Goal: Task Accomplishment & Management: Complete application form

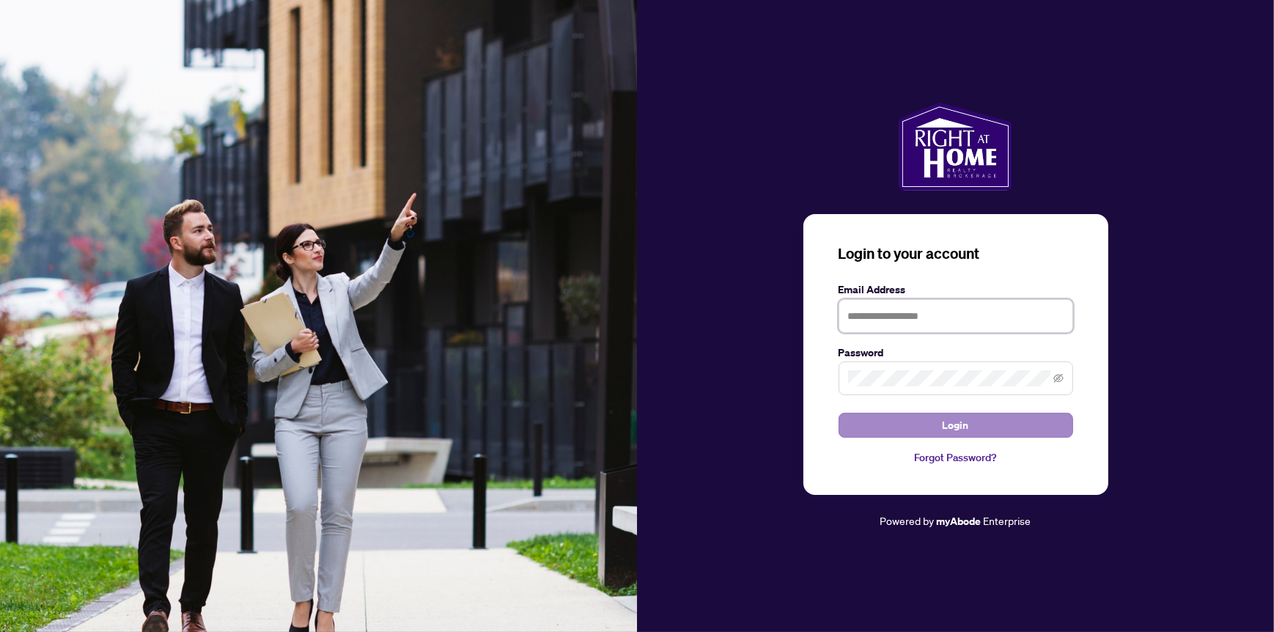
type input "**********"
click at [963, 421] on span "Login" at bounding box center [956, 424] width 26 height 23
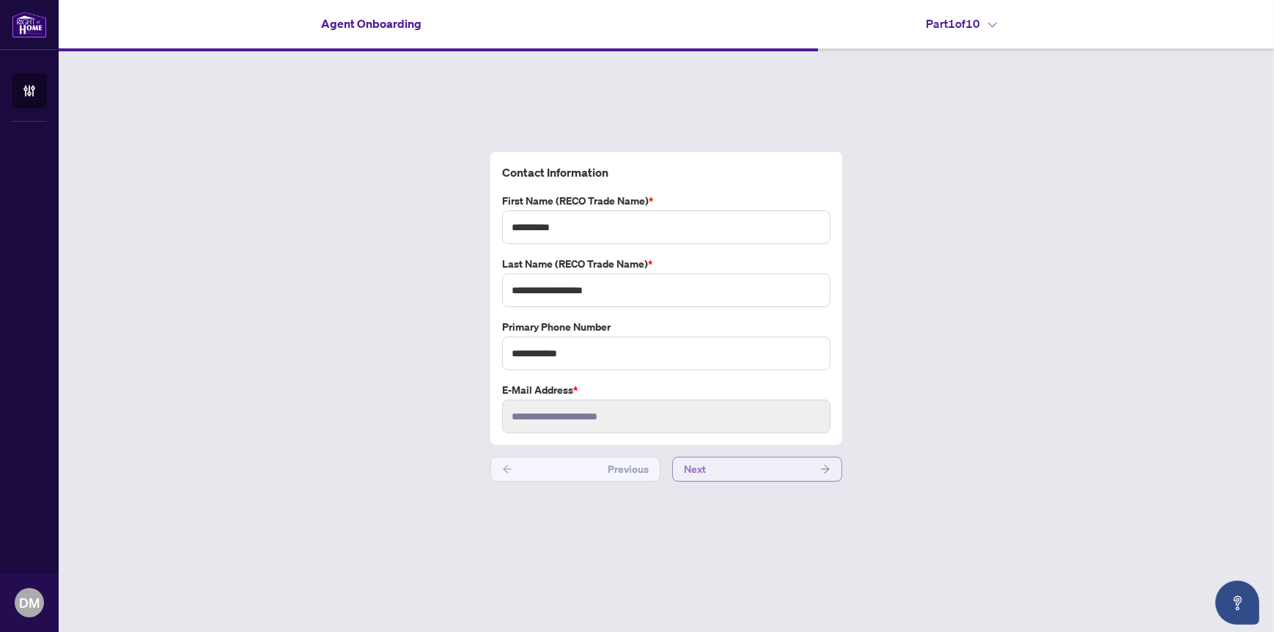
click at [770, 462] on button "Next" at bounding box center [757, 469] width 170 height 25
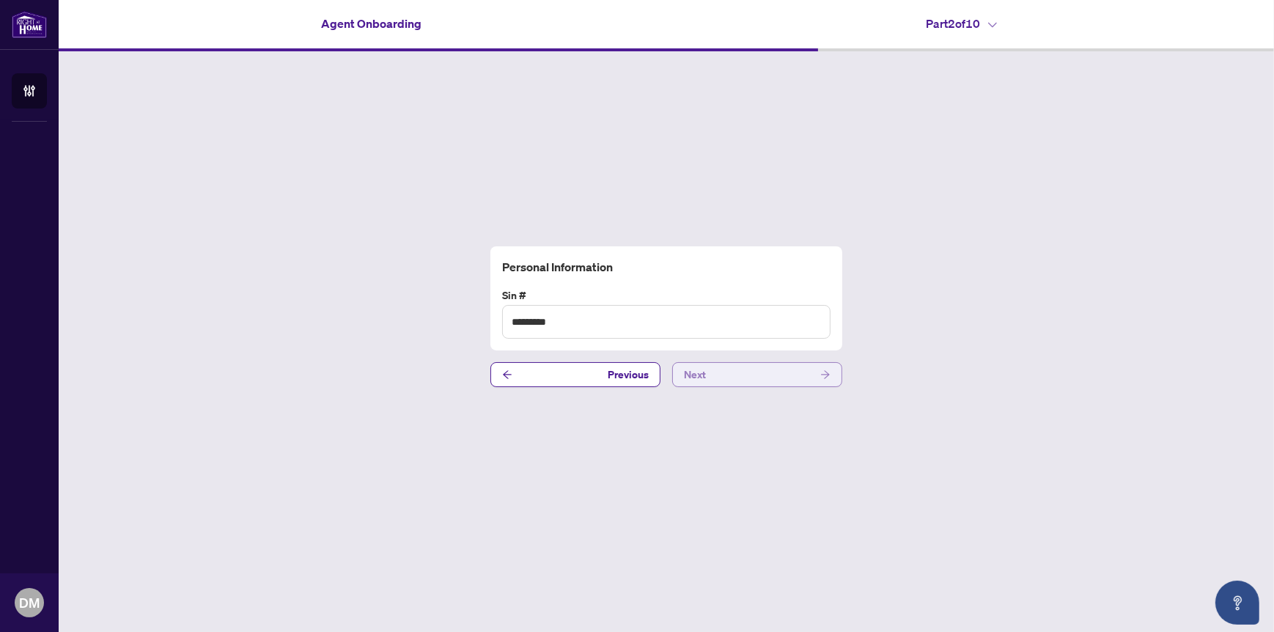
click at [781, 375] on button "Next" at bounding box center [757, 374] width 170 height 25
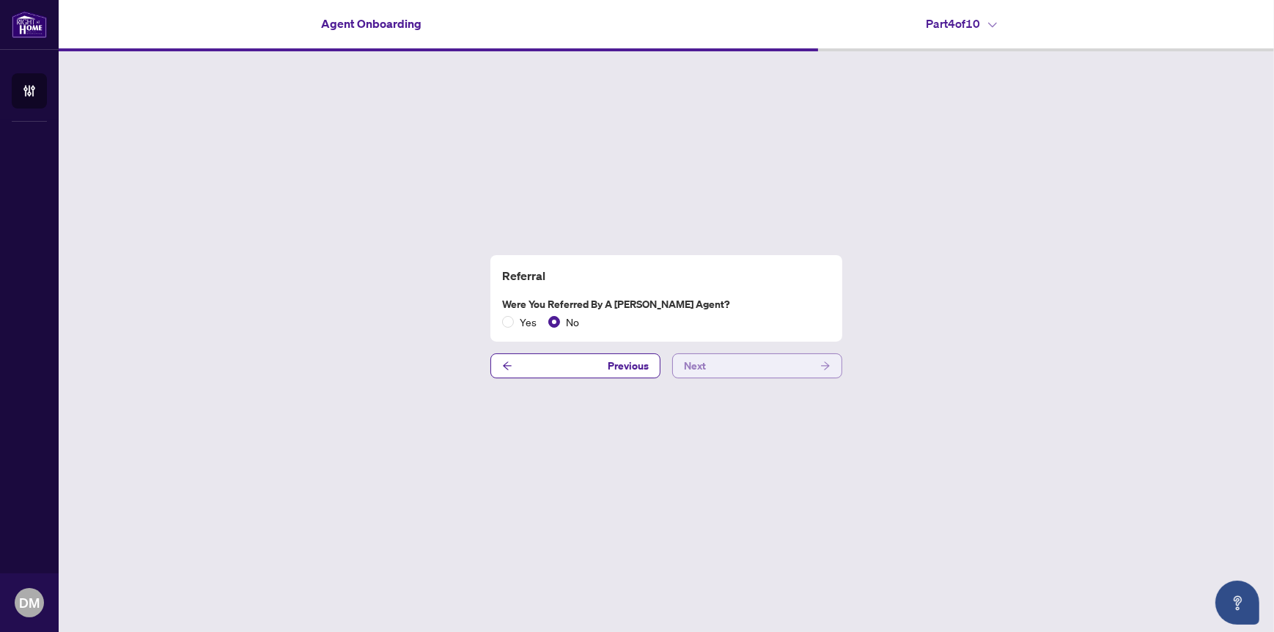
click at [794, 362] on button "Next" at bounding box center [757, 365] width 170 height 25
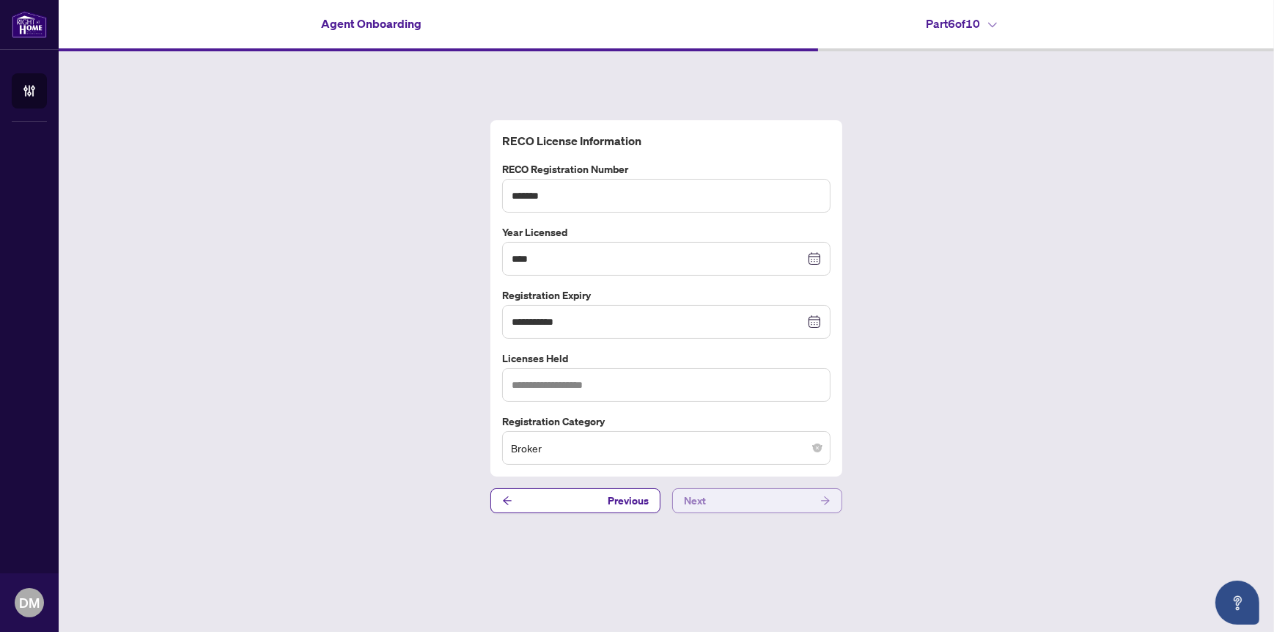
click at [779, 497] on button "Next" at bounding box center [757, 500] width 170 height 25
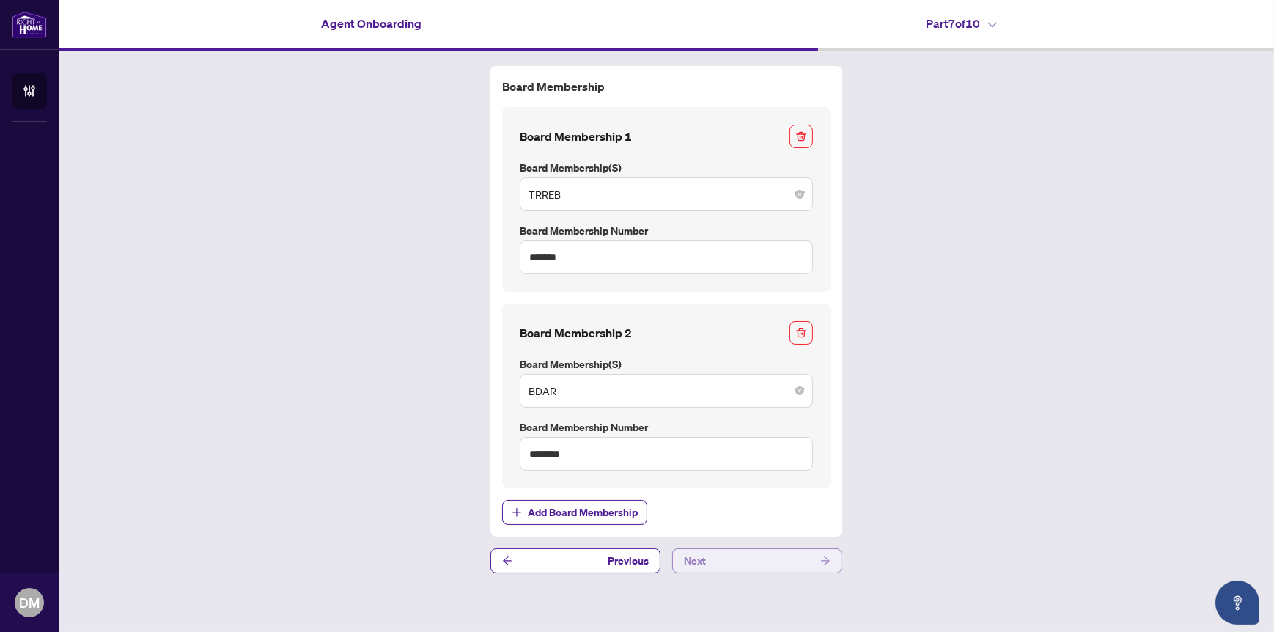
click at [770, 556] on button "Next" at bounding box center [757, 560] width 170 height 25
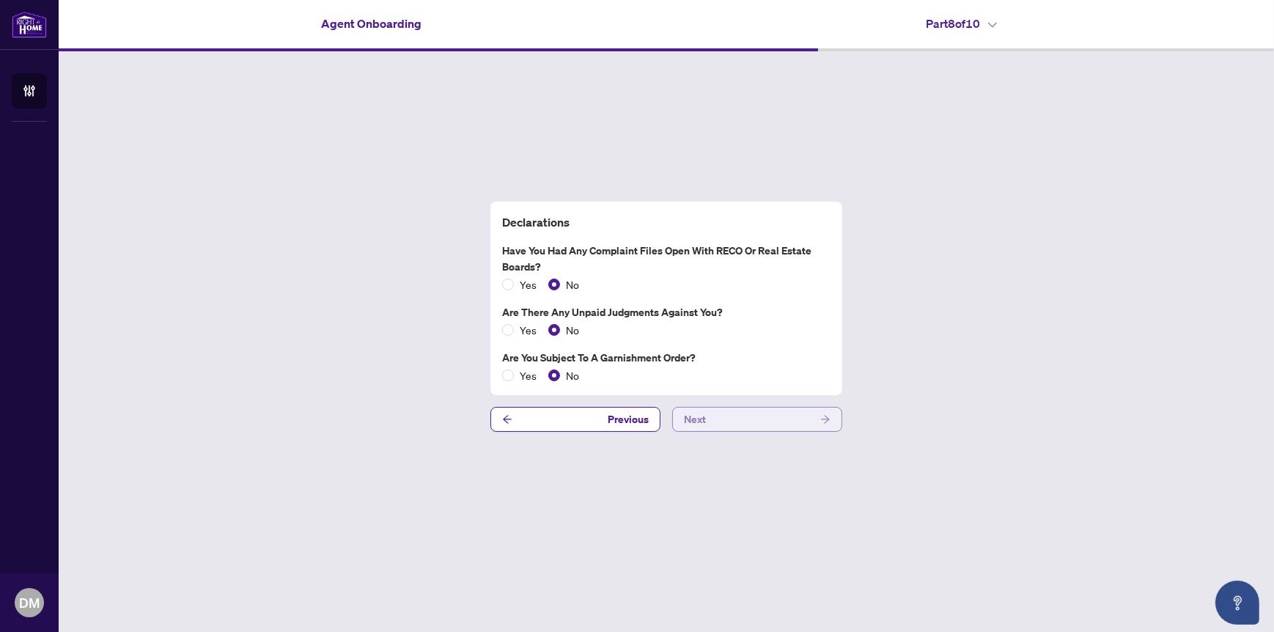
click at [786, 415] on button "Next" at bounding box center [757, 419] width 170 height 25
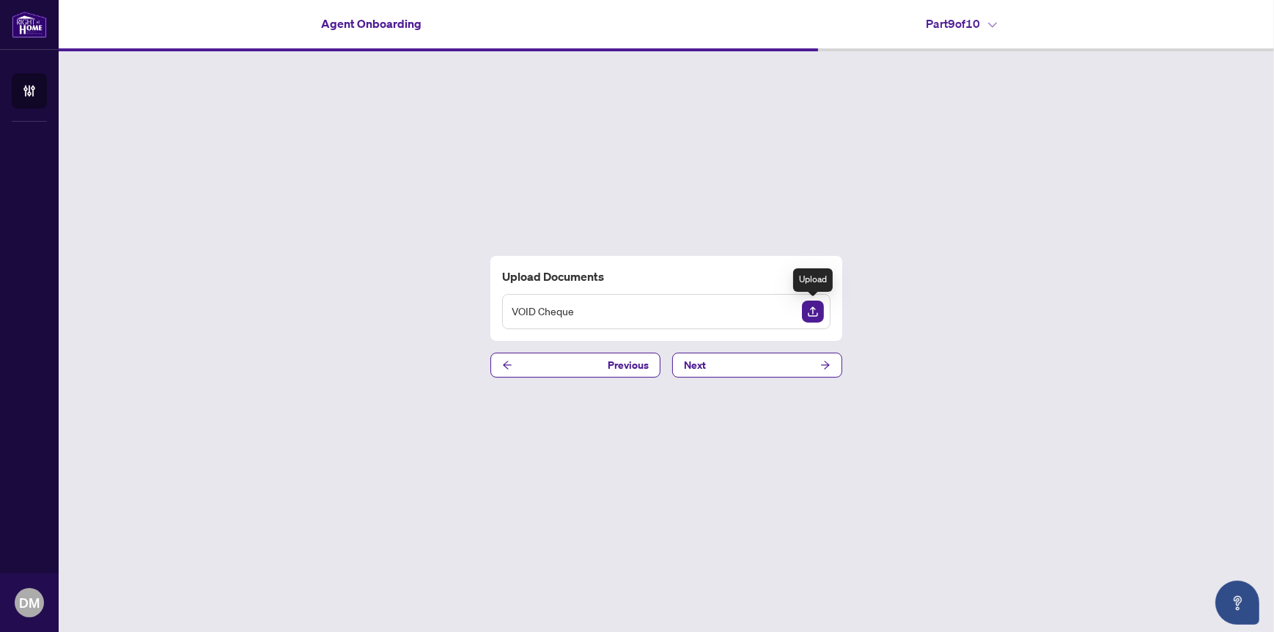
click at [813, 311] on img "Upload Document" at bounding box center [813, 312] width 22 height 22
click at [819, 302] on img "Upload Document" at bounding box center [813, 312] width 22 height 22
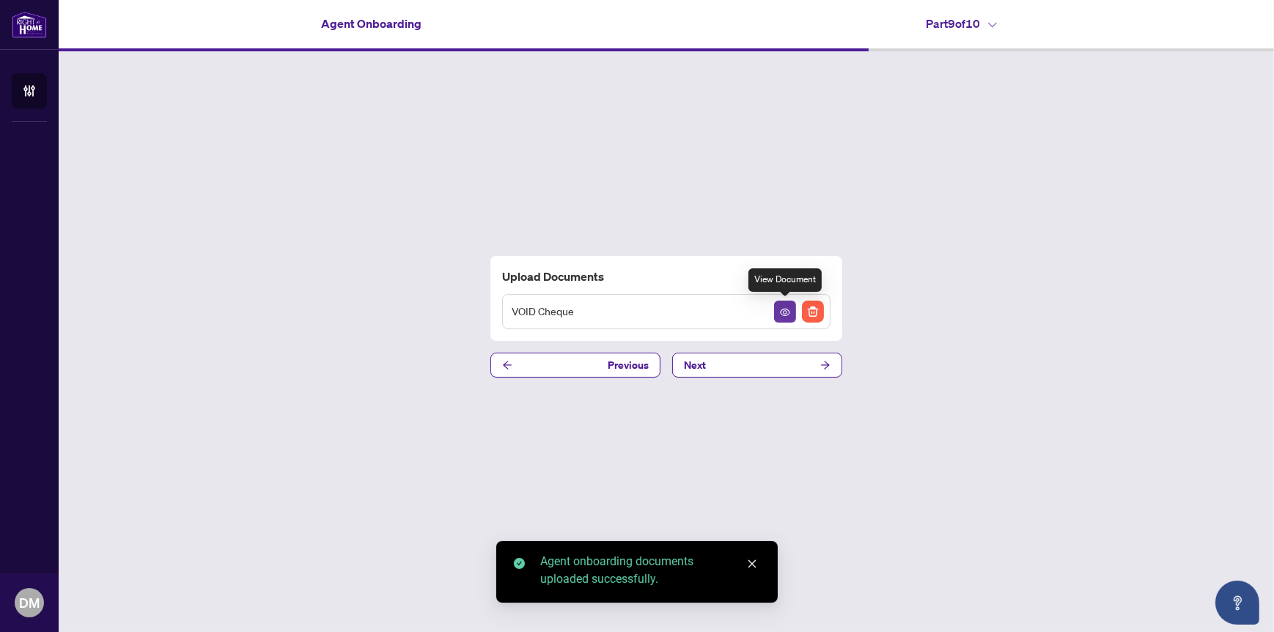
click at [782, 307] on icon "View Document" at bounding box center [785, 312] width 10 height 10
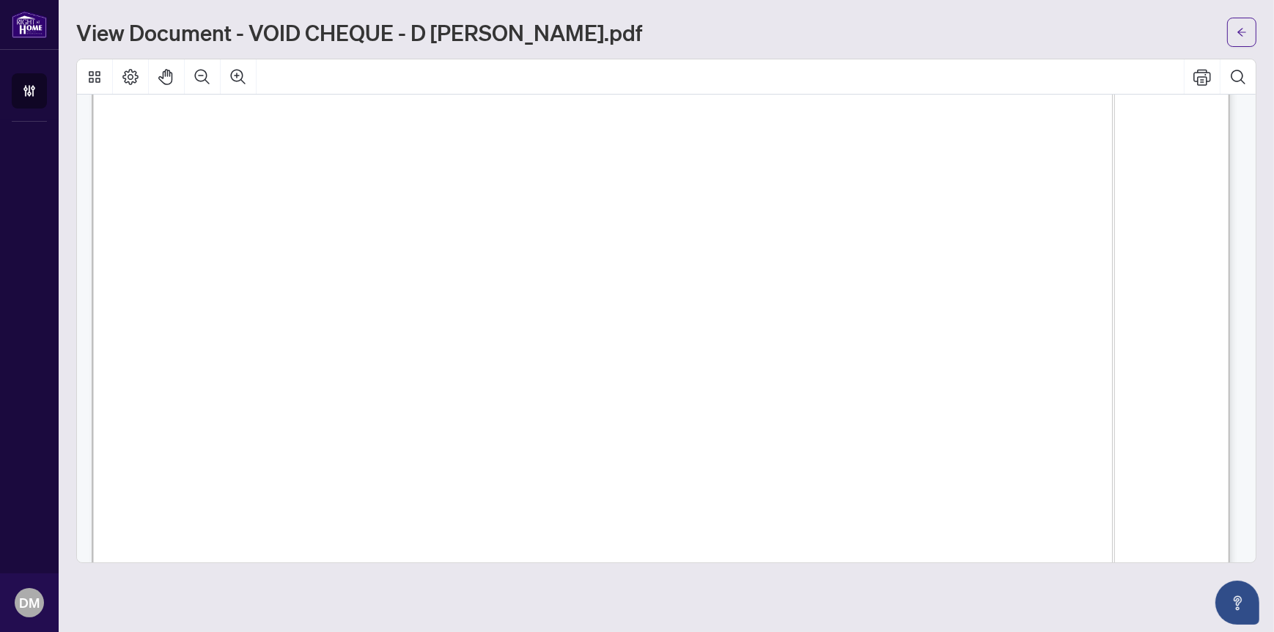
scroll to position [147, 0]
click at [1240, 33] on icon "arrow-left" at bounding box center [1241, 32] width 10 height 10
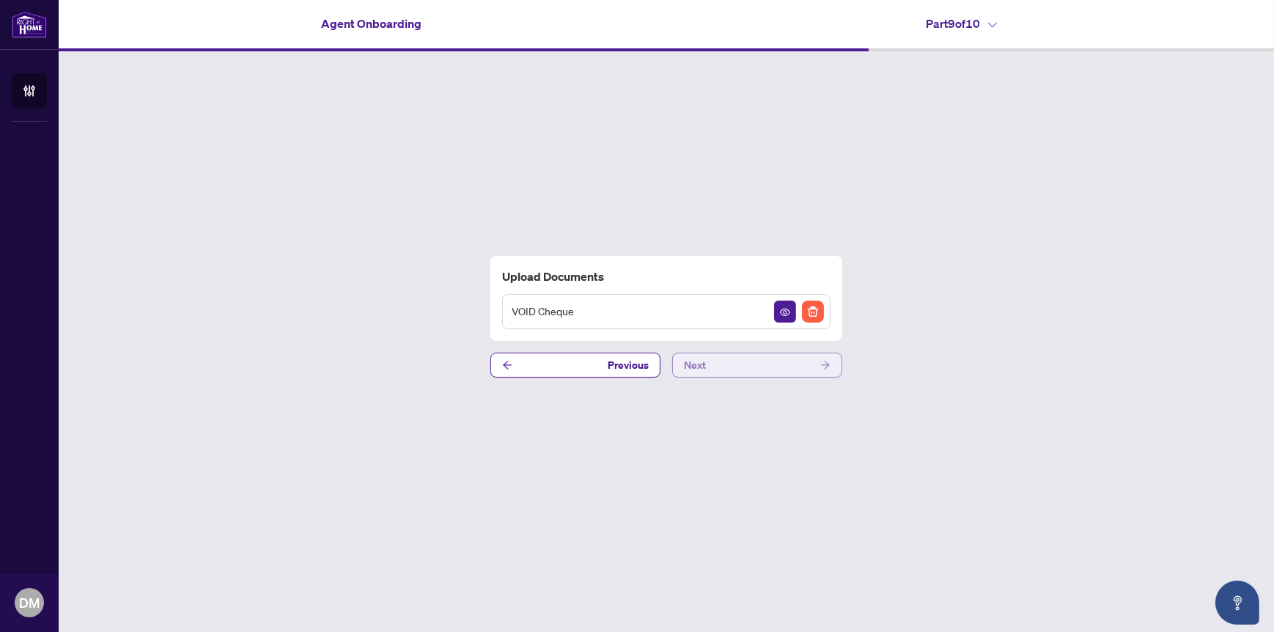
click at [748, 366] on button "Next" at bounding box center [757, 365] width 170 height 25
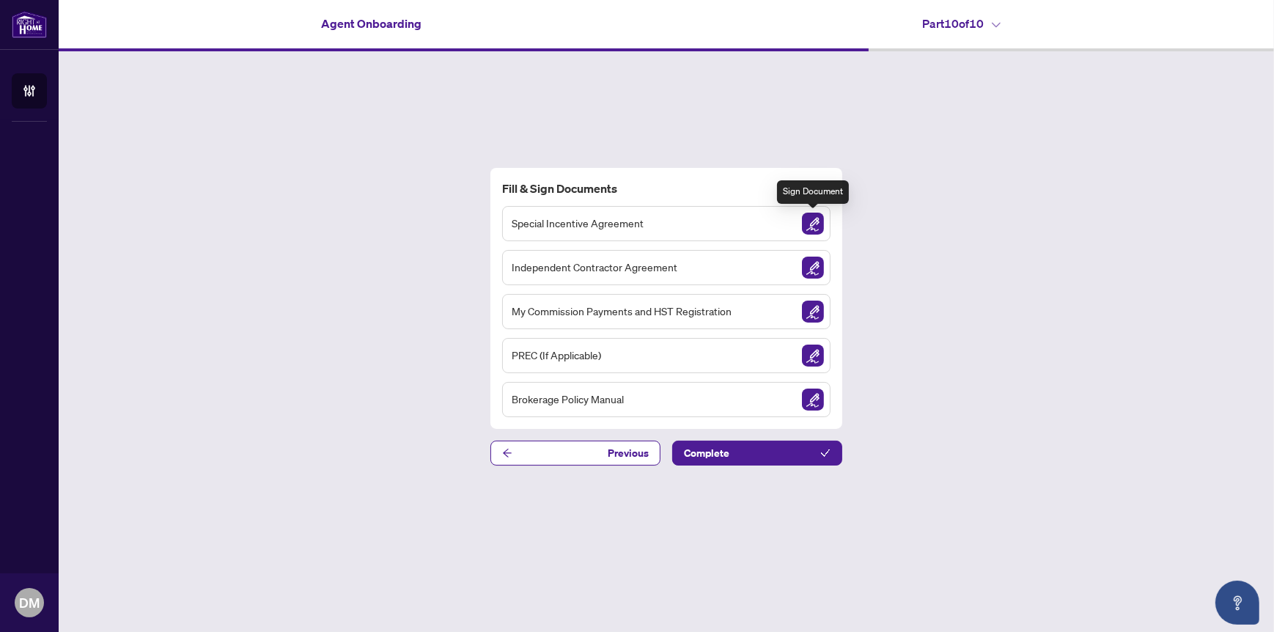
click at [814, 222] on img "Sign Document" at bounding box center [813, 224] width 22 height 22
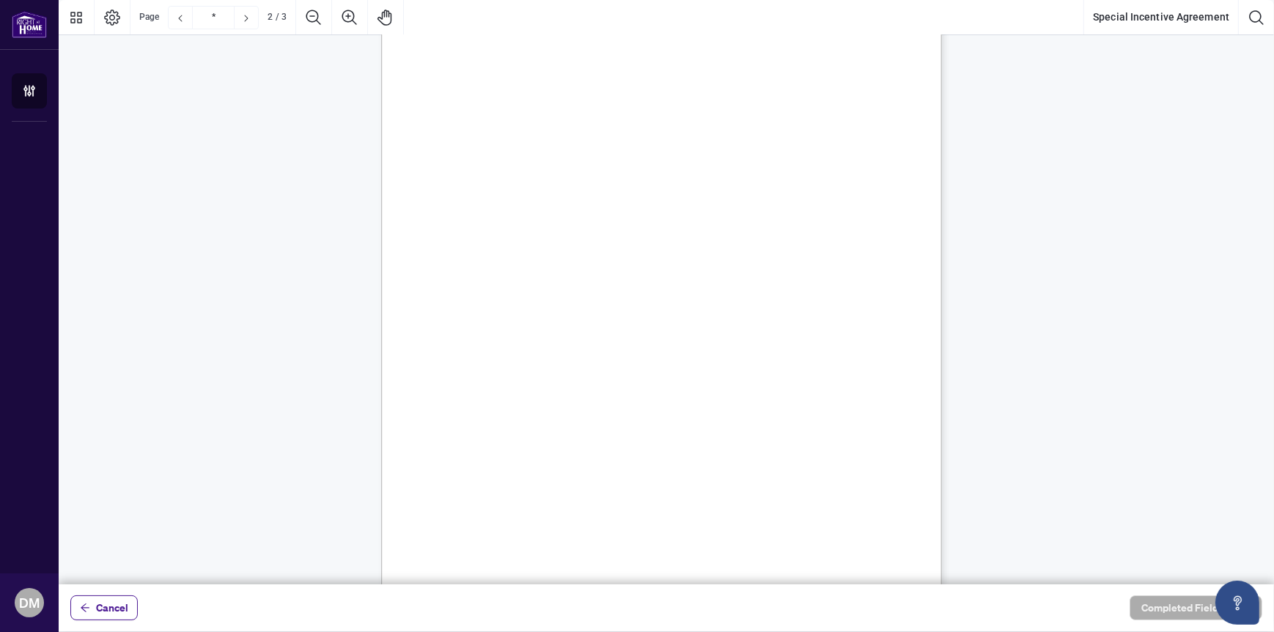
scroll to position [953, 0]
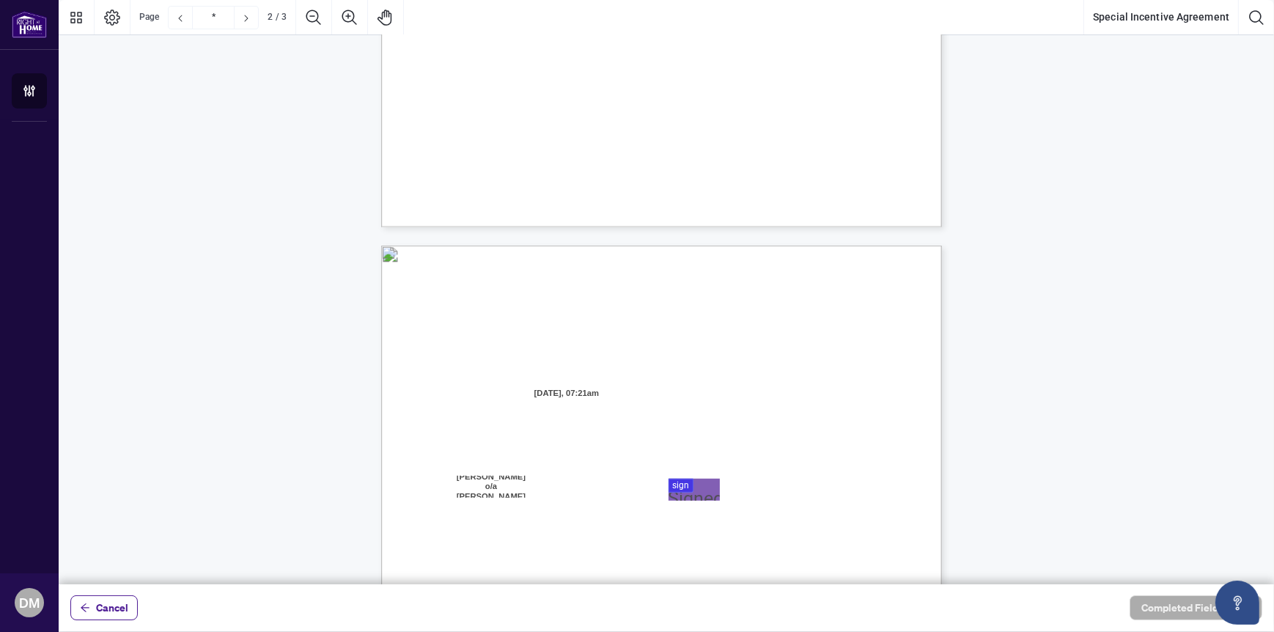
type input "*"
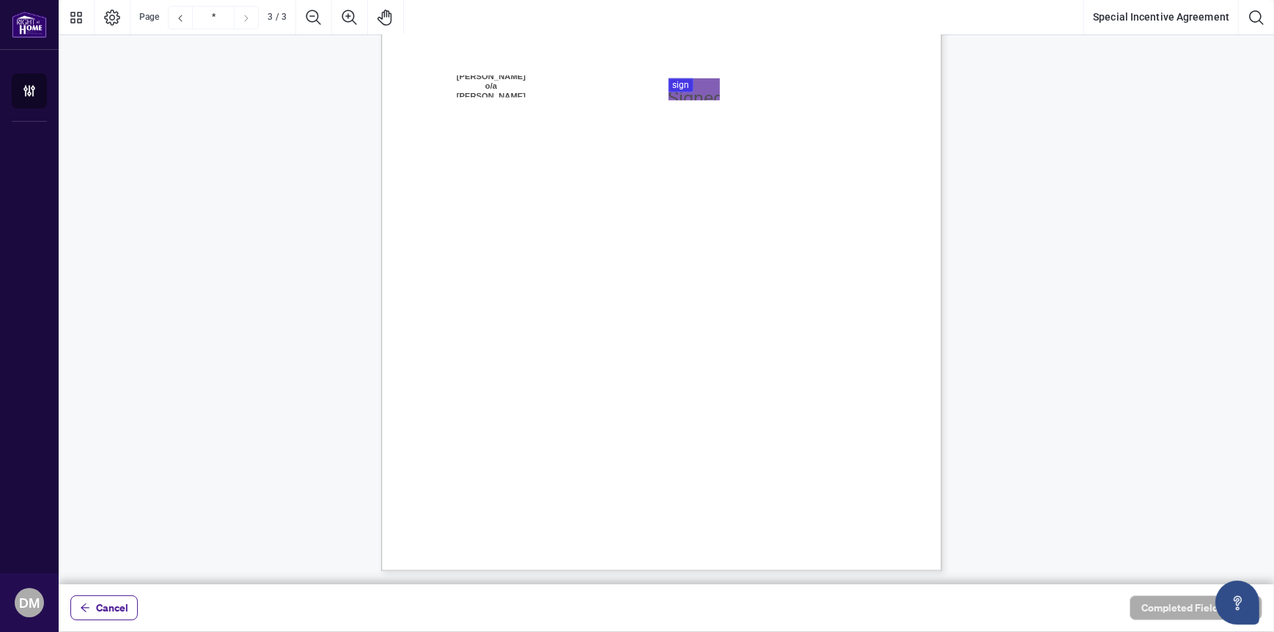
scroll to position [1693, 0]
click at [118, 608] on span "Cancel" at bounding box center [112, 607] width 32 height 23
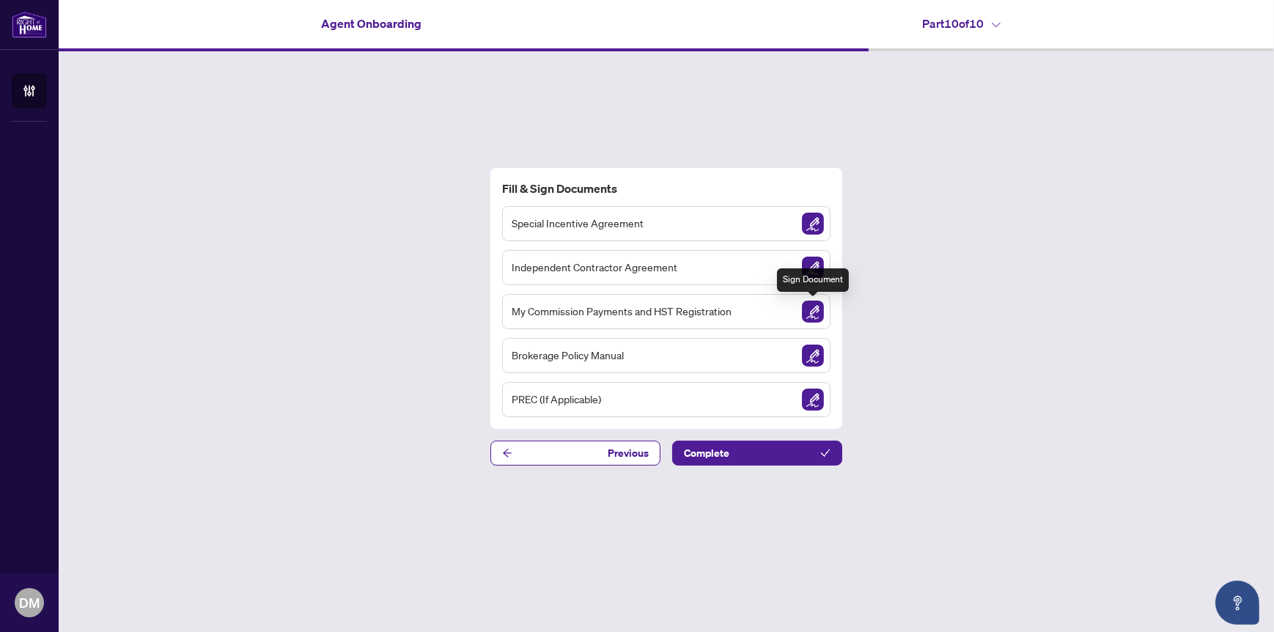
click at [814, 306] on img "Sign Document" at bounding box center [813, 312] width 22 height 22
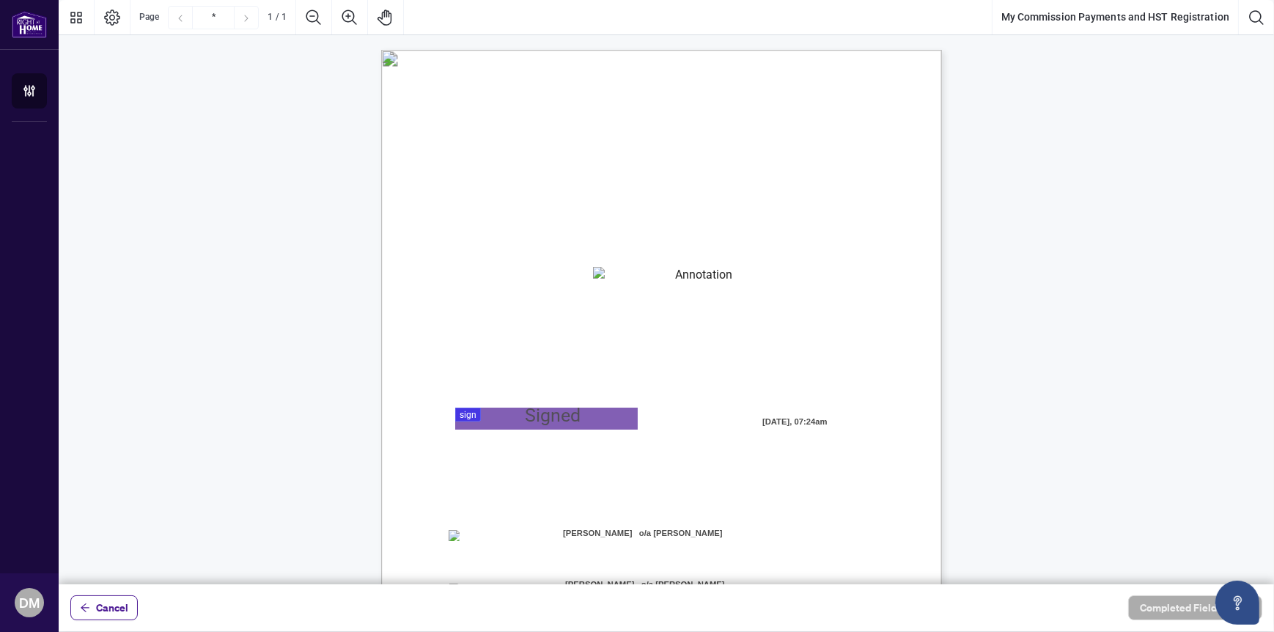
scroll to position [205, 0]
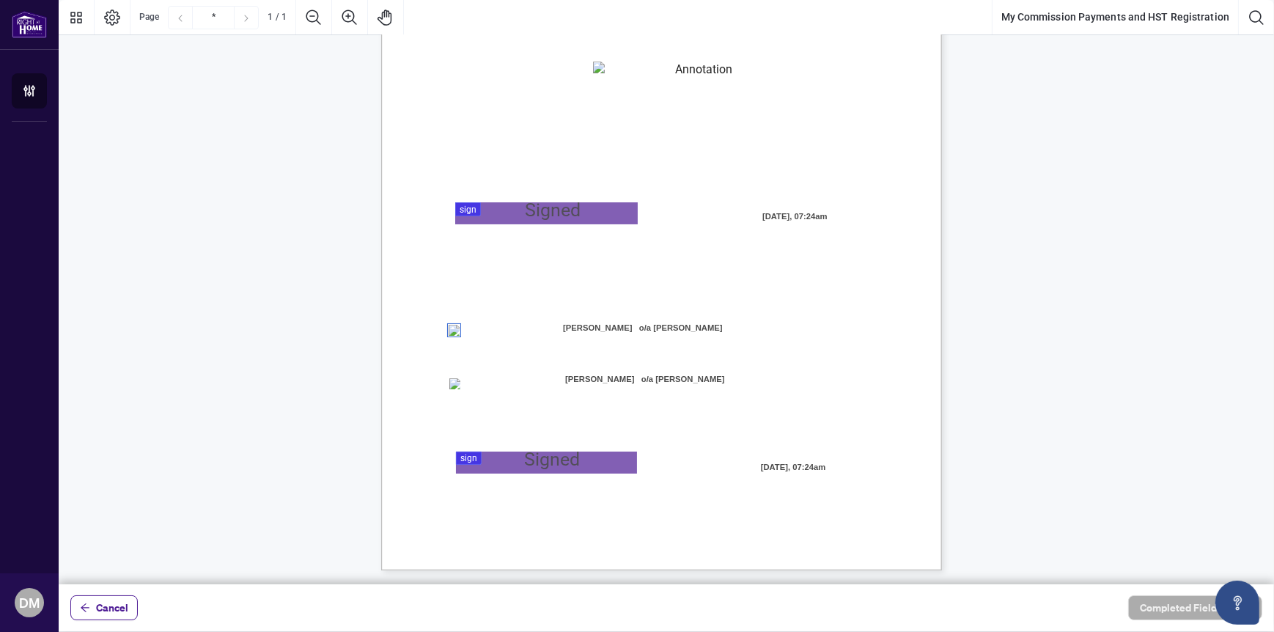
click at [859, 449] on div "MY COMMISSION PAYMENTS AND HST REGISTRATION For Right at Home Realty to pay out…" at bounding box center [731, 298] width 701 height 907
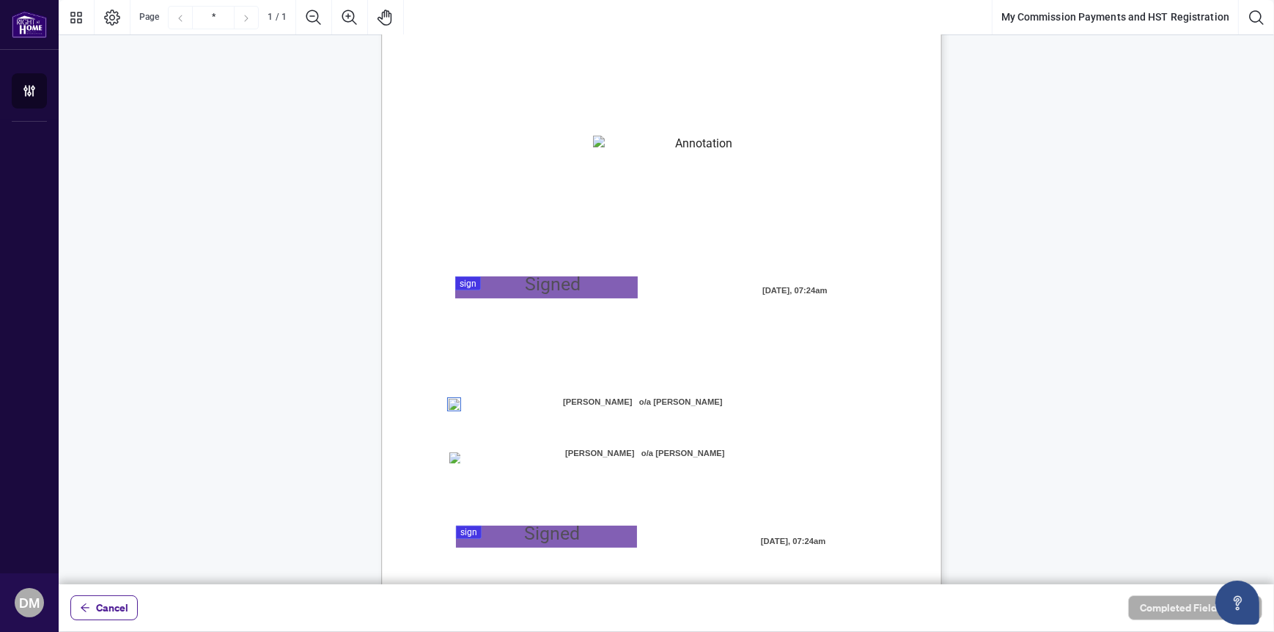
scroll to position [0, 0]
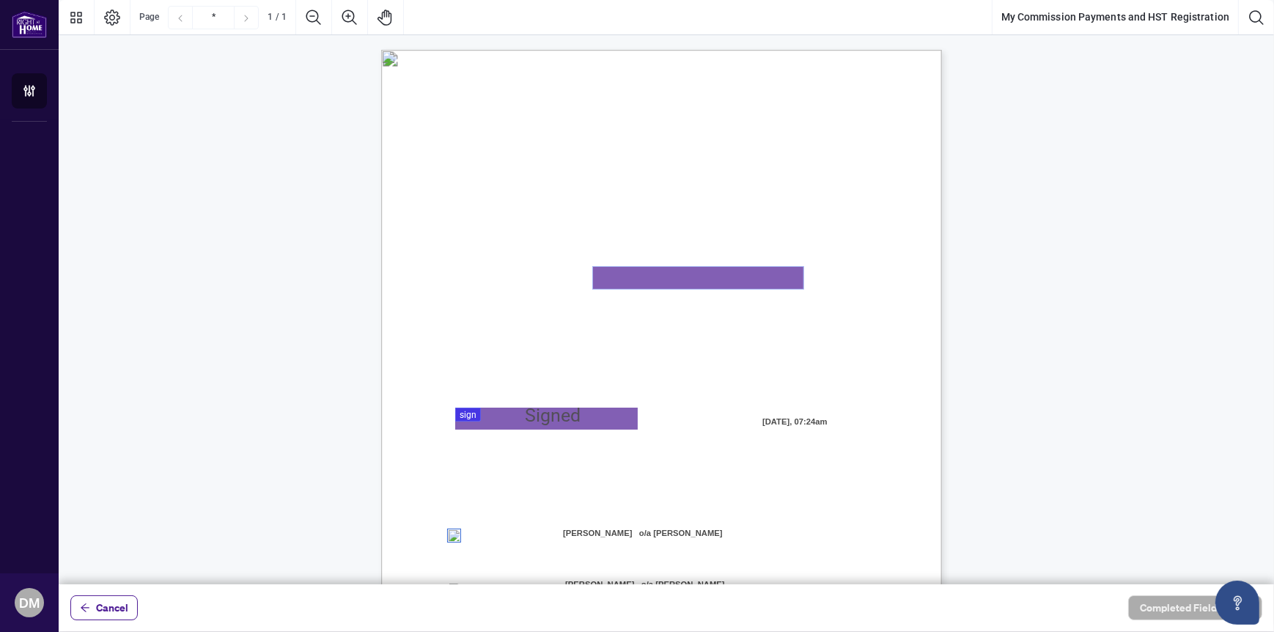
click at [632, 276] on textarea "01K2N82W0617PR3KA8X9DYAB9F" at bounding box center [698, 278] width 210 height 22
type textarea "**********"
click at [548, 446] on span "Signature" at bounding box center [531, 441] width 34 height 13
click at [488, 416] on div at bounding box center [666, 292] width 1215 height 584
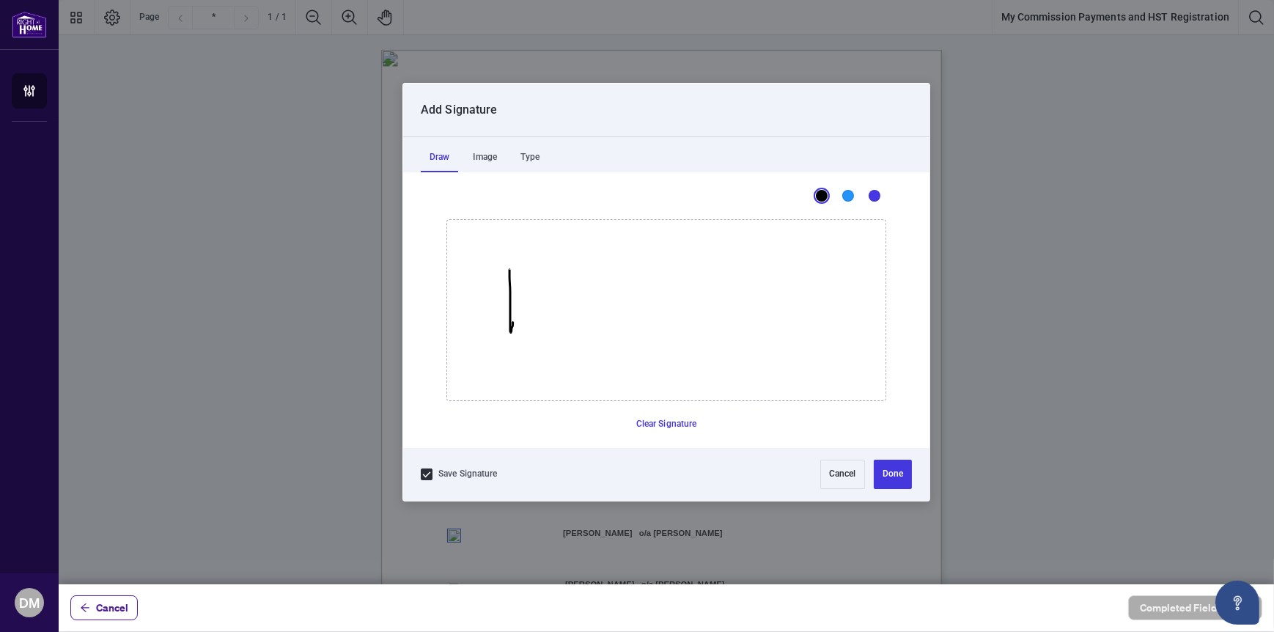
drag, startPoint x: 509, startPoint y: 269, endPoint x: 512, endPoint y: 322, distance: 52.9
click at [512, 322] on icon "Drawing canvas" at bounding box center [666, 310] width 438 height 180
drag, startPoint x: 514, startPoint y: 272, endPoint x: 561, endPoint y: 331, distance: 75.1
click at [561, 331] on icon "Drawing canvas" at bounding box center [666, 310] width 438 height 180
click at [668, 419] on button "Clear Signature" at bounding box center [666, 424] width 73 height 23
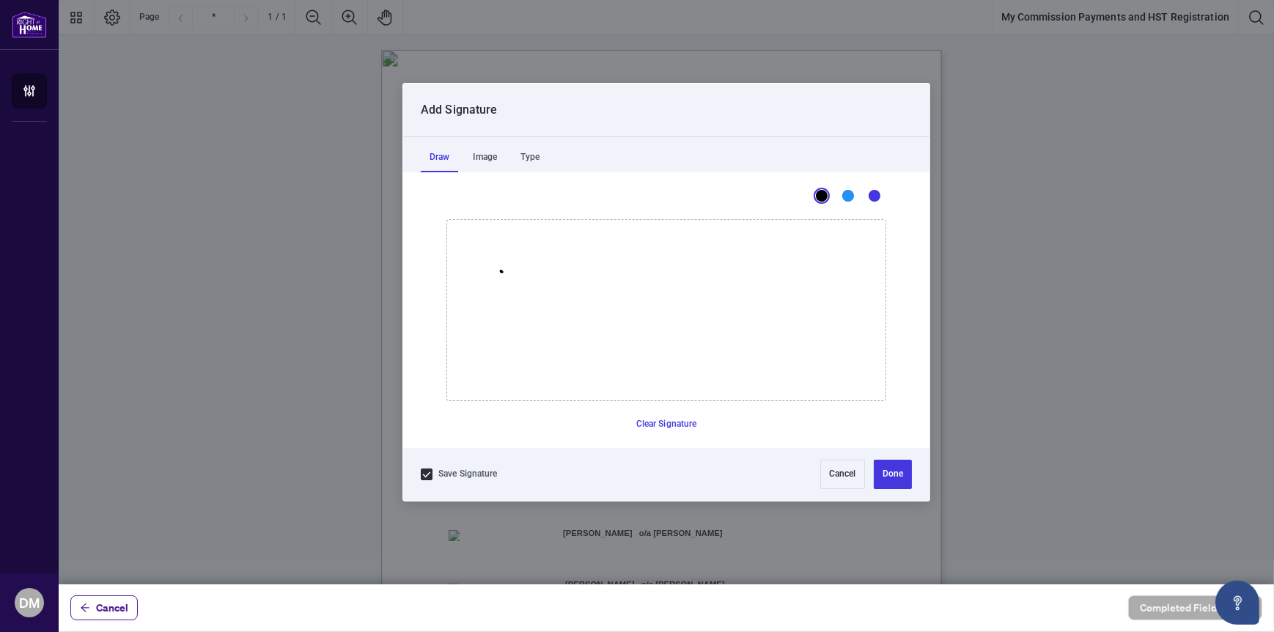
drag, startPoint x: 501, startPoint y: 270, endPoint x: 500, endPoint y: 292, distance: 22.0
click at [517, 324] on icon "Drawing canvas" at bounding box center [666, 310] width 438 height 180
drag, startPoint x: 481, startPoint y: 262, endPoint x: 639, endPoint y: 380, distance: 197.9
click at [639, 380] on icon "Drawing canvas" at bounding box center [666, 310] width 438 height 180
click at [672, 419] on button "Clear Signature" at bounding box center [666, 424] width 73 height 23
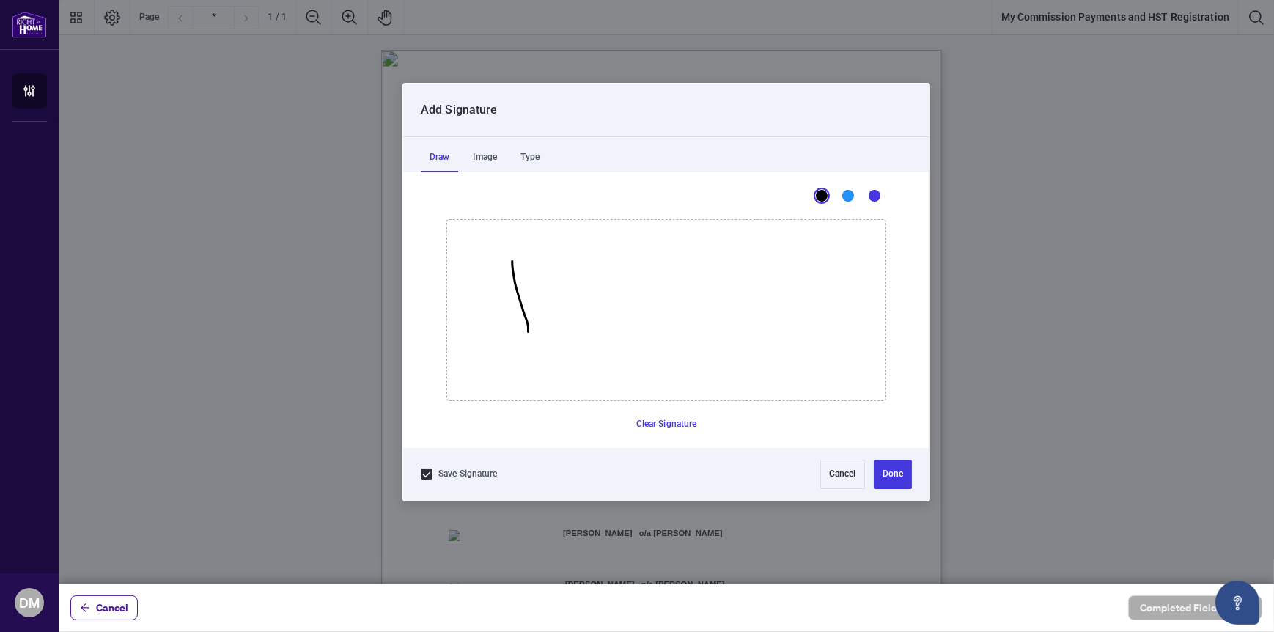
drag, startPoint x: 512, startPoint y: 260, endPoint x: 528, endPoint y: 331, distance: 72.9
click at [528, 331] on icon "Drawing canvas" at bounding box center [666, 310] width 438 height 180
click at [655, 421] on button "Clear Signature" at bounding box center [666, 424] width 73 height 23
drag, startPoint x: 513, startPoint y: 264, endPoint x: 513, endPoint y: 331, distance: 67.4
click at [513, 331] on icon "Drawing canvas" at bounding box center [666, 310] width 438 height 180
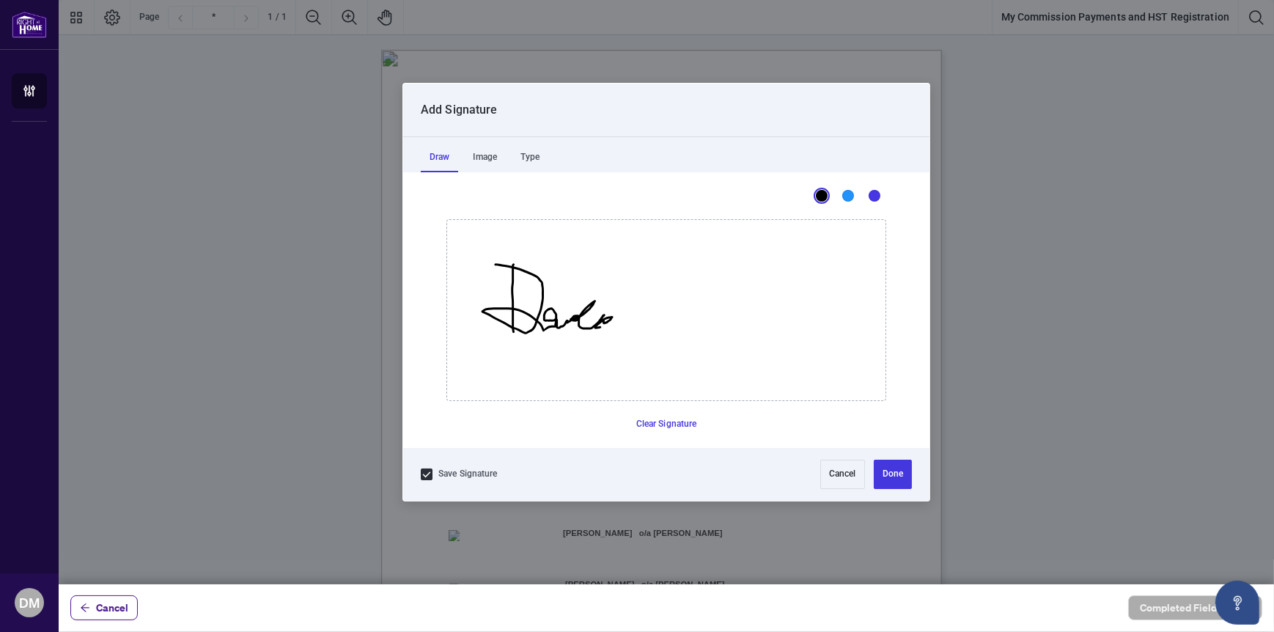
drag, startPoint x: 495, startPoint y: 264, endPoint x: 604, endPoint y: 324, distance: 124.0
click at [602, 326] on icon "Drawing canvas" at bounding box center [666, 310] width 438 height 180
drag, startPoint x: 655, startPoint y: 273, endPoint x: 666, endPoint y: 338, distance: 66.0
click at [666, 338] on icon "Drawing canvas" at bounding box center [666, 310] width 438 height 180
drag, startPoint x: 624, startPoint y: 259, endPoint x: 671, endPoint y: 313, distance: 71.7
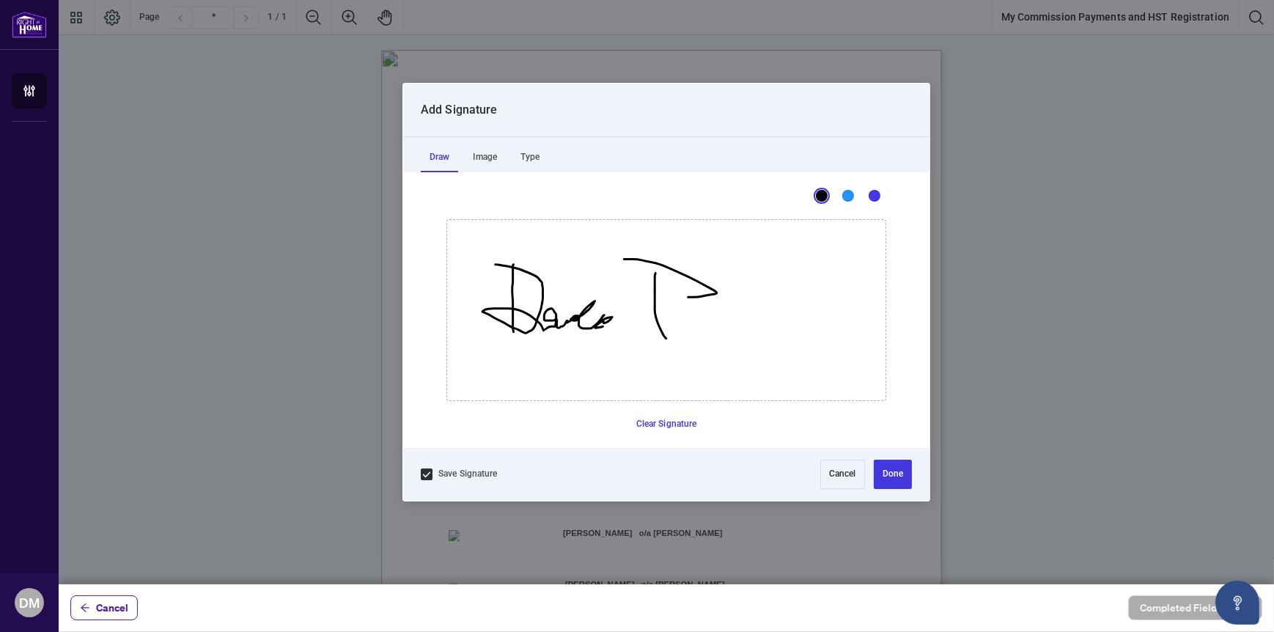
click at [620, 293] on icon "Drawing canvas" at bounding box center [666, 310] width 438 height 180
drag, startPoint x: 688, startPoint y: 322, endPoint x: 705, endPoint y: 327, distance: 17.4
click at [726, 311] on icon "Drawing canvas" at bounding box center [666, 310] width 438 height 180
click at [659, 420] on button "Clear Signature" at bounding box center [666, 424] width 73 height 23
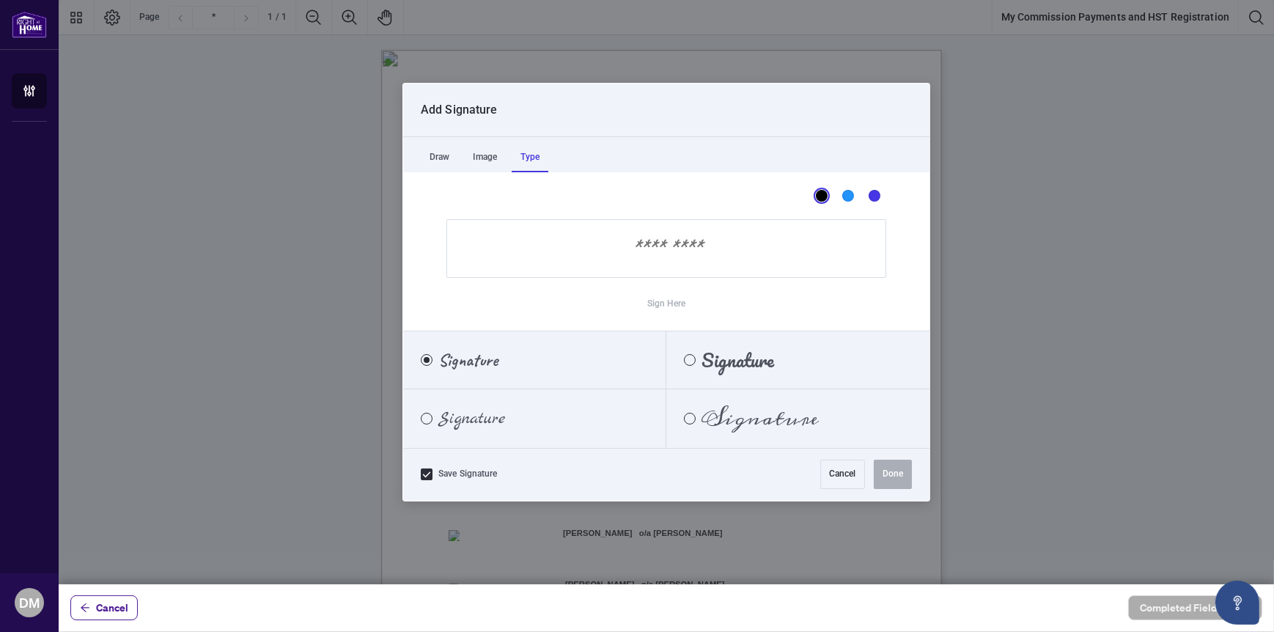
click at [530, 153] on div "Type" at bounding box center [530, 157] width 37 height 29
click at [732, 416] on span "Signature" at bounding box center [759, 418] width 117 height 16
click at [461, 419] on span "Signature" at bounding box center [471, 418] width 67 height 16
click at [634, 246] on input "Sign Here" at bounding box center [666, 248] width 440 height 59
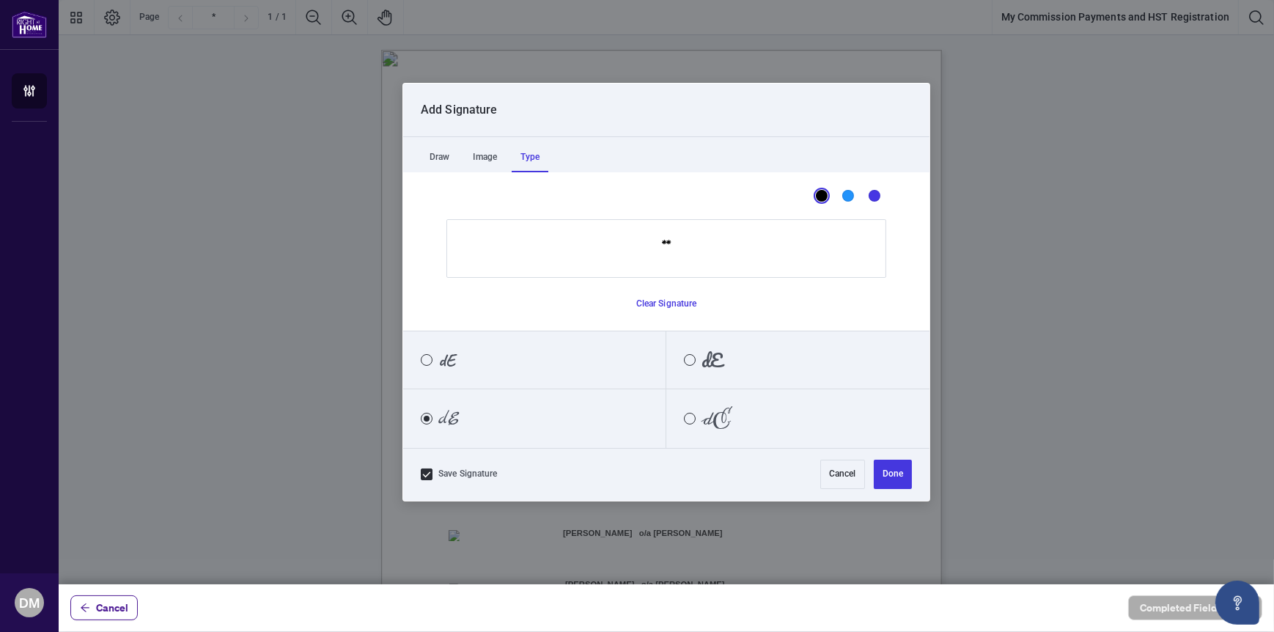
type input "*"
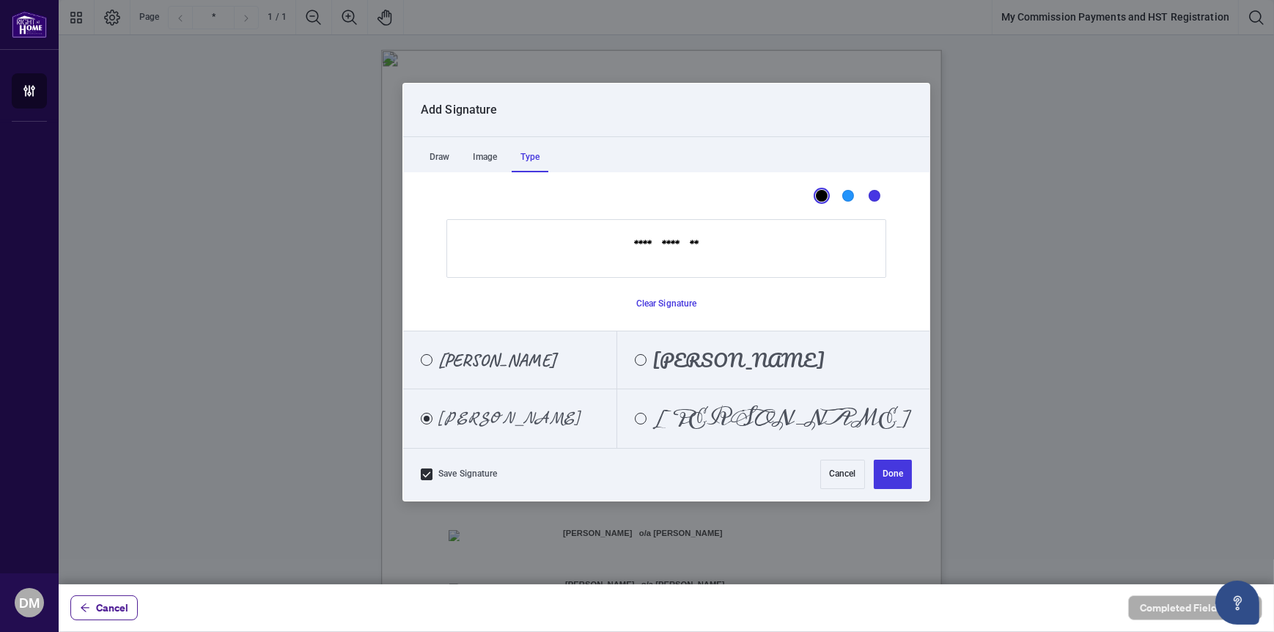
click at [623, 246] on input "**********" at bounding box center [666, 248] width 440 height 59
click at [646, 359] on div "Pacifico" at bounding box center [641, 360] width 12 height 12
click at [425, 355] on div "Caveat" at bounding box center [427, 360] width 12 height 12
click at [427, 414] on div "Marck Script" at bounding box center [427, 419] width 12 height 12
click at [646, 419] on div "Meddon" at bounding box center [641, 419] width 12 height 12
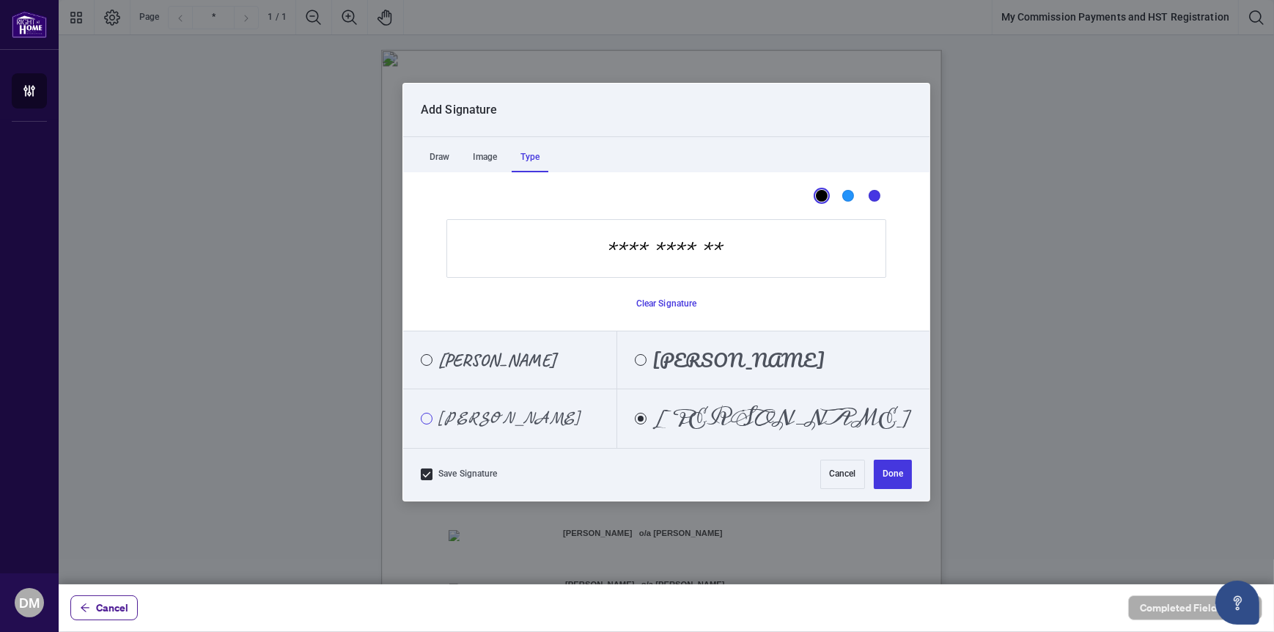
click at [422, 414] on div "Marck Script" at bounding box center [427, 419] width 12 height 12
click at [684, 248] on input "**********" at bounding box center [666, 248] width 440 height 59
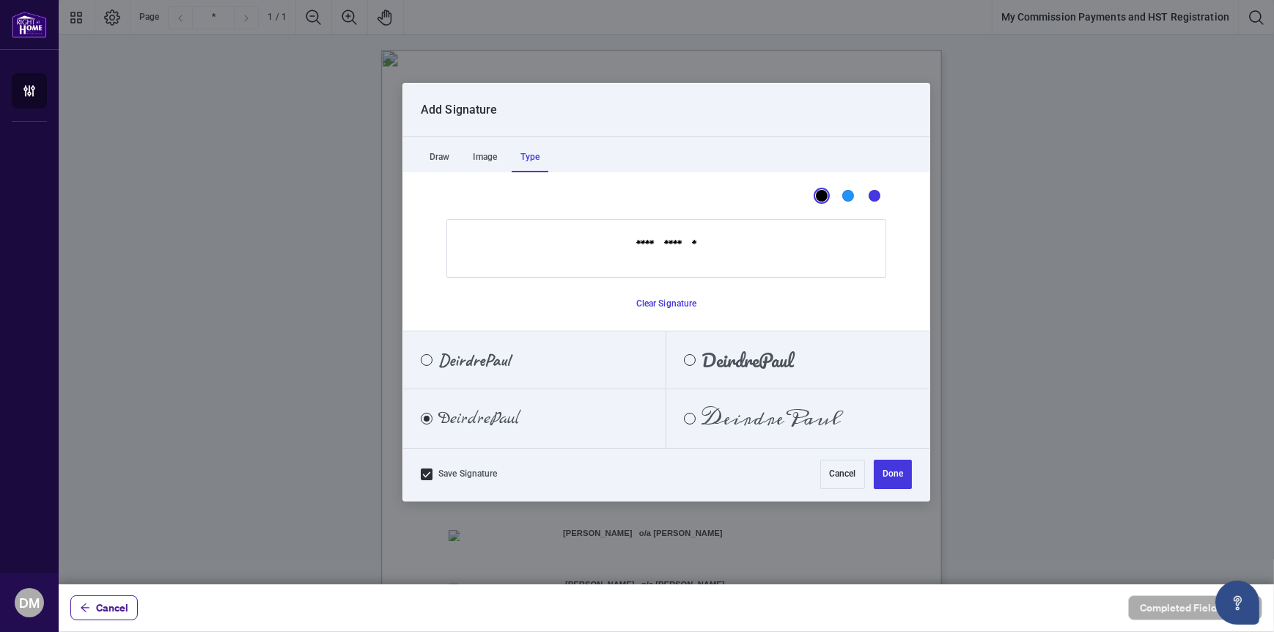
type input "**********"
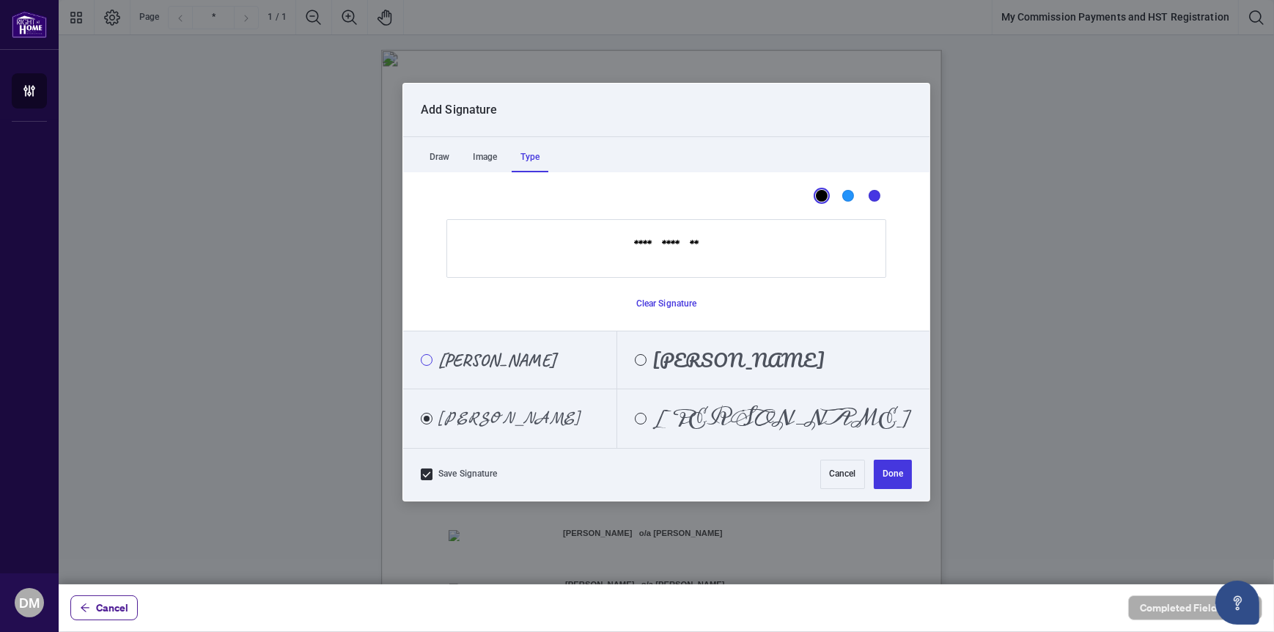
click at [429, 356] on div "Caveat" at bounding box center [427, 360] width 12 height 12
click at [425, 415] on div "Marck Script" at bounding box center [427, 419] width 12 height 12
click at [882, 468] on button "Done" at bounding box center [893, 474] width 38 height 29
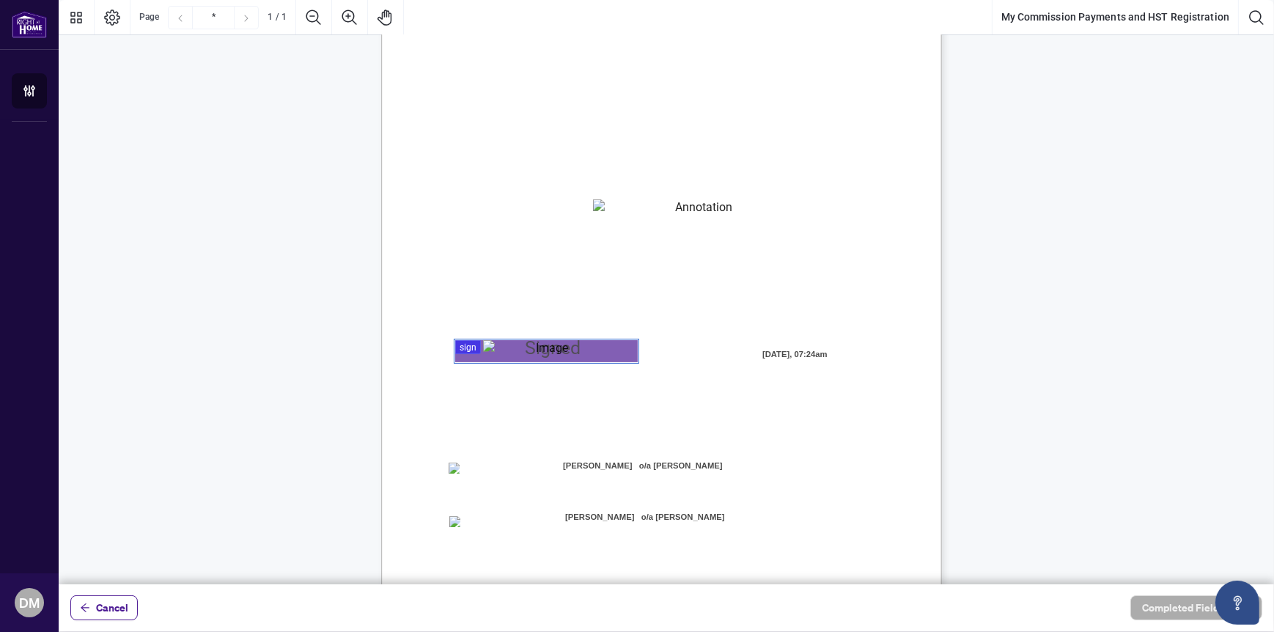
scroll to position [205, 0]
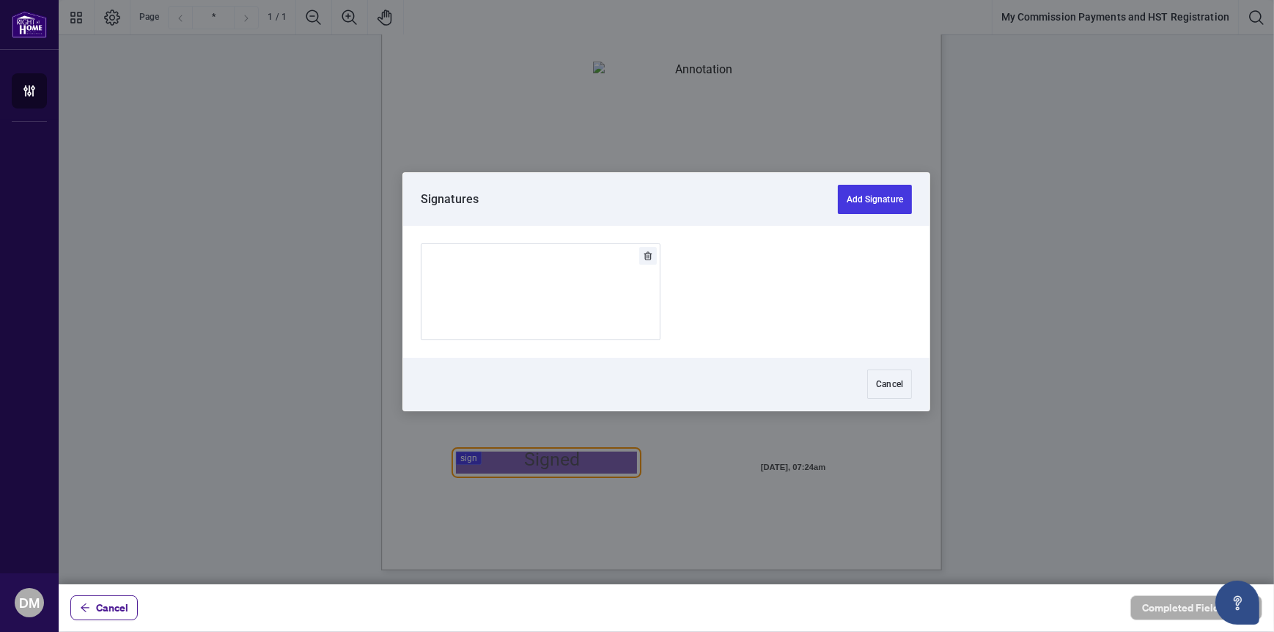
click at [475, 456] on div at bounding box center [666, 292] width 1215 height 584
click at [873, 196] on button "Add Signature" at bounding box center [875, 199] width 74 height 29
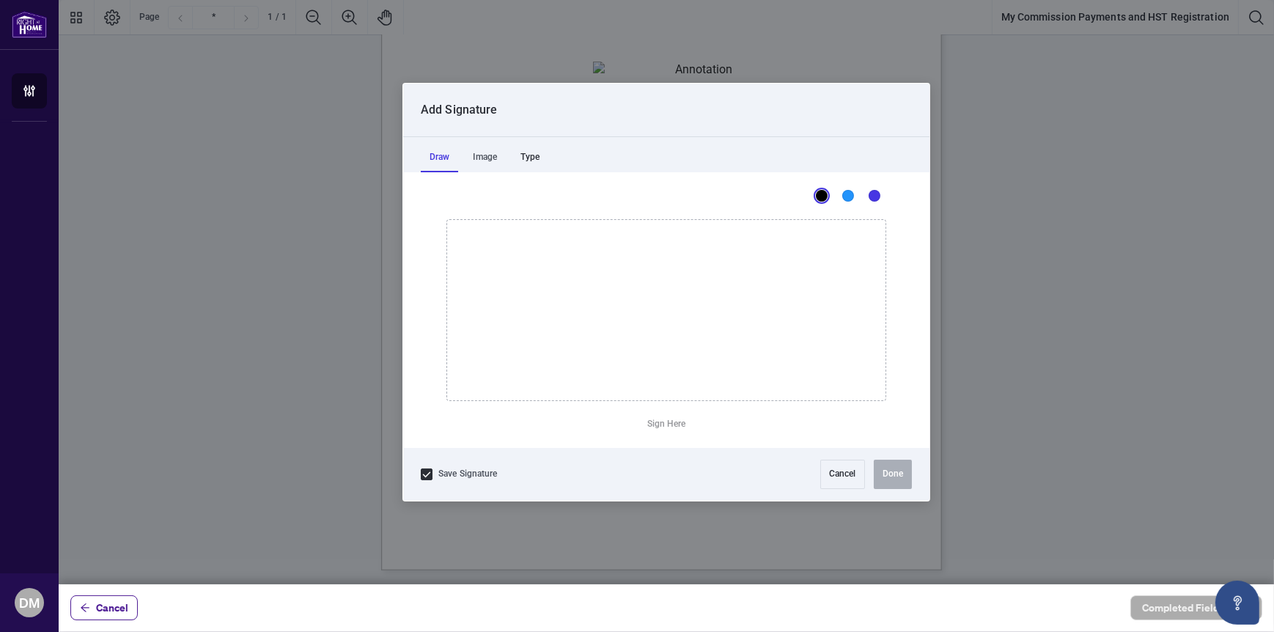
click at [534, 157] on div "Type" at bounding box center [530, 157] width 37 height 29
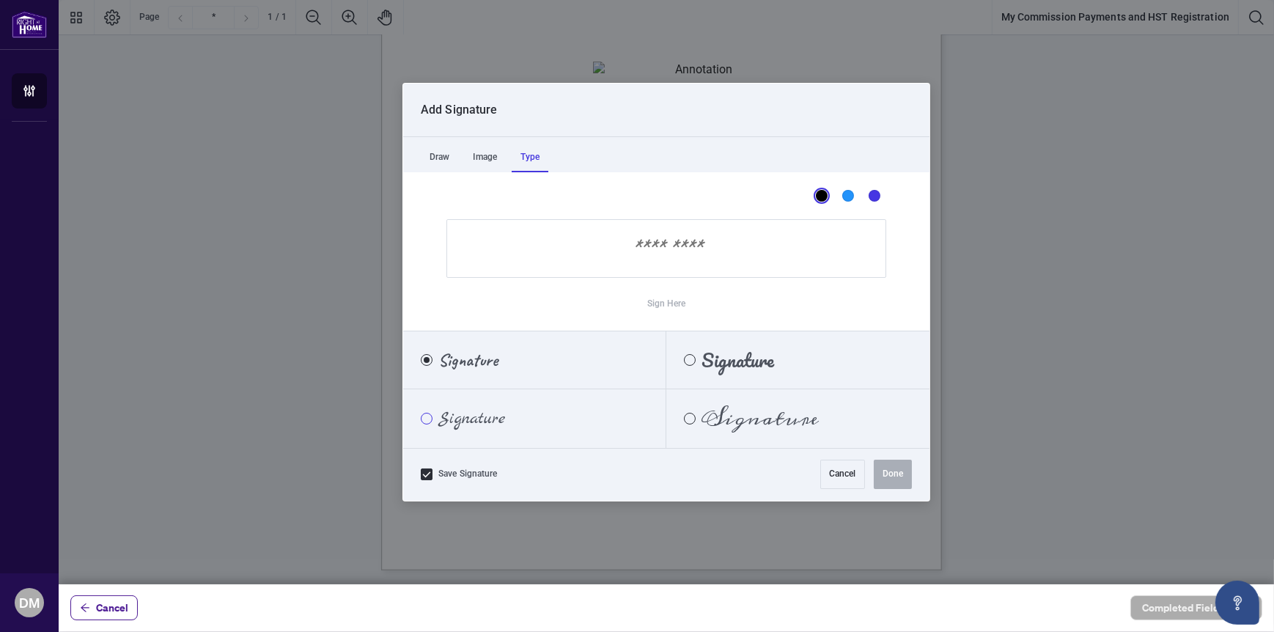
click at [430, 416] on div "Marck Script" at bounding box center [427, 419] width 12 height 12
click at [700, 254] on input "Sign Here" at bounding box center [666, 248] width 440 height 59
type input "*"
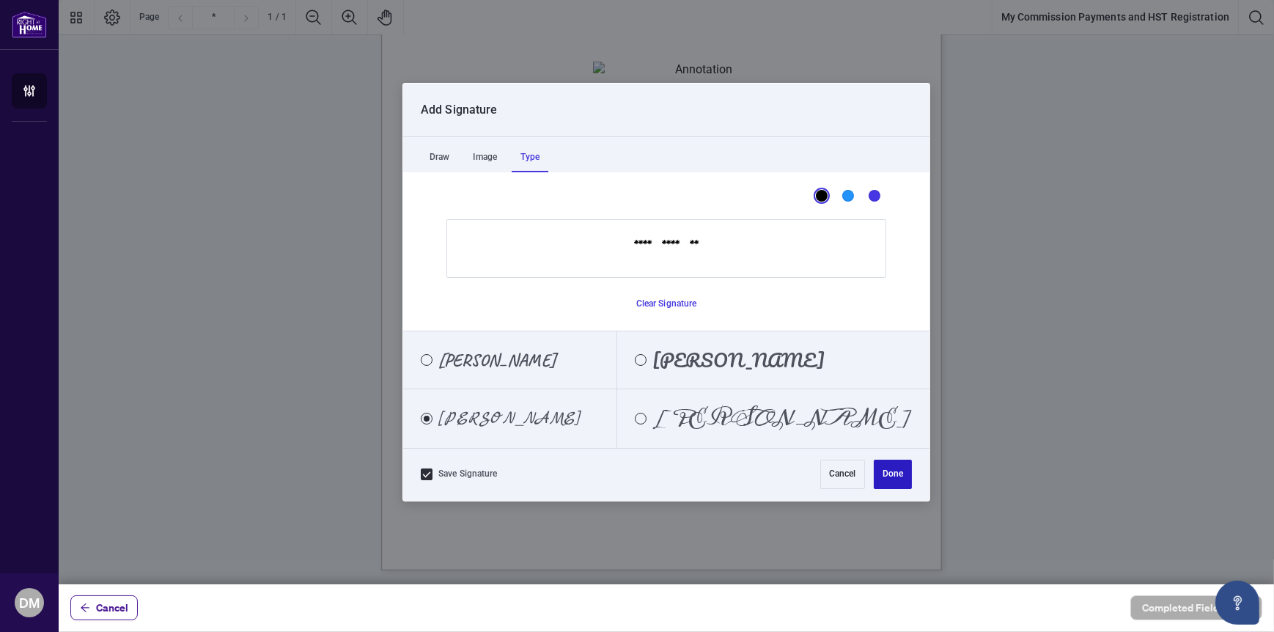
type input "**********"
click at [887, 472] on button "Done" at bounding box center [893, 474] width 38 height 29
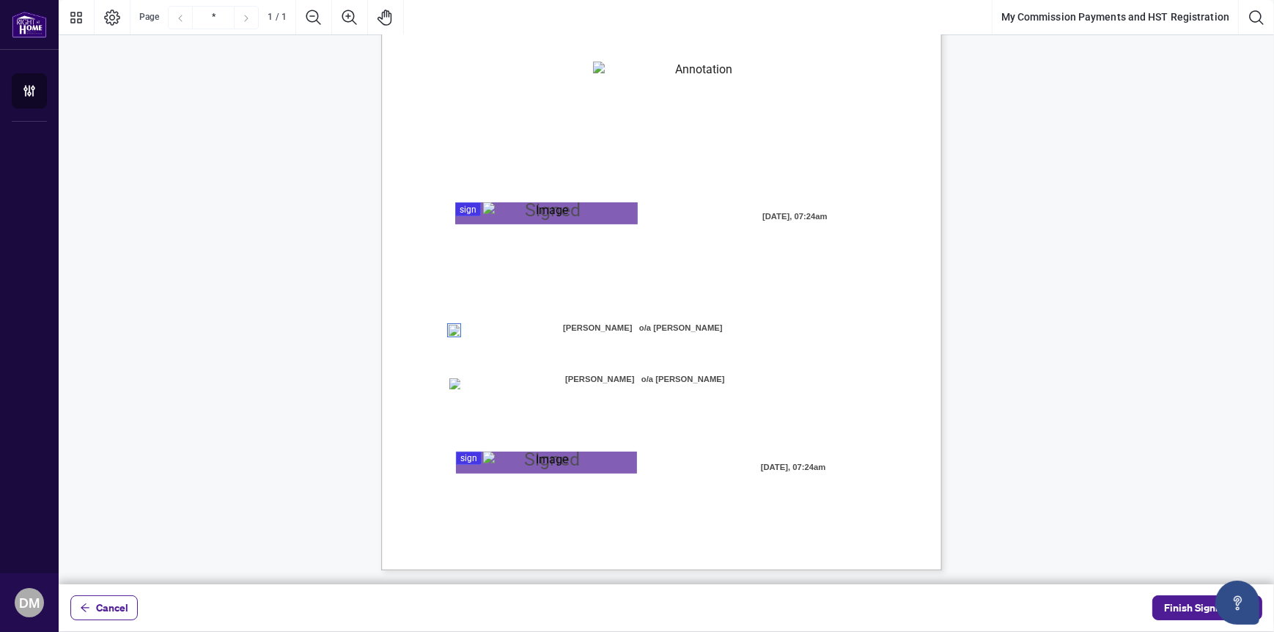
click at [512, 364] on div "MY COMMISSION PAYMENTS AND HST REGISTRATION For Right at Home Realty to pay out…" at bounding box center [731, 298] width 701 height 907
click at [491, 329] on span "Direct Deposit:" at bounding box center [493, 331] width 60 height 13
click at [1175, 607] on span "Finish Signing" at bounding box center [1197, 607] width 66 height 23
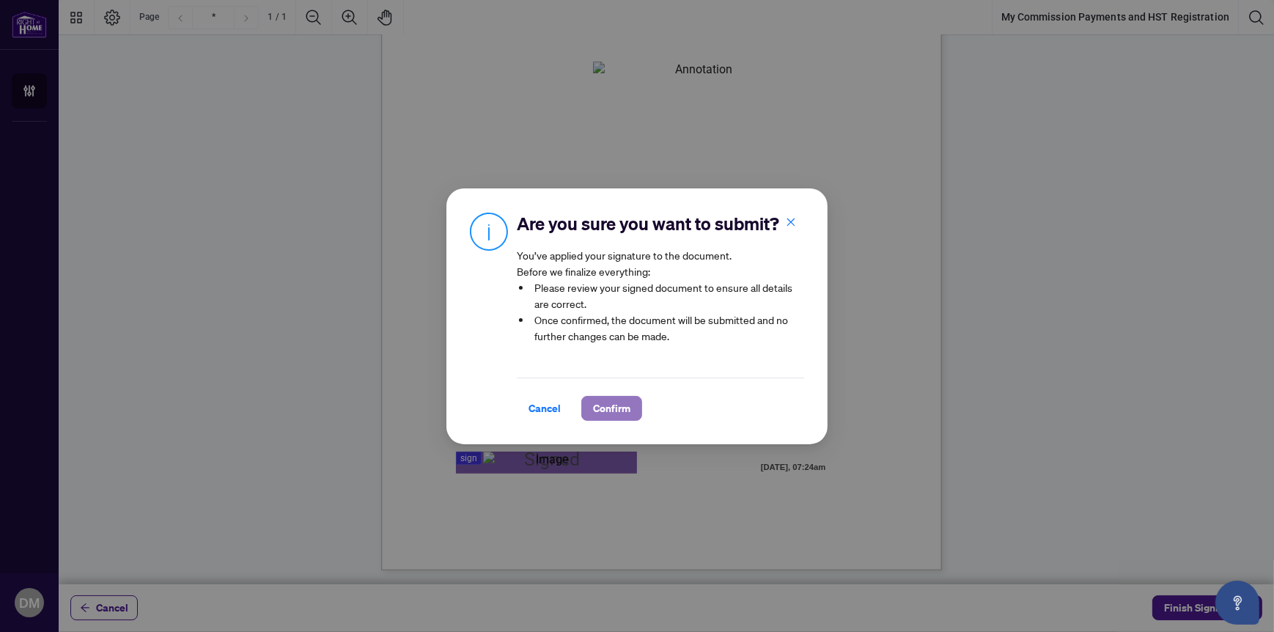
click at [603, 402] on span "Confirm" at bounding box center [611, 408] width 37 height 23
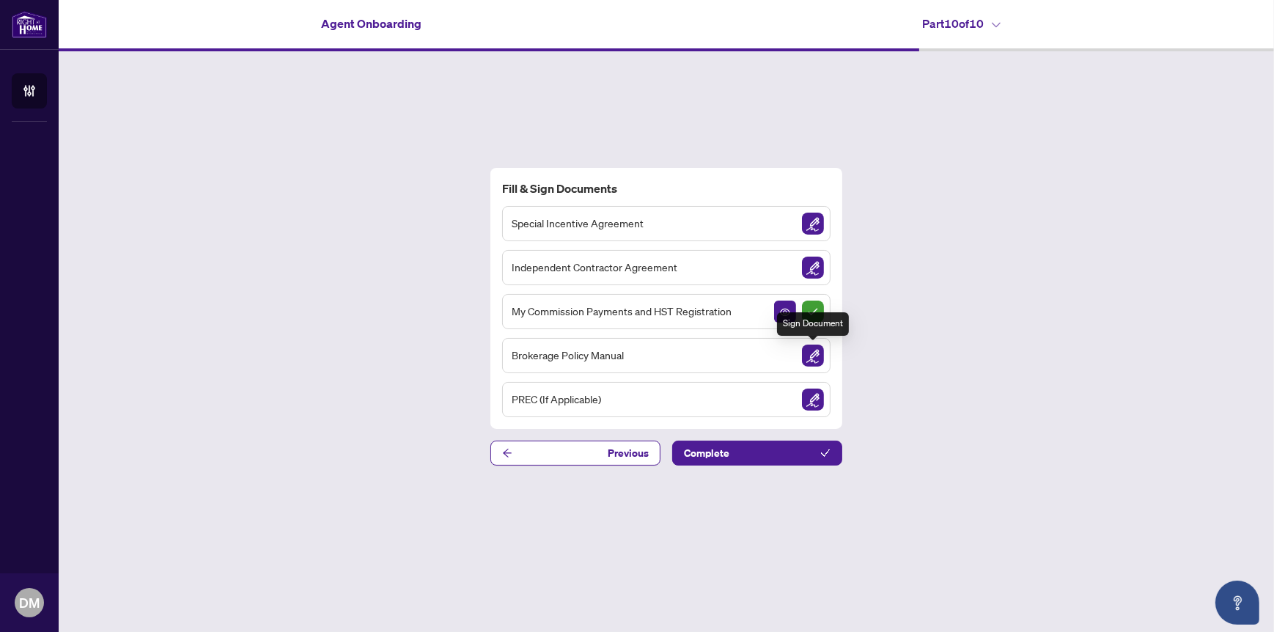
click at [816, 354] on img "Sign Document" at bounding box center [813, 355] width 22 height 22
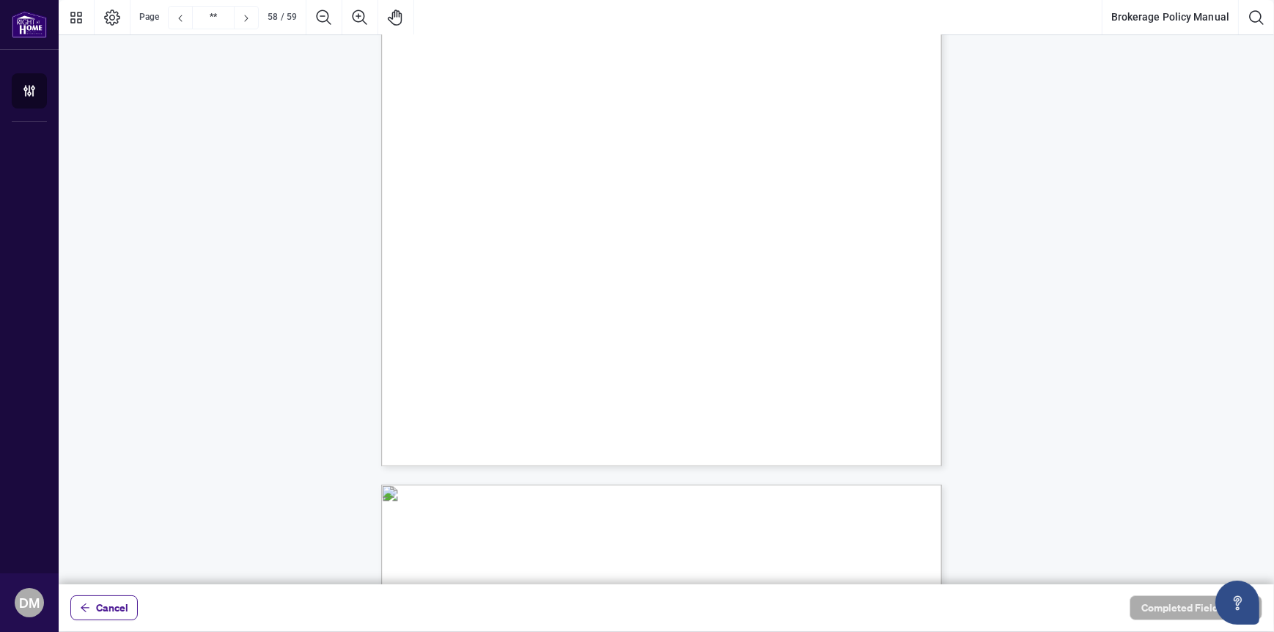
scroll to position [41592, 0]
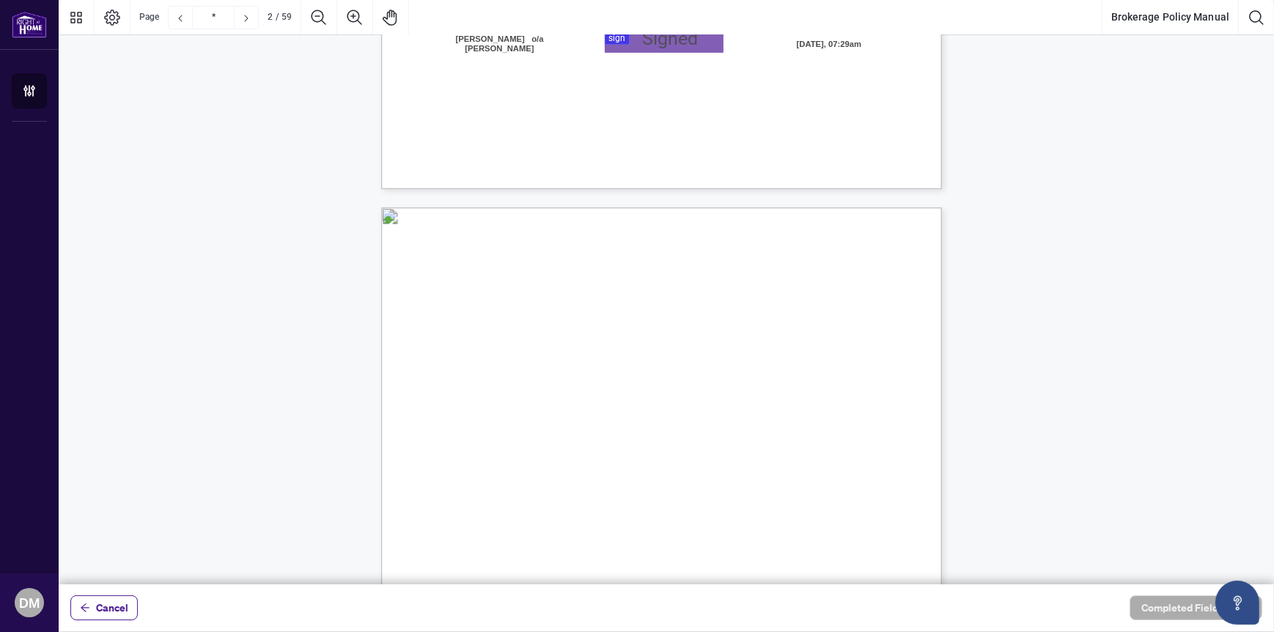
scroll to position [366, 0]
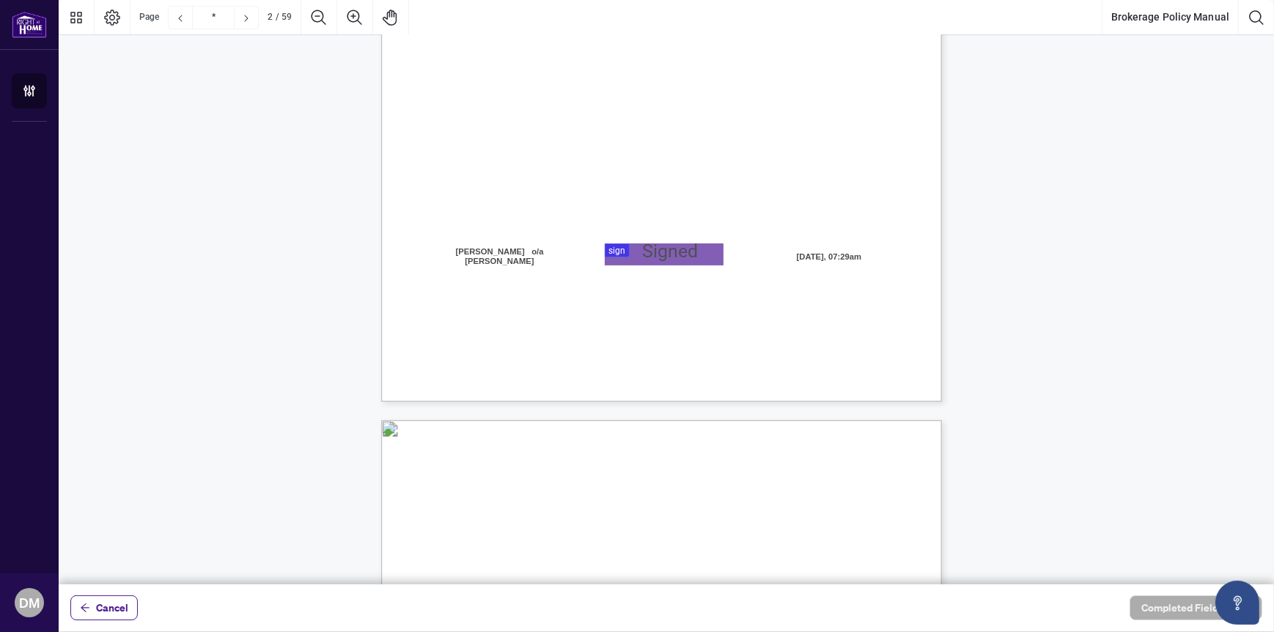
type input "*"
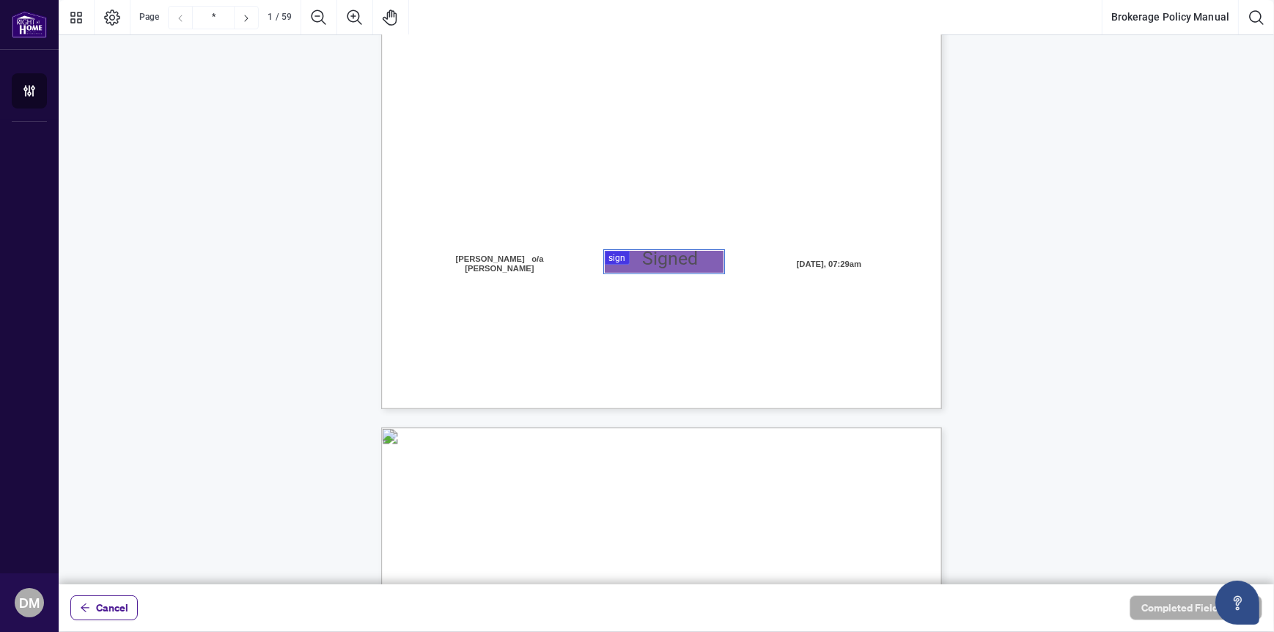
click at [632, 259] on div at bounding box center [666, 292] width 1215 height 584
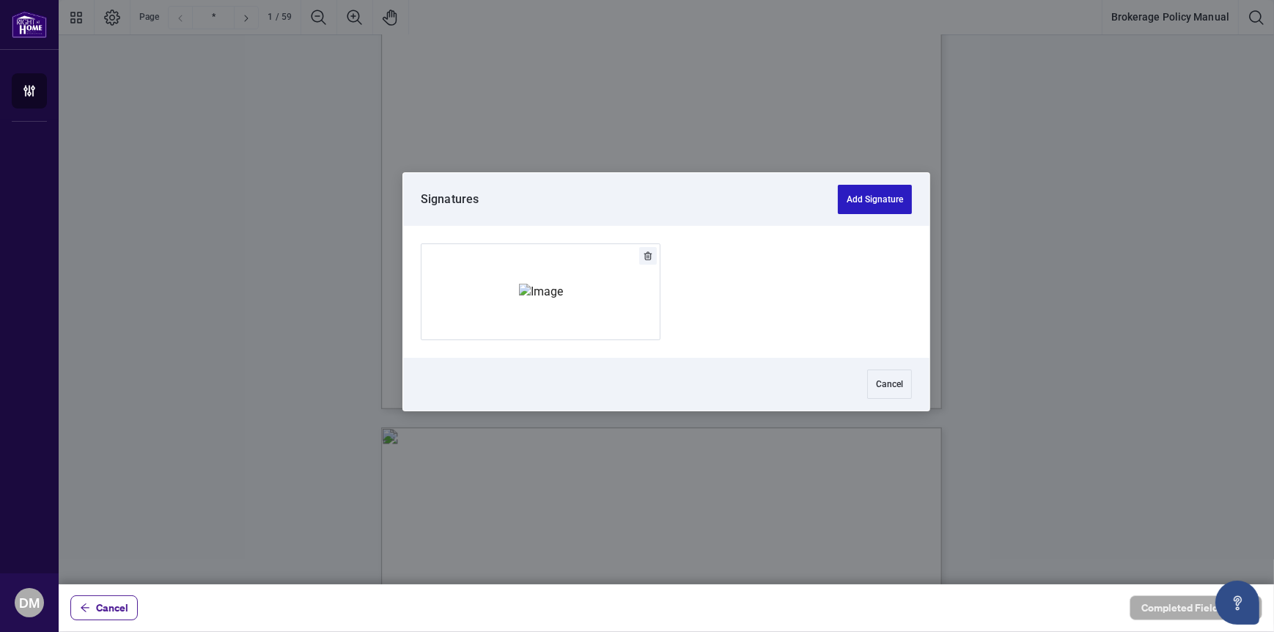
click at [854, 200] on button "Add Signature" at bounding box center [875, 199] width 74 height 29
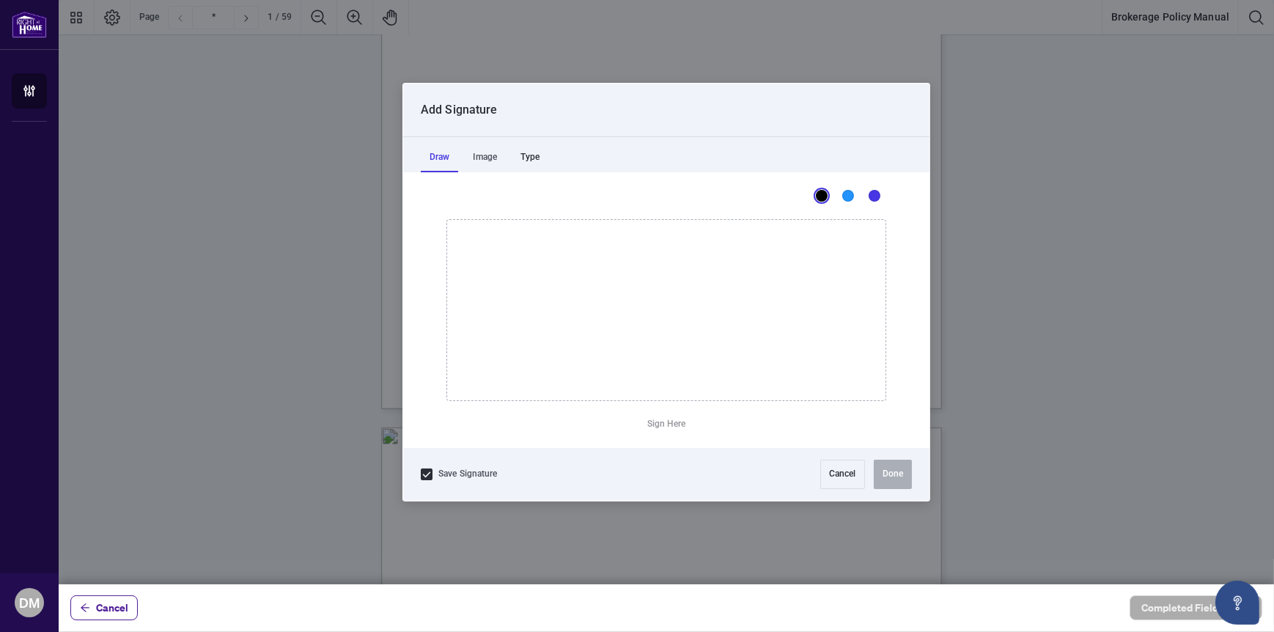
click at [528, 158] on div "Type" at bounding box center [530, 157] width 37 height 29
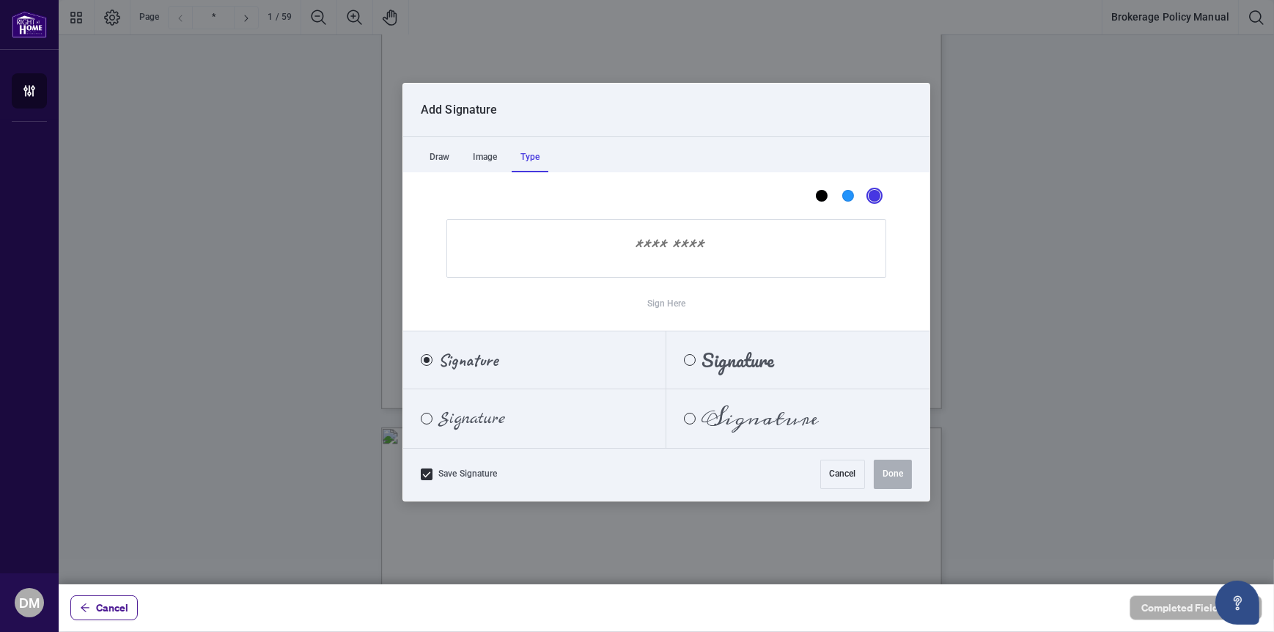
click at [878, 195] on div "Dark Blue" at bounding box center [875, 196] width 12 height 12
click at [429, 415] on div "Marck Script" at bounding box center [427, 419] width 12 height 12
click at [618, 254] on input "Sign Here" at bounding box center [666, 248] width 440 height 59
type input "*"
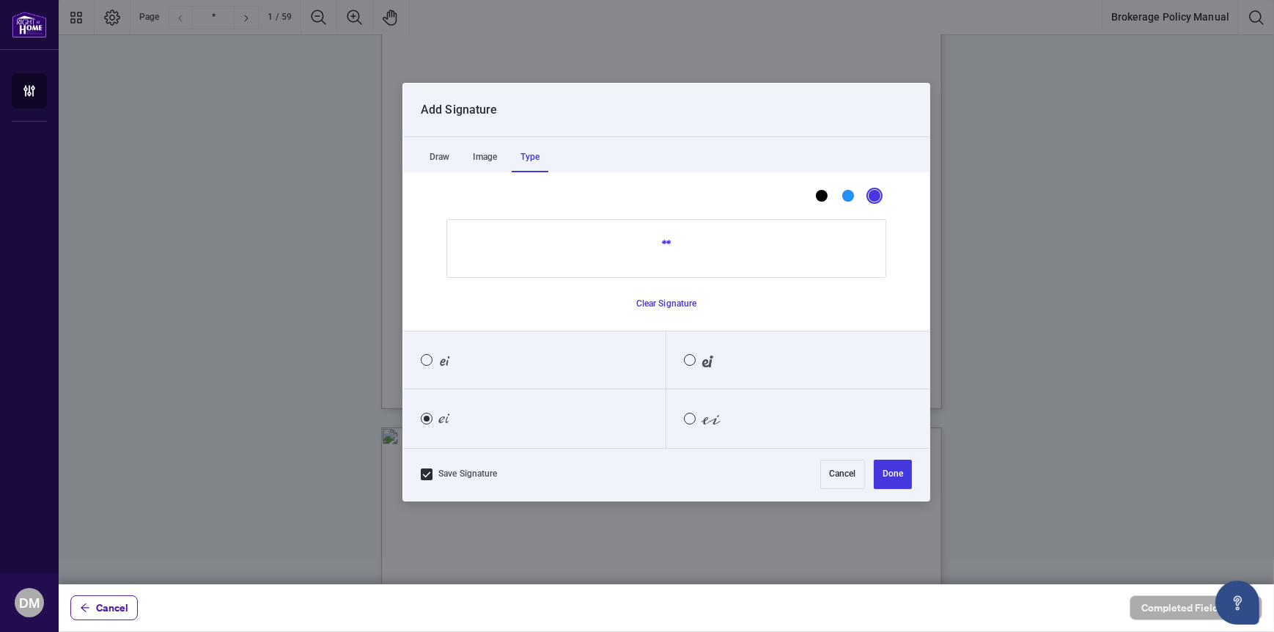
type input "*"
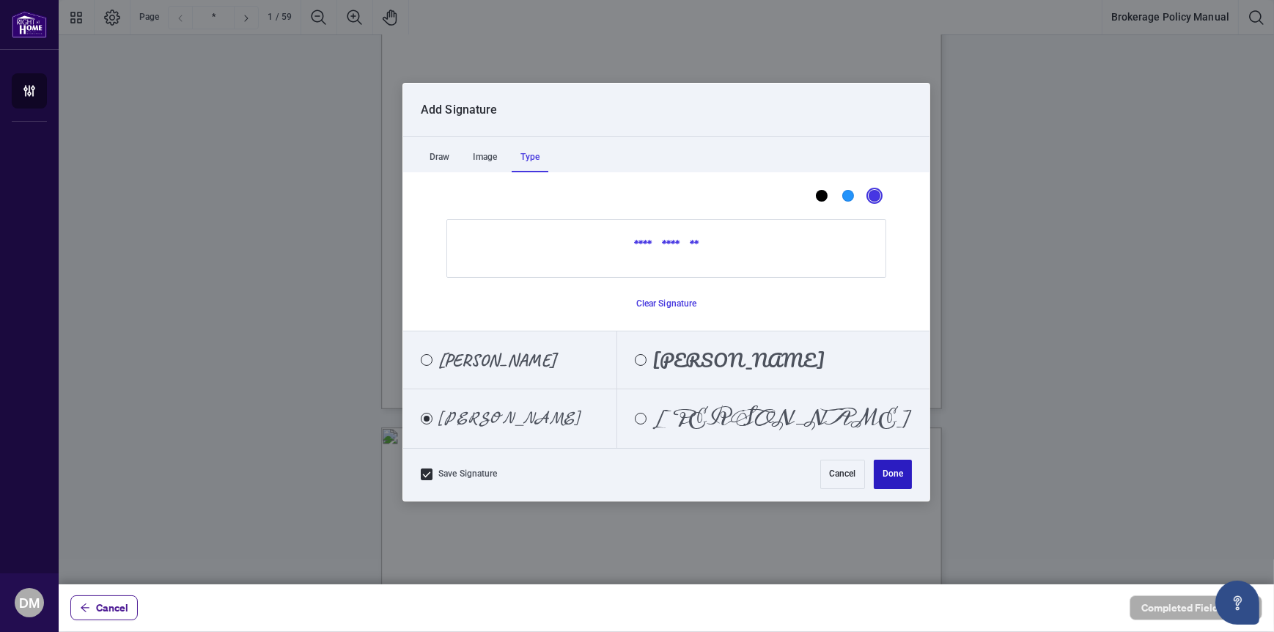
type input "**********"
click at [887, 473] on button "Done" at bounding box center [893, 474] width 38 height 29
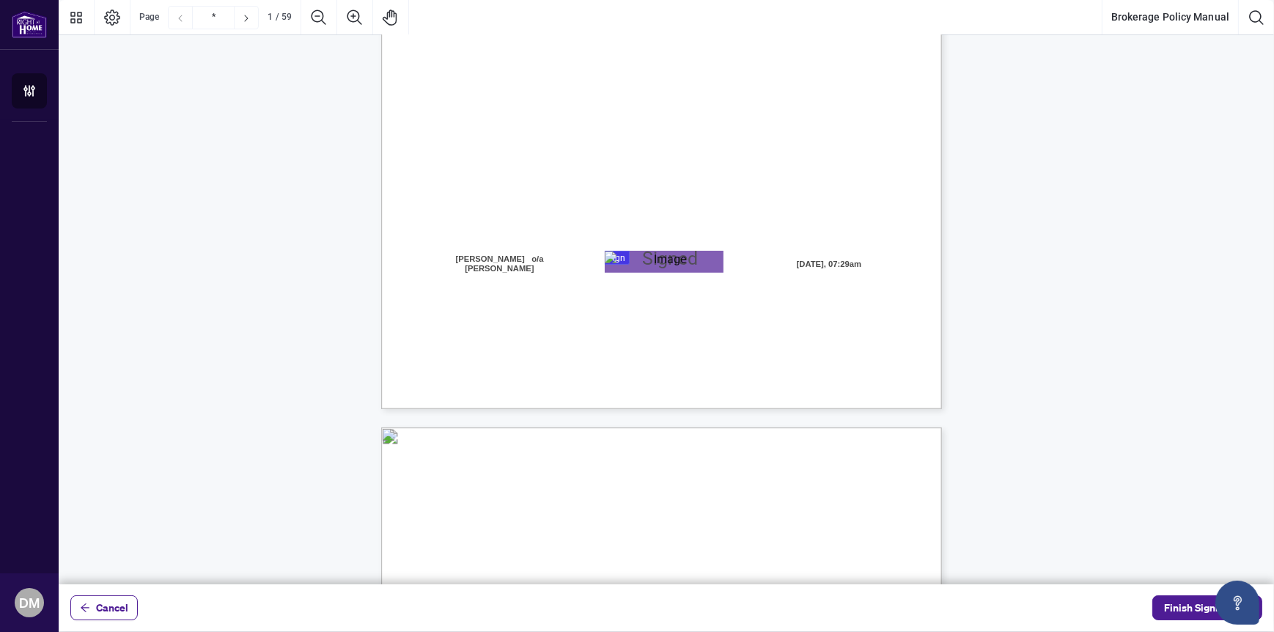
click at [662, 260] on div "Page 1" at bounding box center [664, 261] width 119 height 21
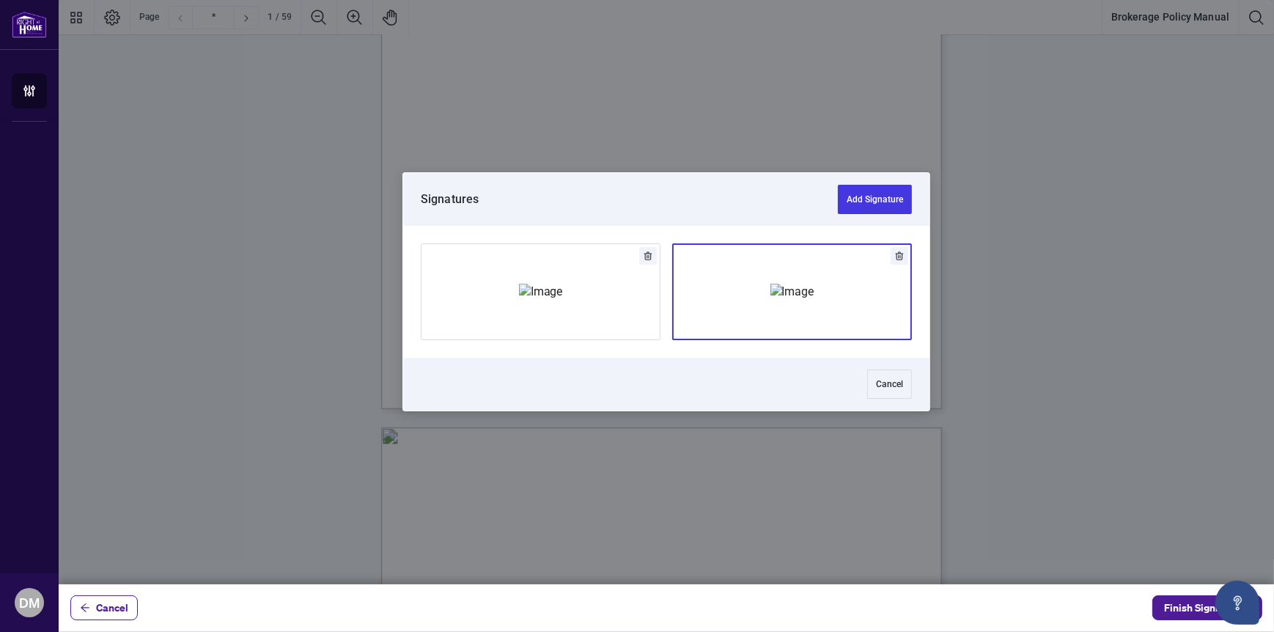
click at [770, 300] on img "Add Signature" at bounding box center [792, 292] width 44 height 16
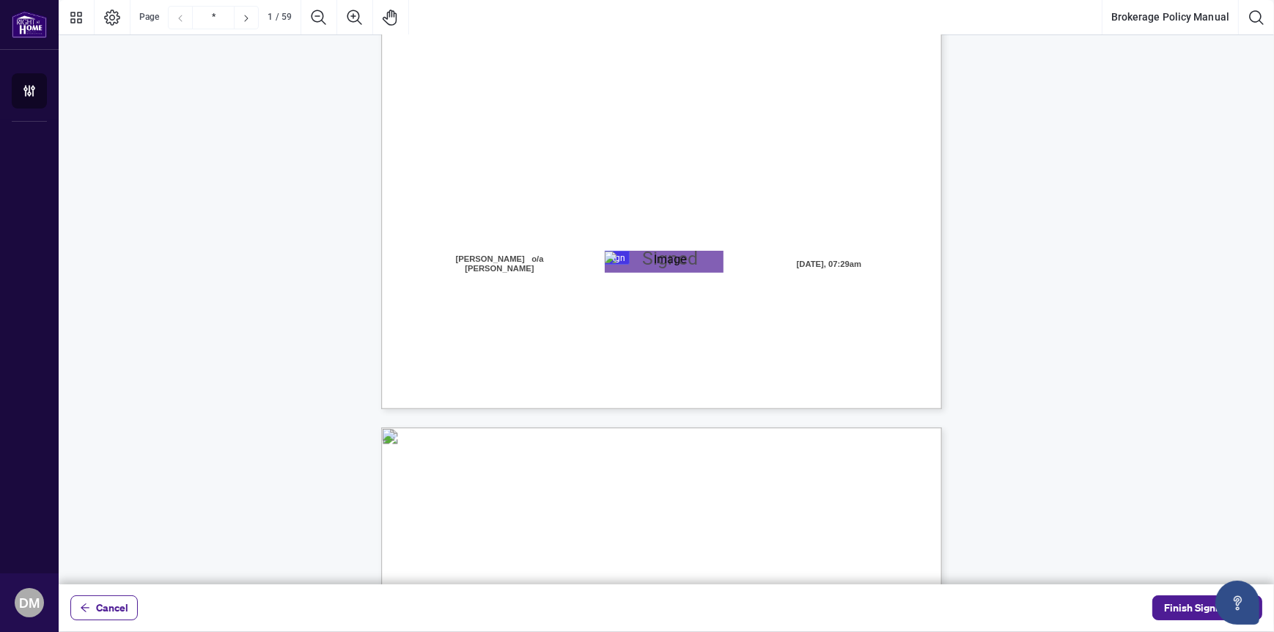
click at [729, 332] on div "Right at Home Realty, Brokerage [STREET_ADDRESS][PERSON_NAME] 416.345.6789 [DOM…" at bounding box center [731, 136] width 701 height 907
type input "*"
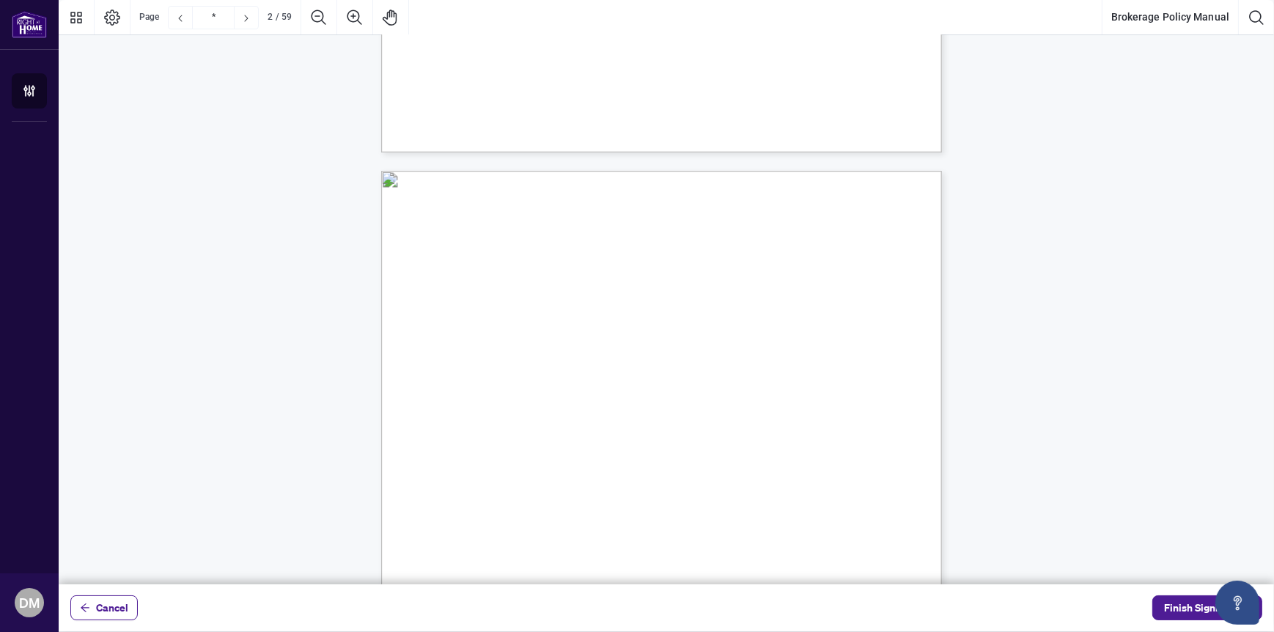
scroll to position [660, 0]
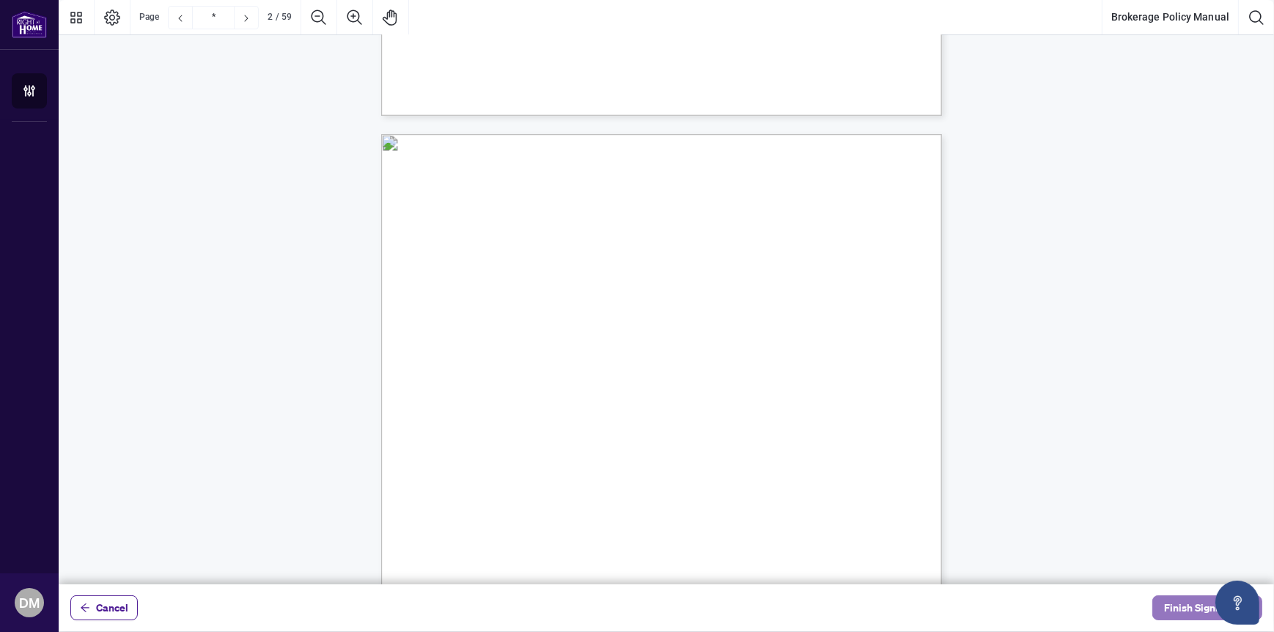
click at [1170, 610] on span "Finish Signing" at bounding box center [1197, 607] width 66 height 23
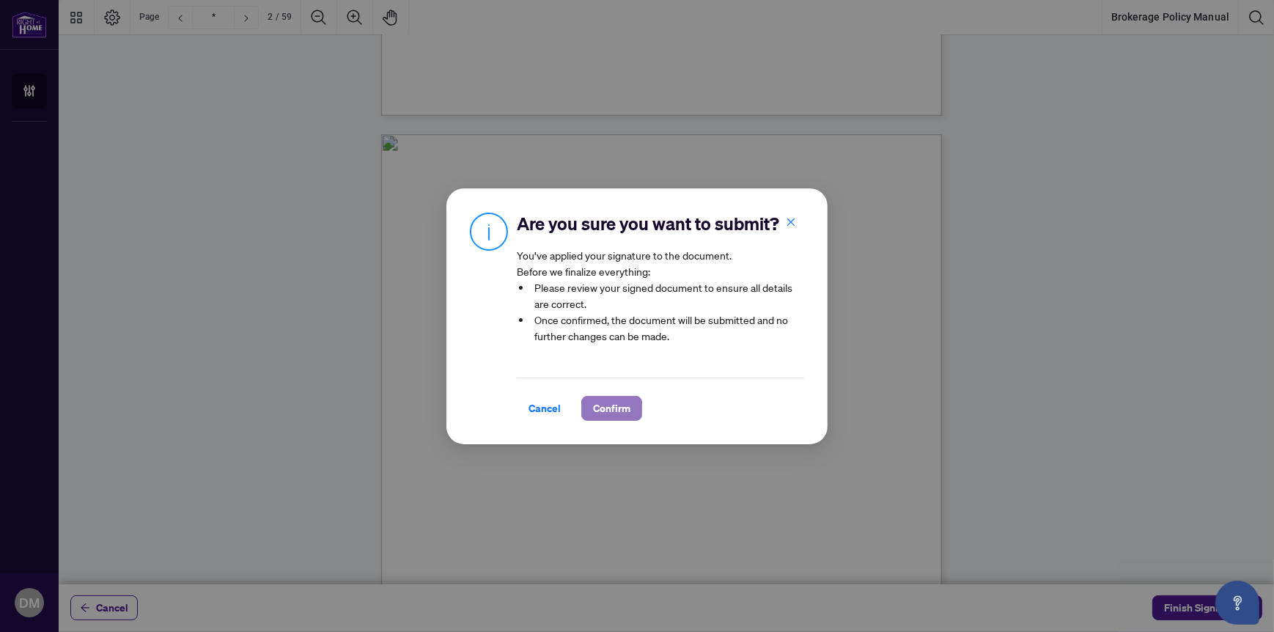
click at [622, 404] on span "Confirm" at bounding box center [611, 408] width 37 height 23
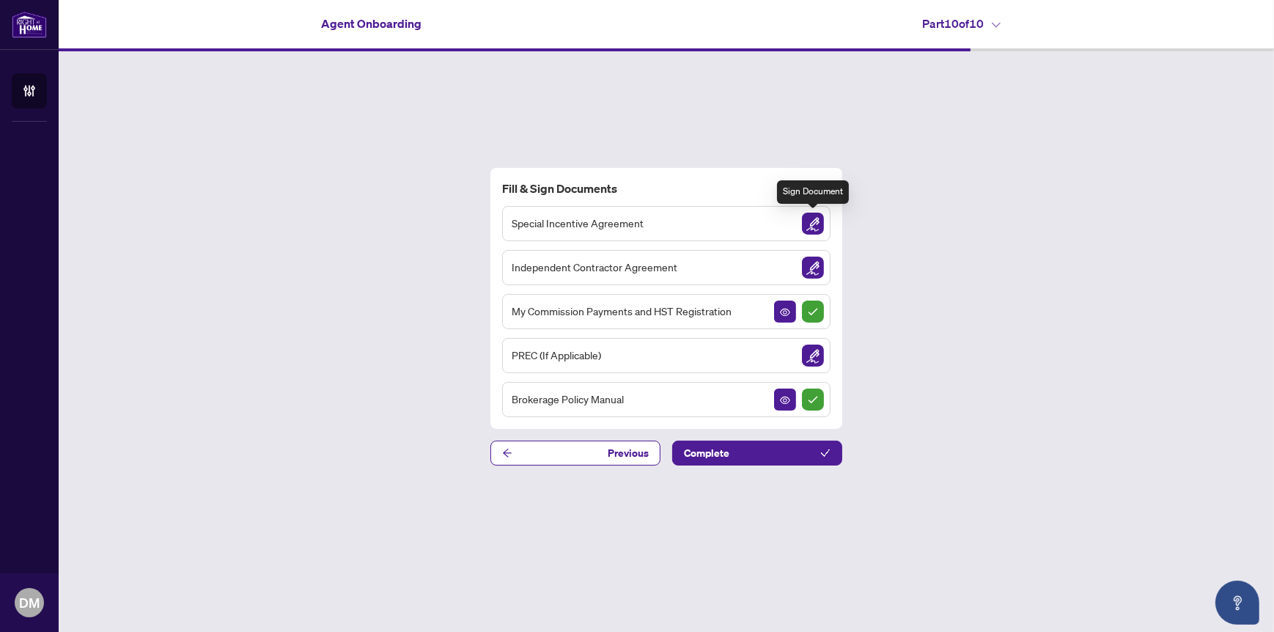
click at [817, 223] on img "Sign Document" at bounding box center [813, 224] width 22 height 22
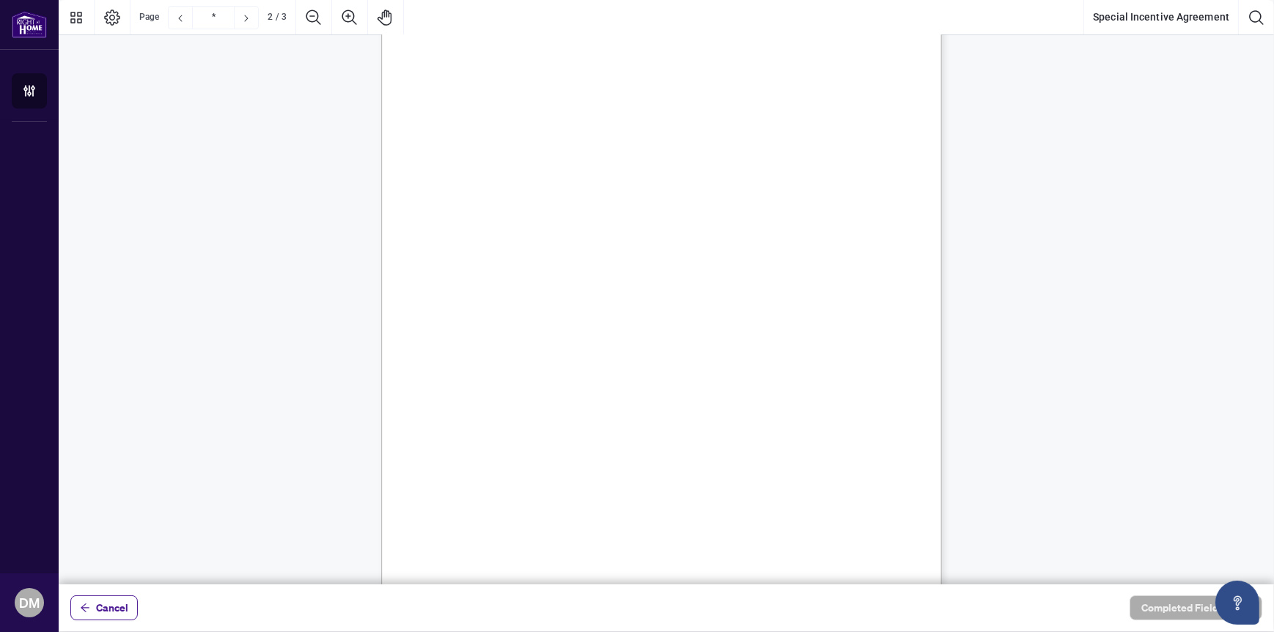
scroll to position [1246, 0]
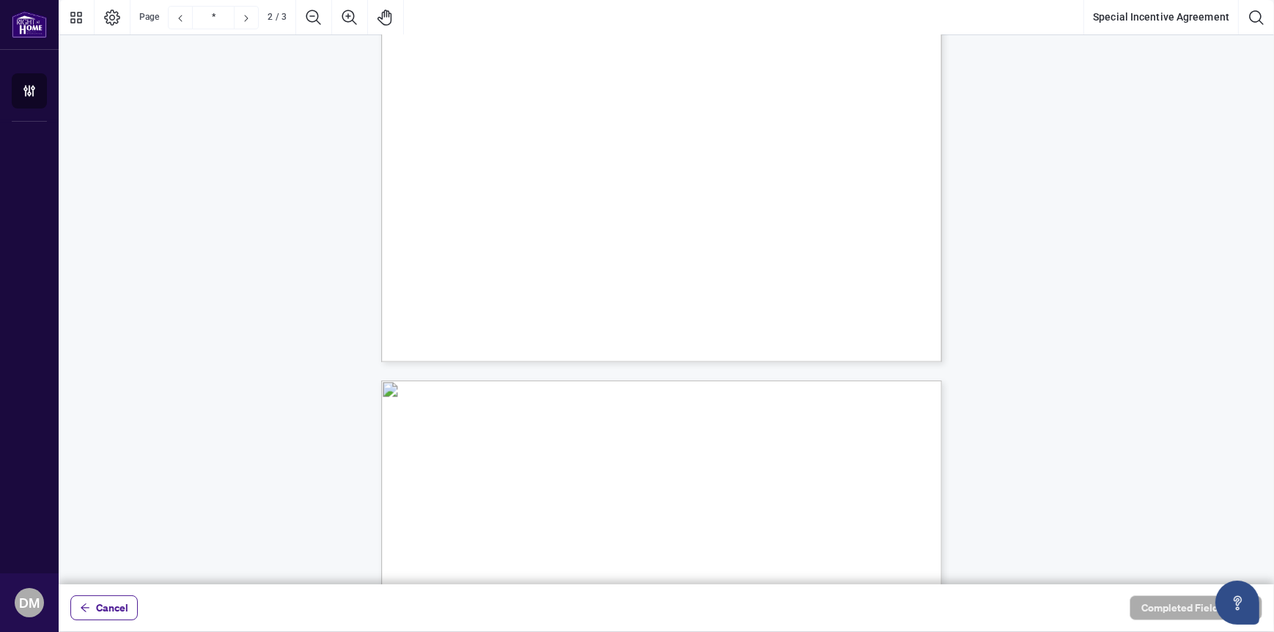
type input "*"
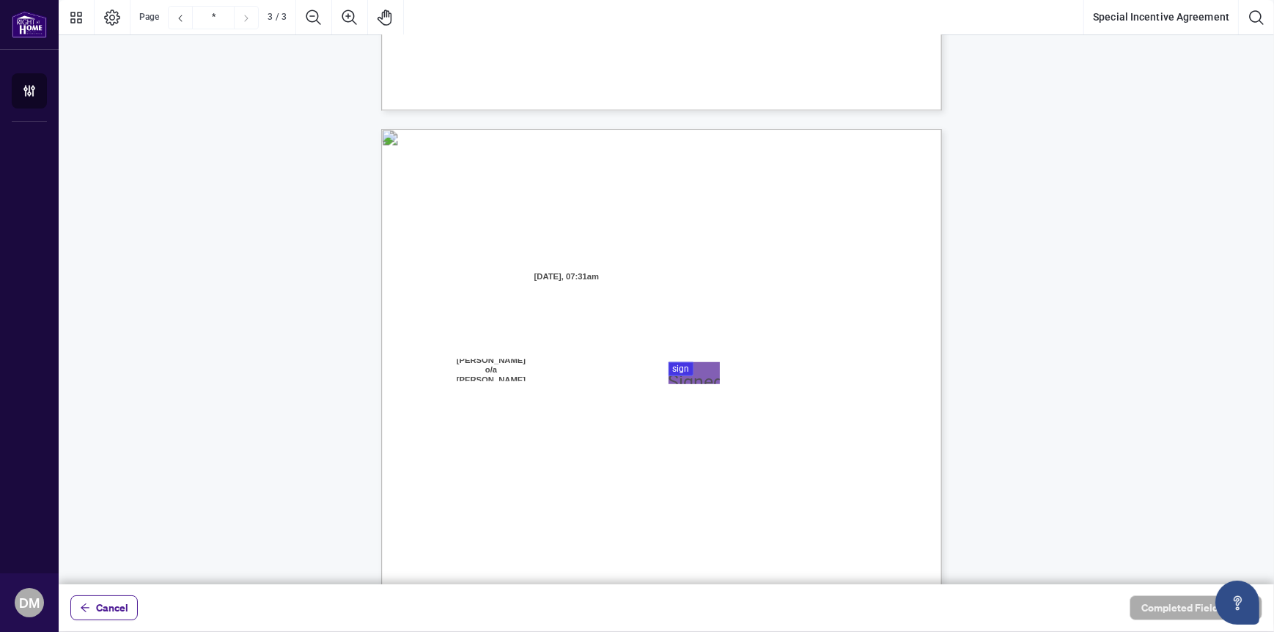
scroll to position [1466, 0]
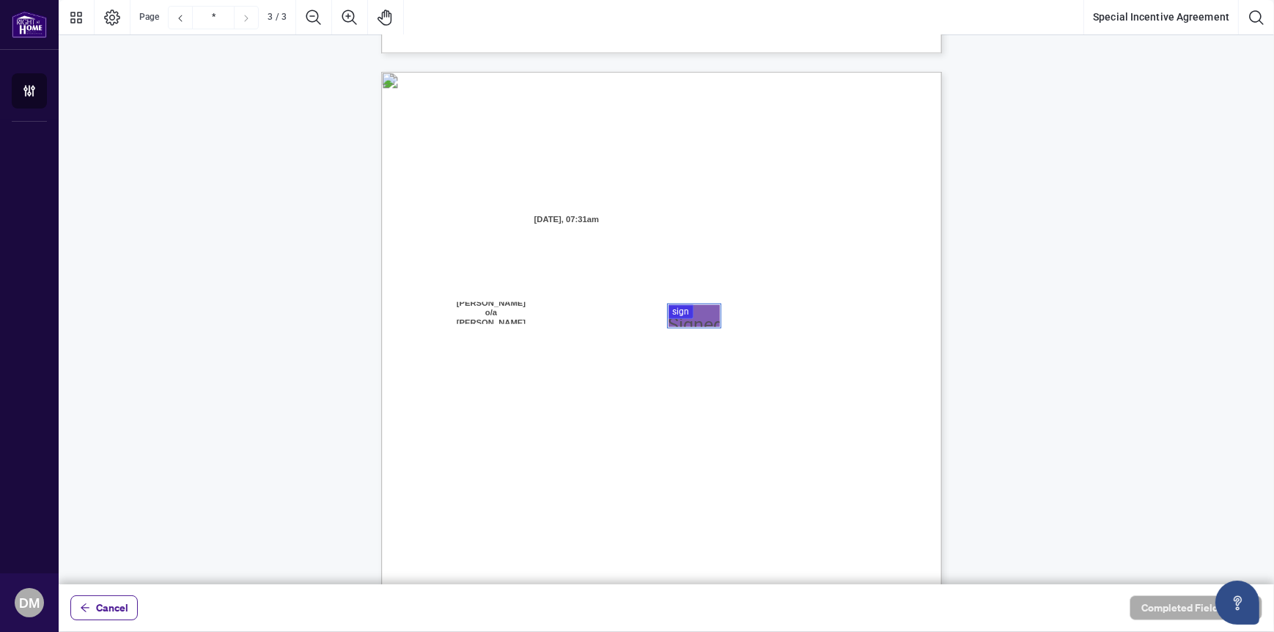
click at [698, 314] on div at bounding box center [666, 292] width 1215 height 584
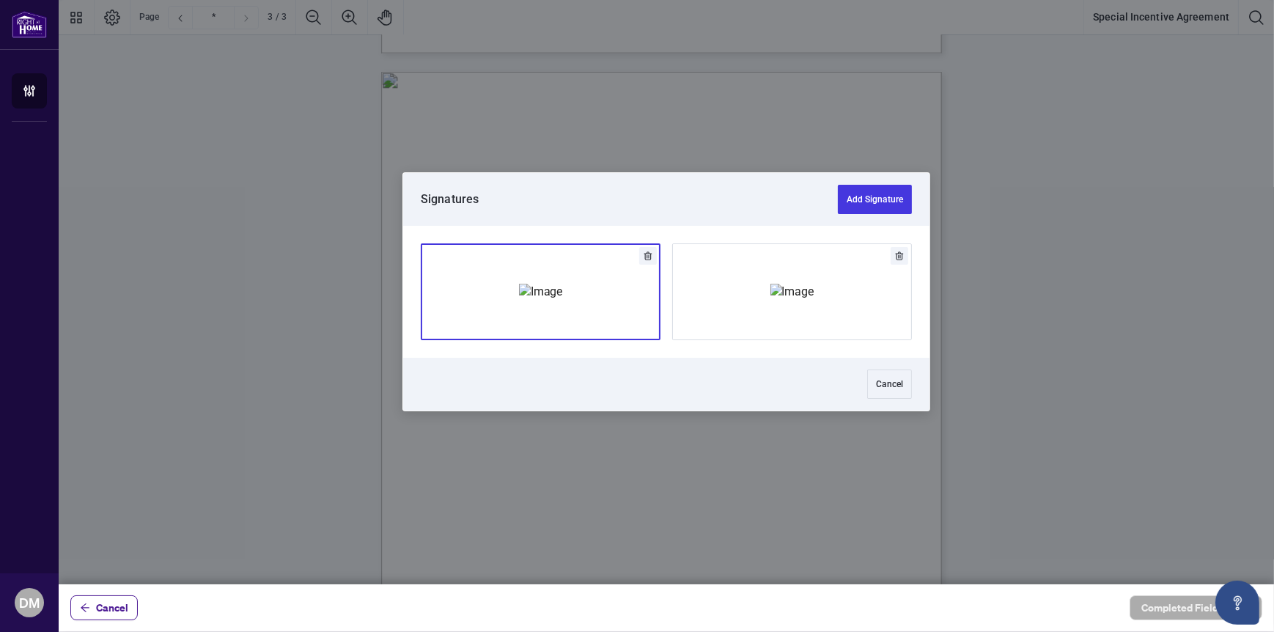
click at [563, 300] on img "Add Signature" at bounding box center [541, 292] width 44 height 16
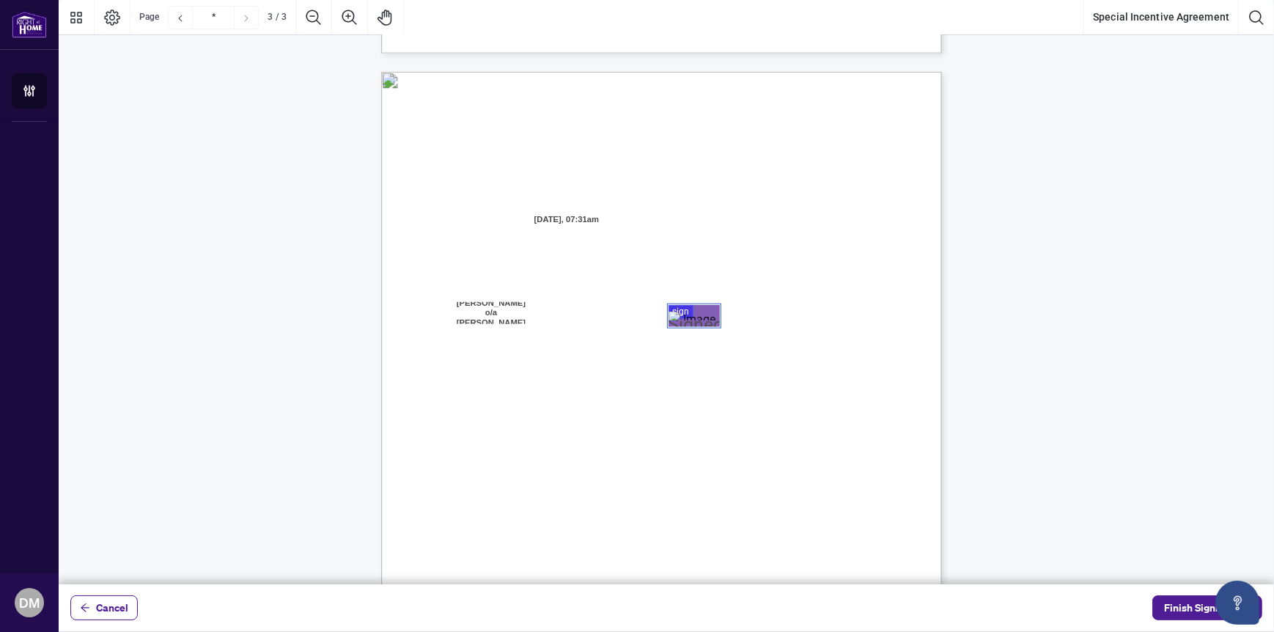
click at [829, 369] on div "Right at Home Realty, Brokerage [STREET_ADDRESS][PERSON_NAME] 416.345.6789 [DOM…" at bounding box center [731, 525] width 701 height 907
click at [1169, 605] on span "Finish Signing" at bounding box center [1197, 607] width 66 height 23
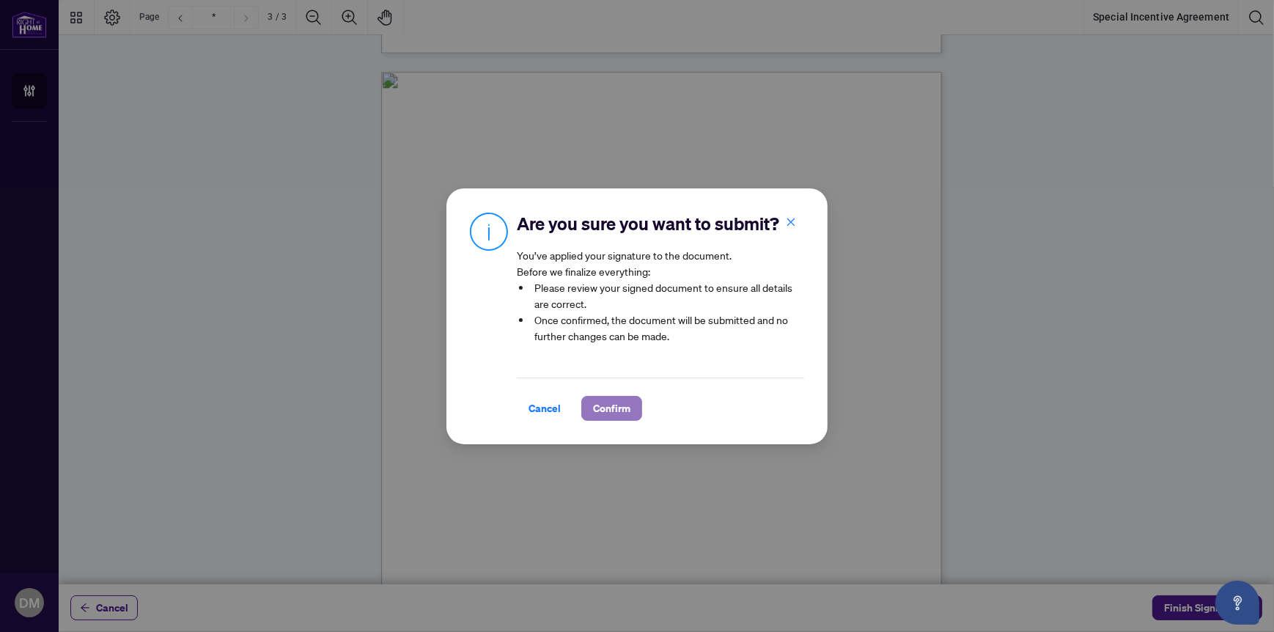
click at [600, 407] on span "Confirm" at bounding box center [611, 408] width 37 height 23
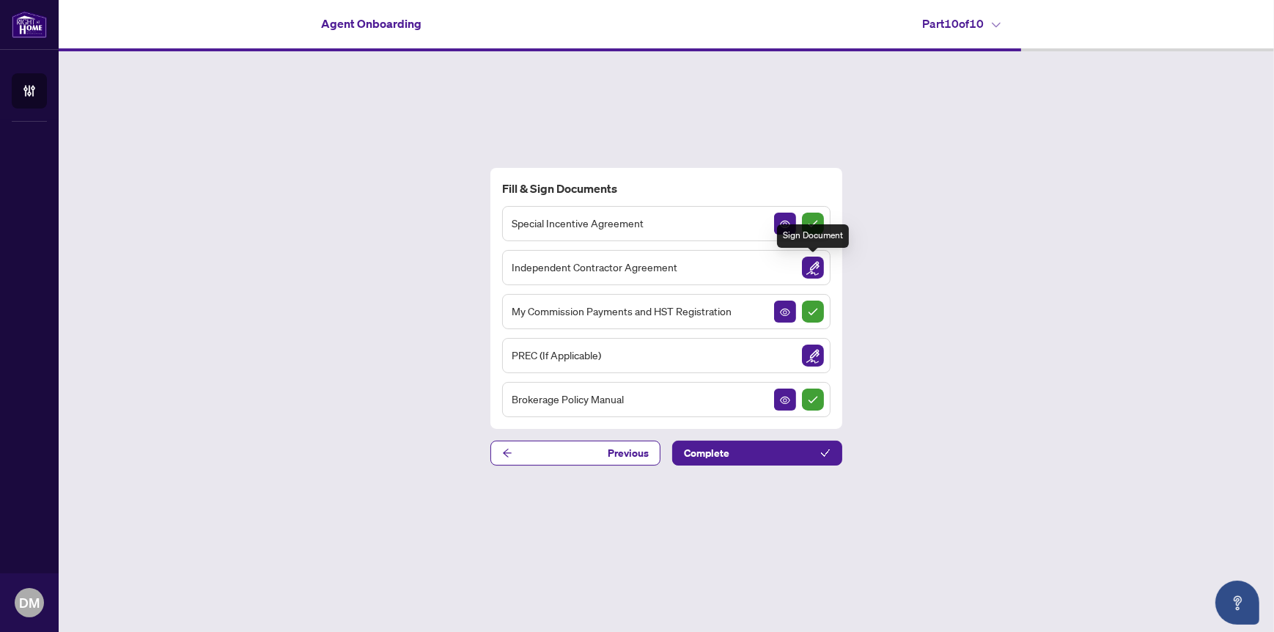
click at [807, 265] on img "Sign Document" at bounding box center [813, 268] width 22 height 22
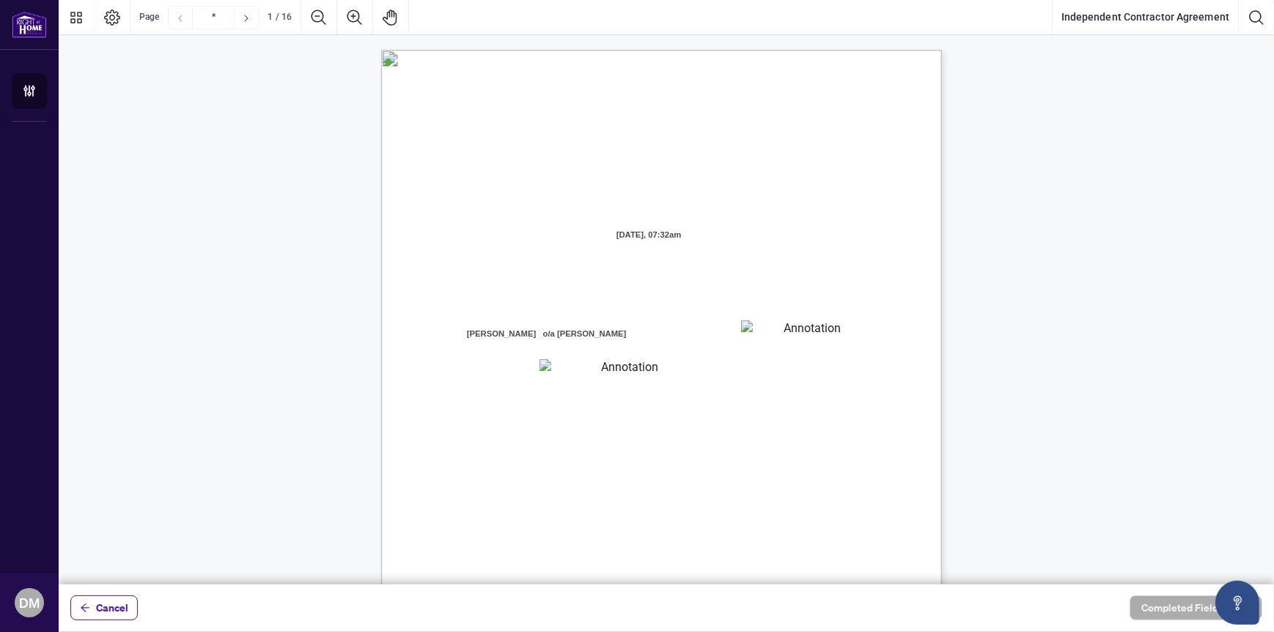
click at [803, 328] on textarea "01K2N7ZVXADQDZS13CP82GTG0Z" at bounding box center [807, 331] width 132 height 22
type textarea "*******"
click at [621, 372] on textarea "01K2N800VRNZWEDT7GS4268ZBH" at bounding box center [623, 368] width 169 height 19
type textarea "*********"
click at [889, 402] on div "INDEPENDENT CONTRACTOR AGREEMENT THIS AGREEMENT is made as of (the “Effective D…" at bounding box center [731, 503] width 701 height 907
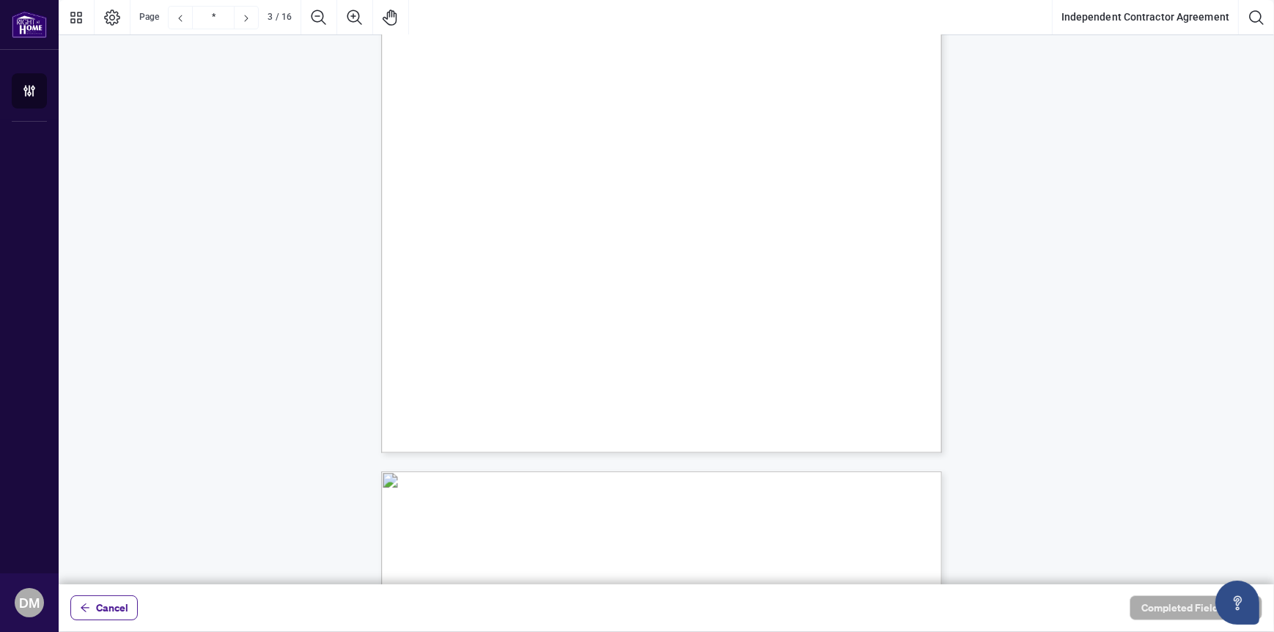
scroll to position [1832, 0]
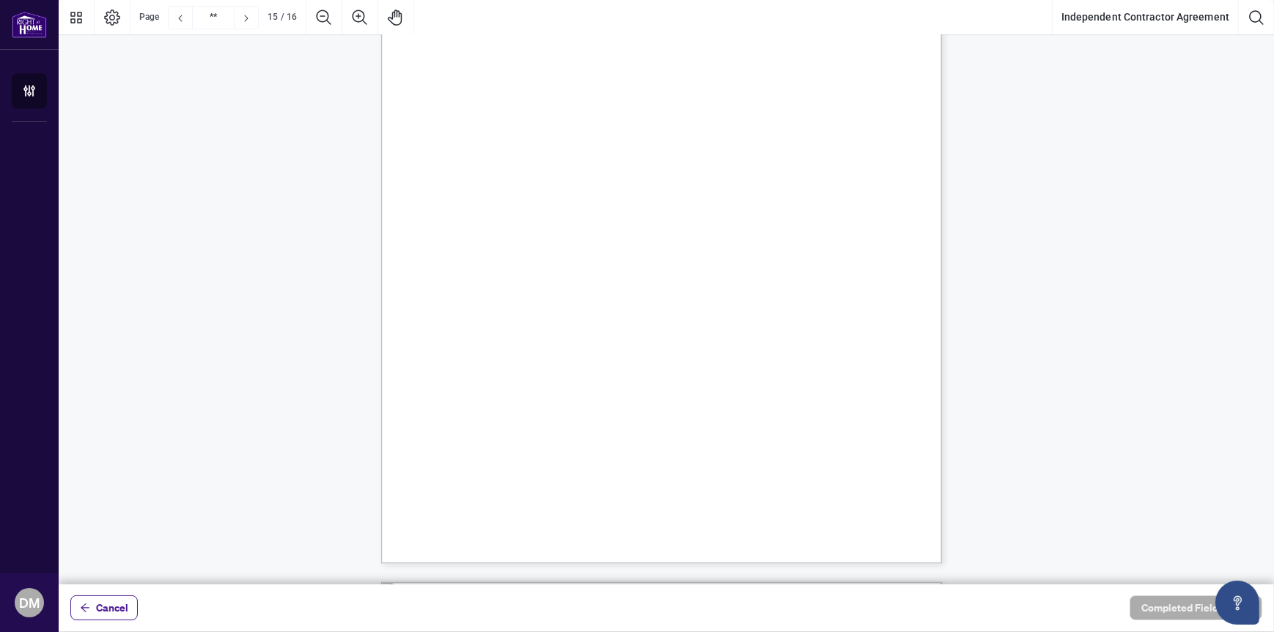
scroll to position [10847, 0]
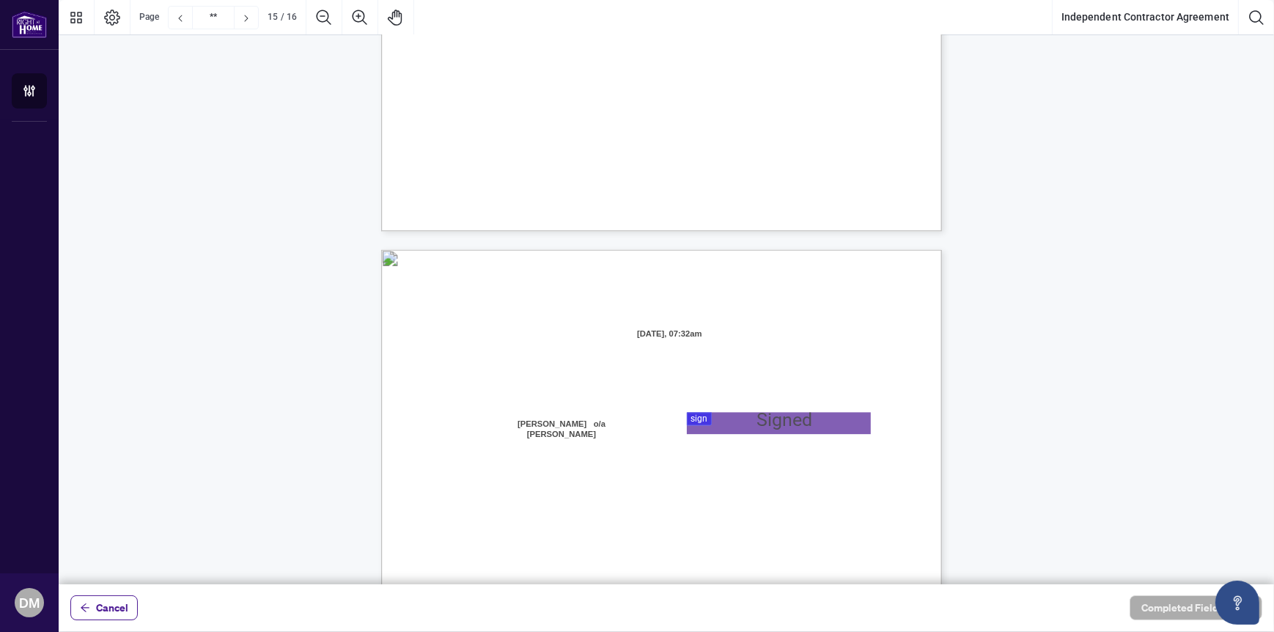
type input "**"
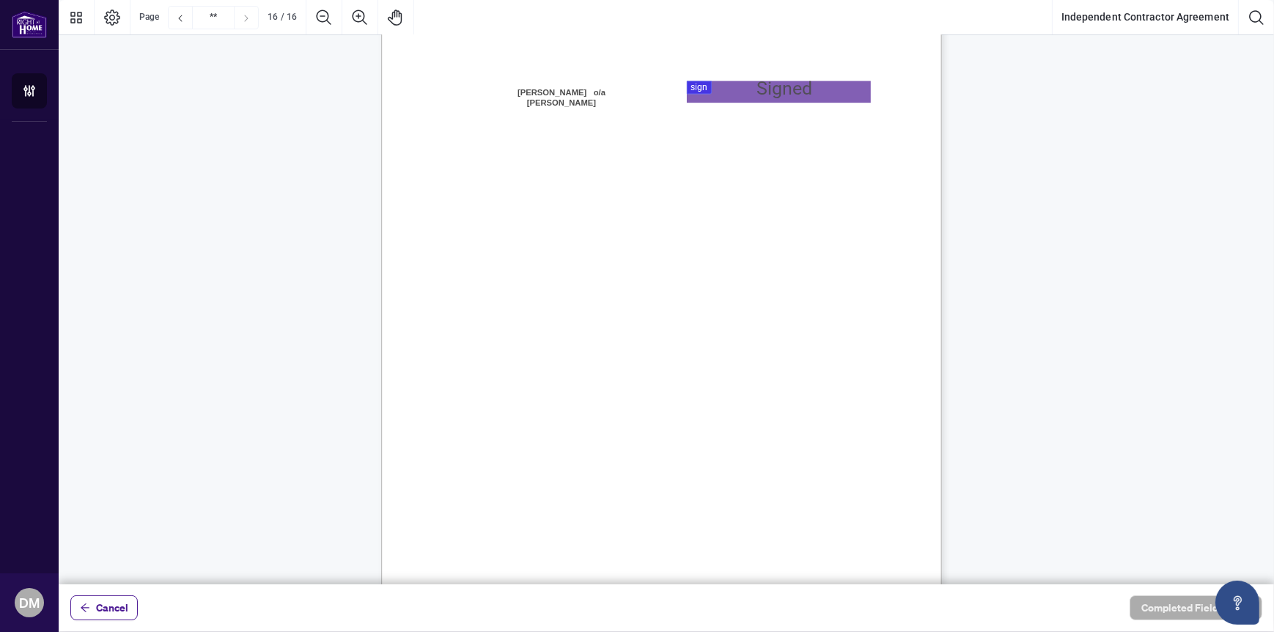
scroll to position [11364, 0]
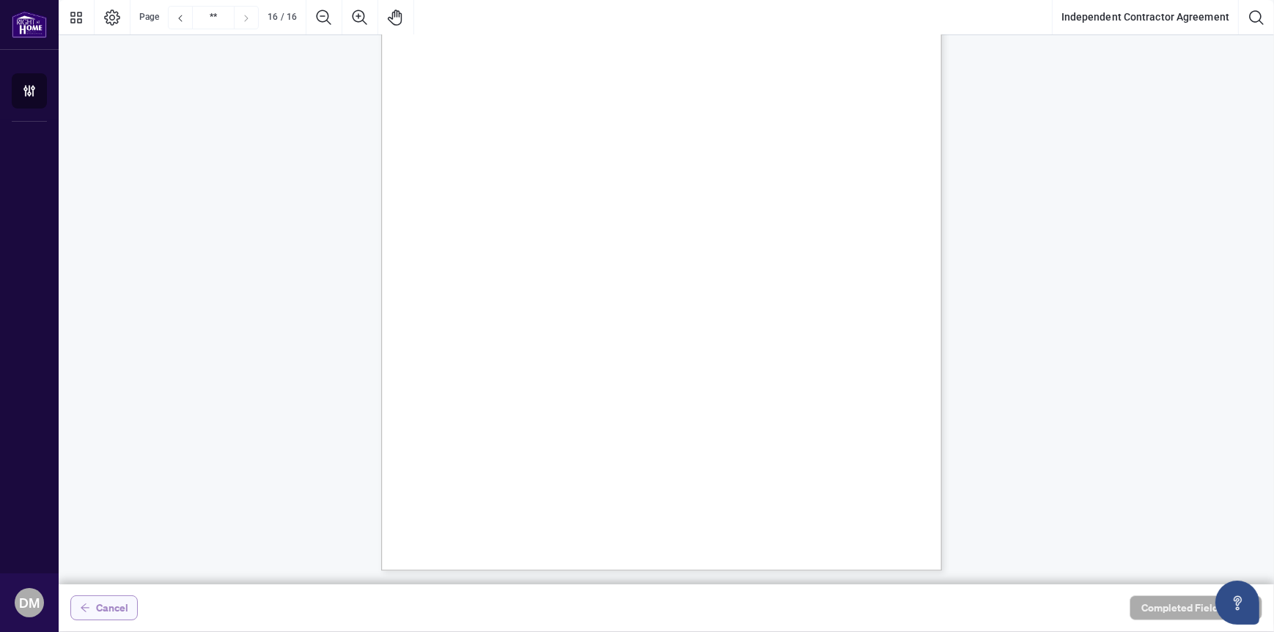
click at [89, 603] on icon "arrow-left" at bounding box center [85, 607] width 10 height 10
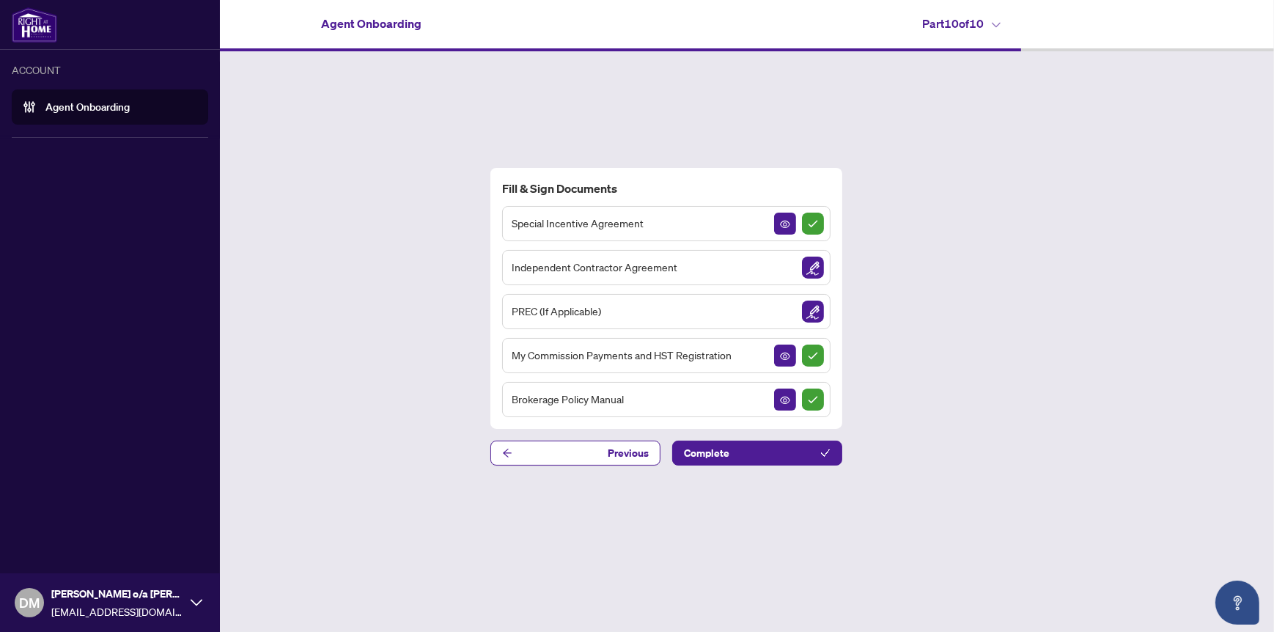
click at [45, 103] on link "Agent Onboarding" at bounding box center [87, 106] width 84 height 13
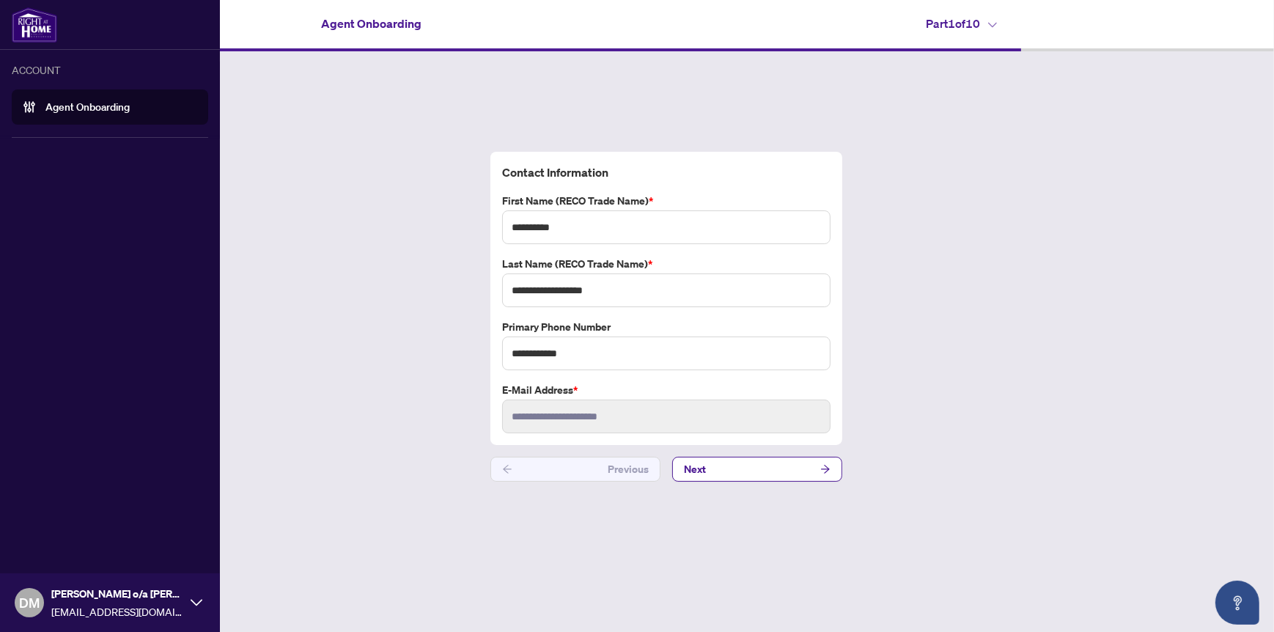
click at [195, 600] on icon at bounding box center [197, 603] width 12 height 12
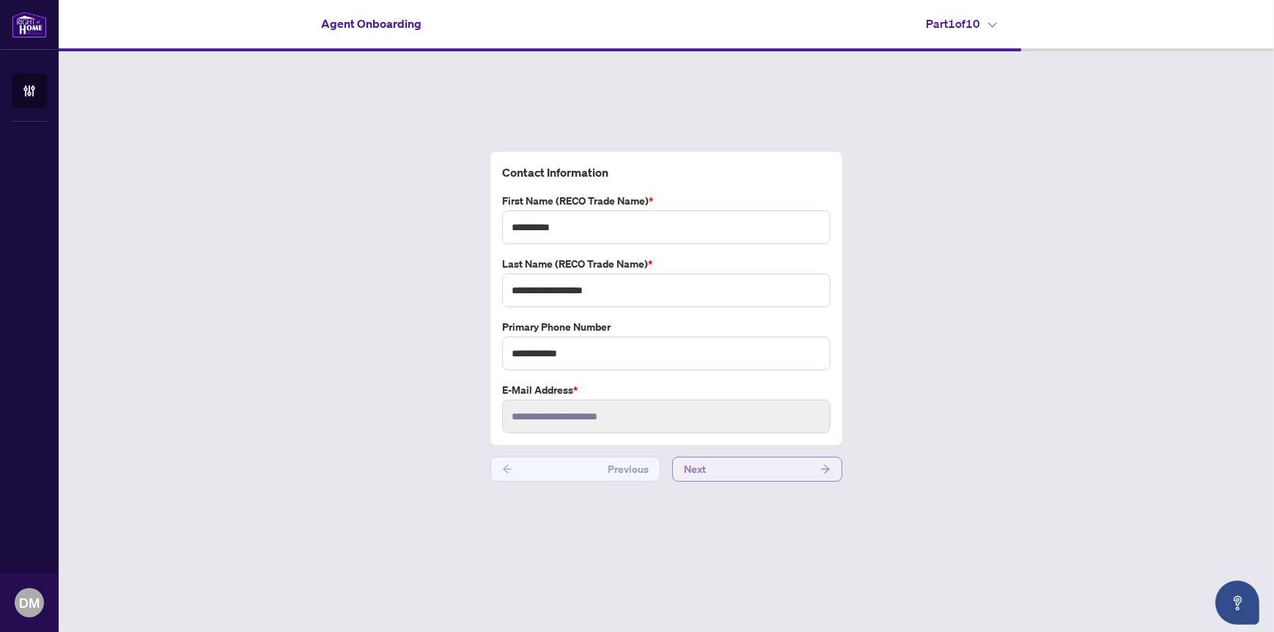
click at [765, 471] on button "Next" at bounding box center [757, 469] width 170 height 25
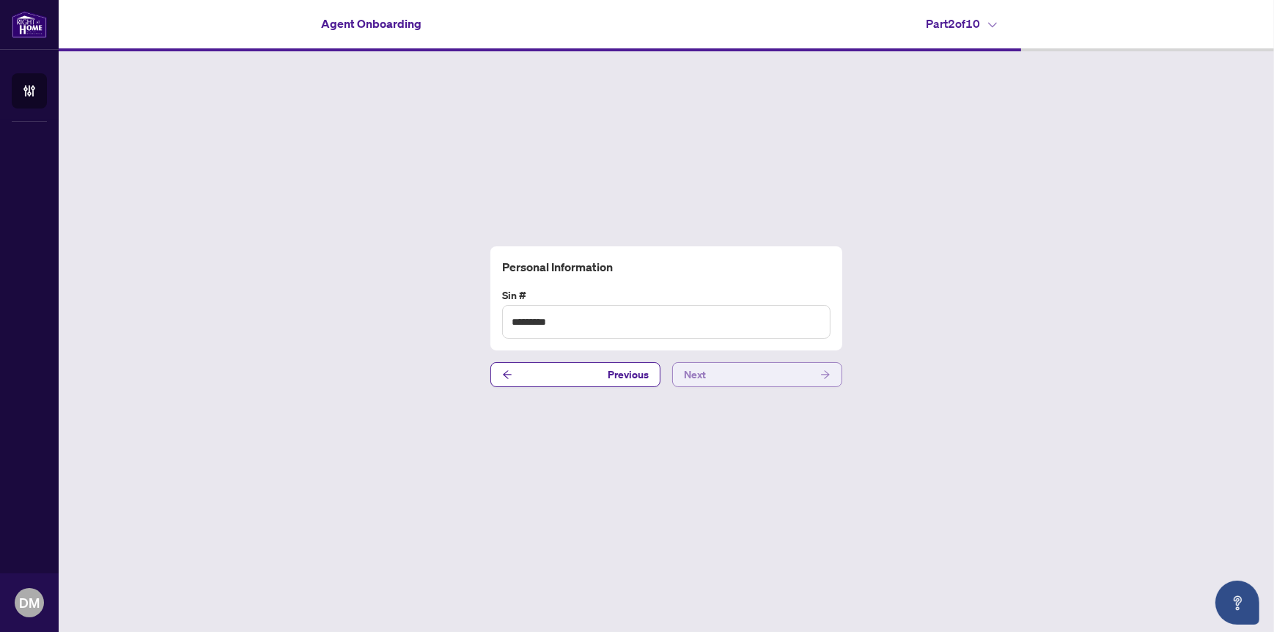
click at [764, 375] on button "Next" at bounding box center [757, 374] width 170 height 25
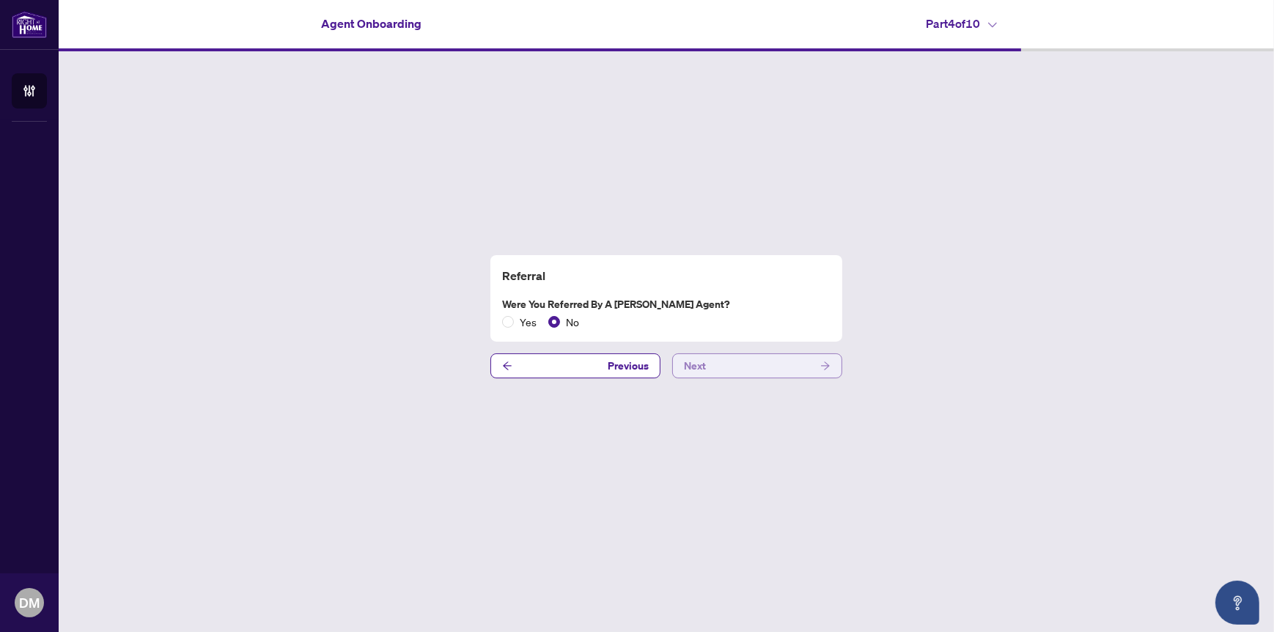
click at [774, 364] on button "Next" at bounding box center [757, 365] width 170 height 25
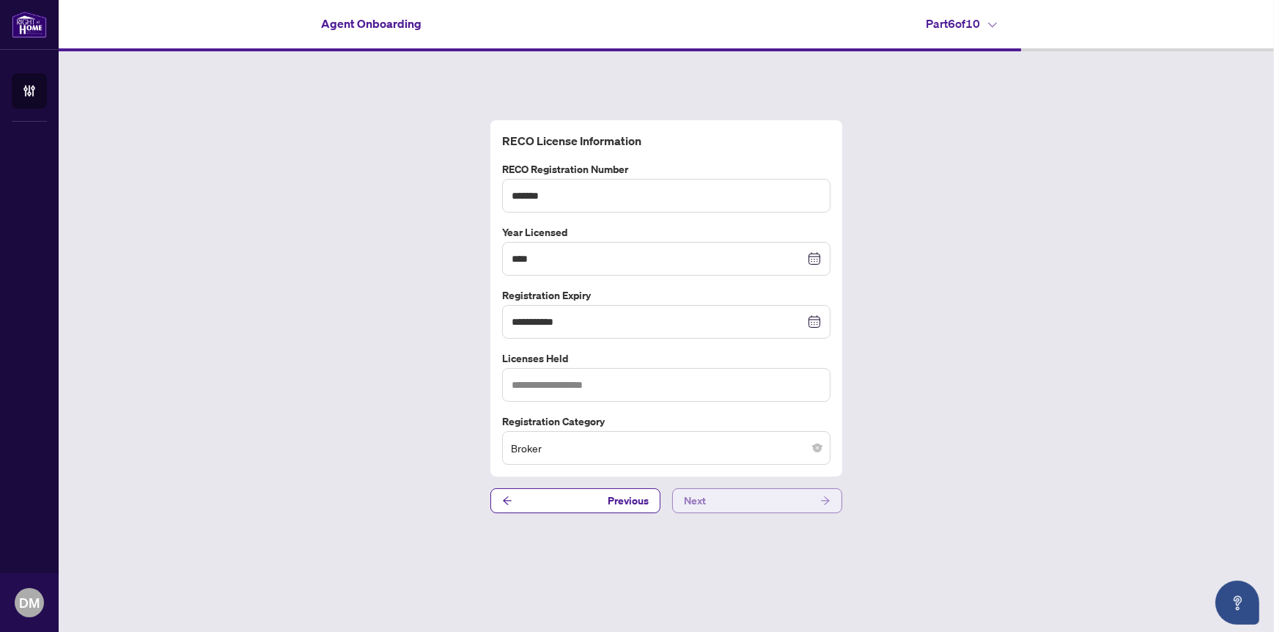
click at [760, 495] on button "Next" at bounding box center [757, 500] width 170 height 25
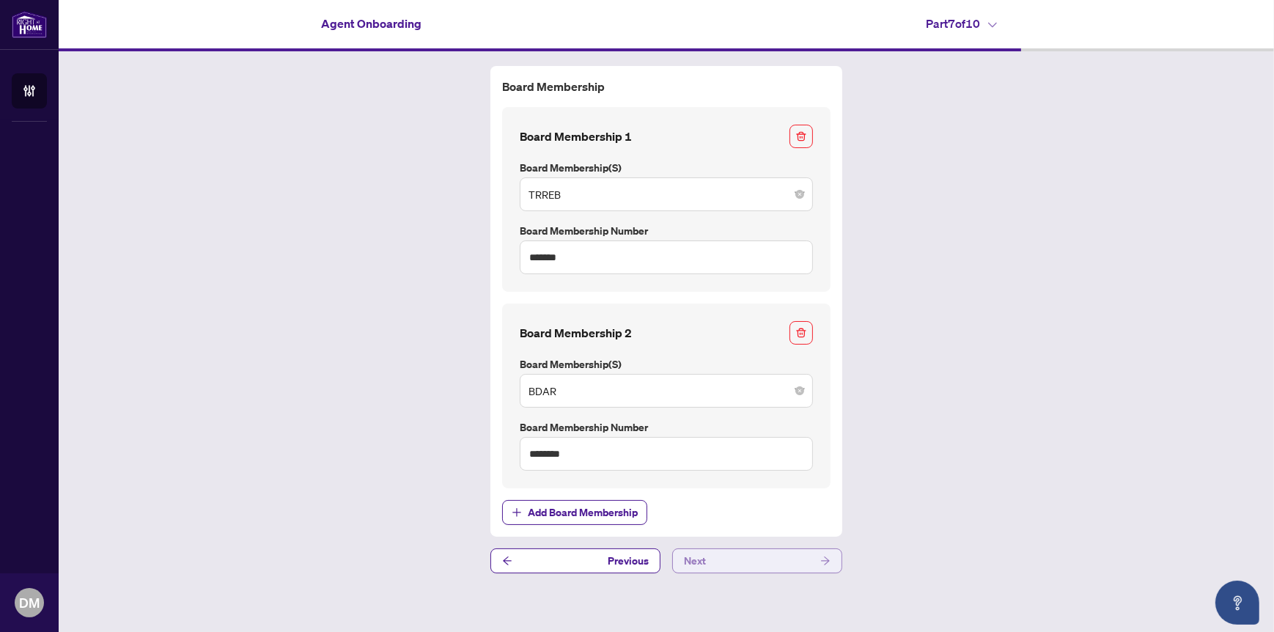
click at [756, 557] on button "Next" at bounding box center [757, 560] width 170 height 25
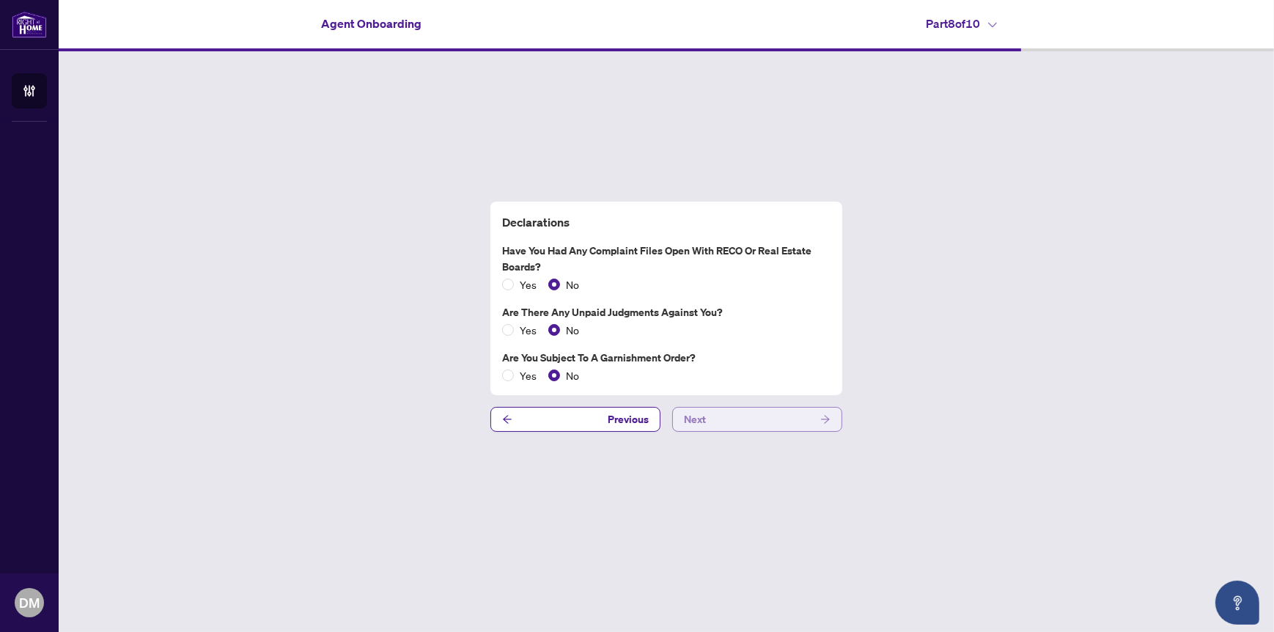
click at [760, 415] on button "Next" at bounding box center [757, 419] width 170 height 25
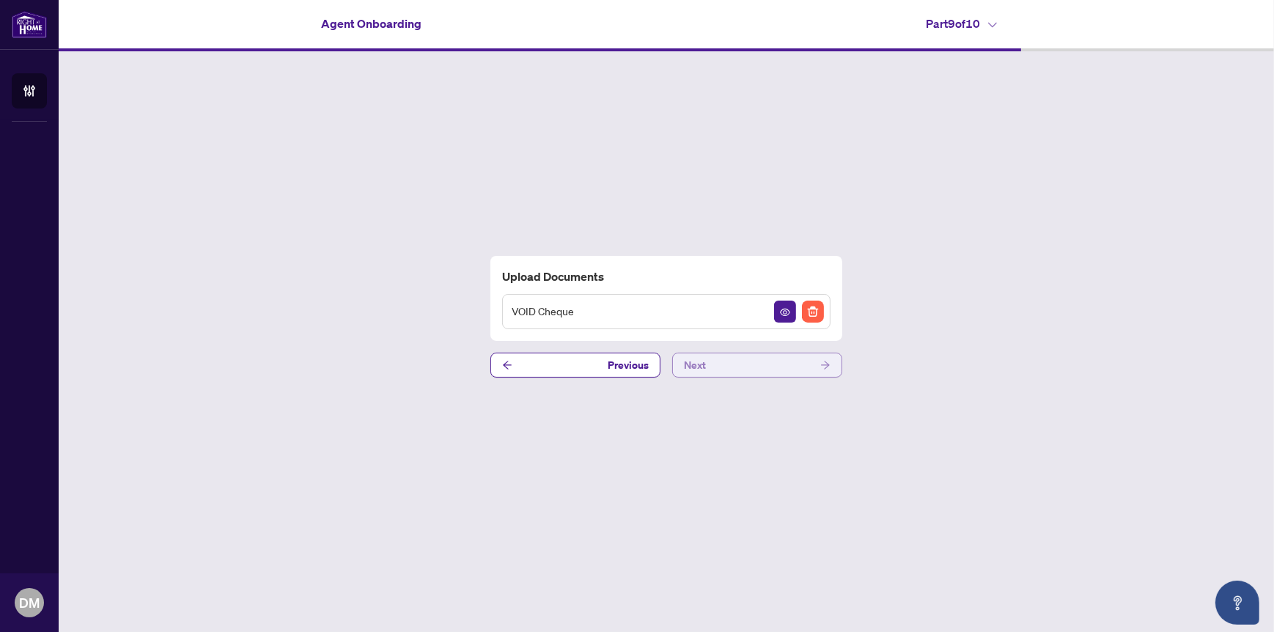
click at [712, 364] on button "Next" at bounding box center [757, 365] width 170 height 25
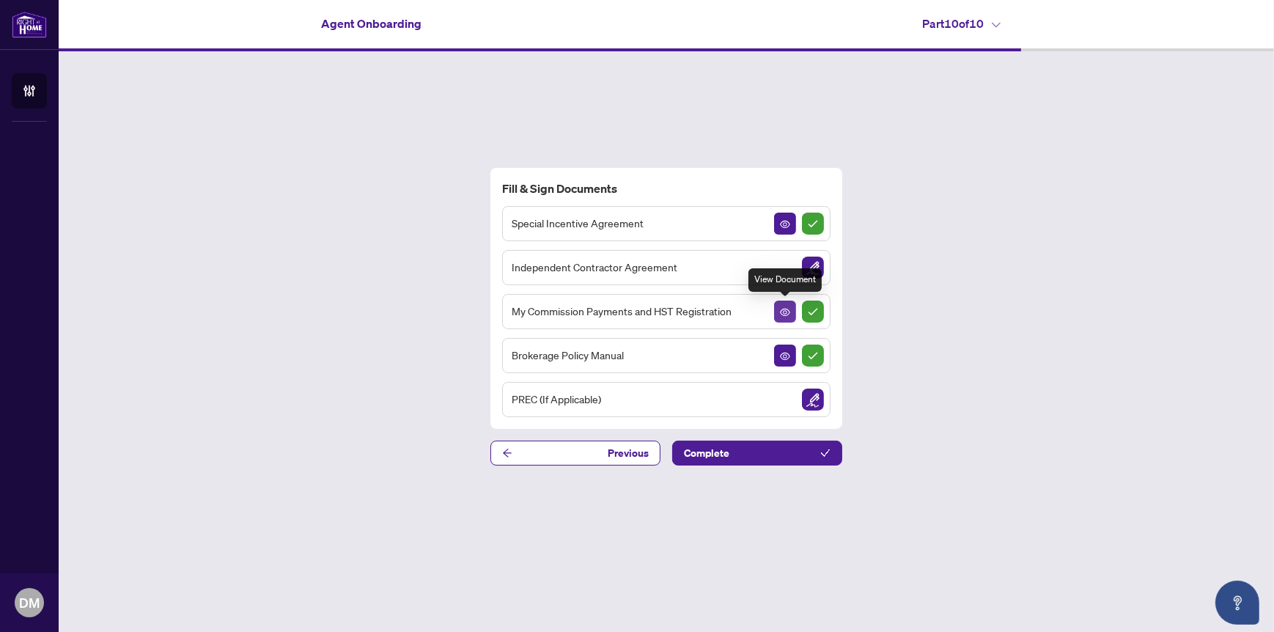
click at [781, 309] on icon "View Document" at bounding box center [785, 312] width 10 height 10
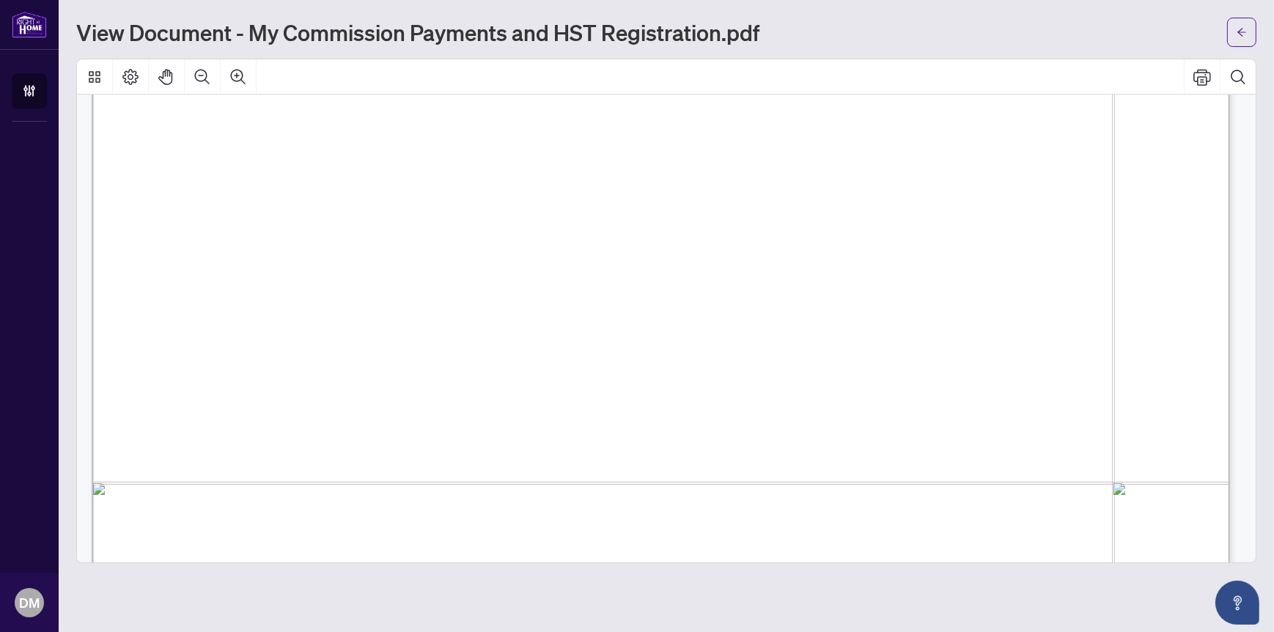
scroll to position [806, 0]
click at [235, 288] on span "☐" at bounding box center [236, 291] width 15 height 26
click at [240, 290] on span "☐" at bounding box center [236, 291] width 15 height 26
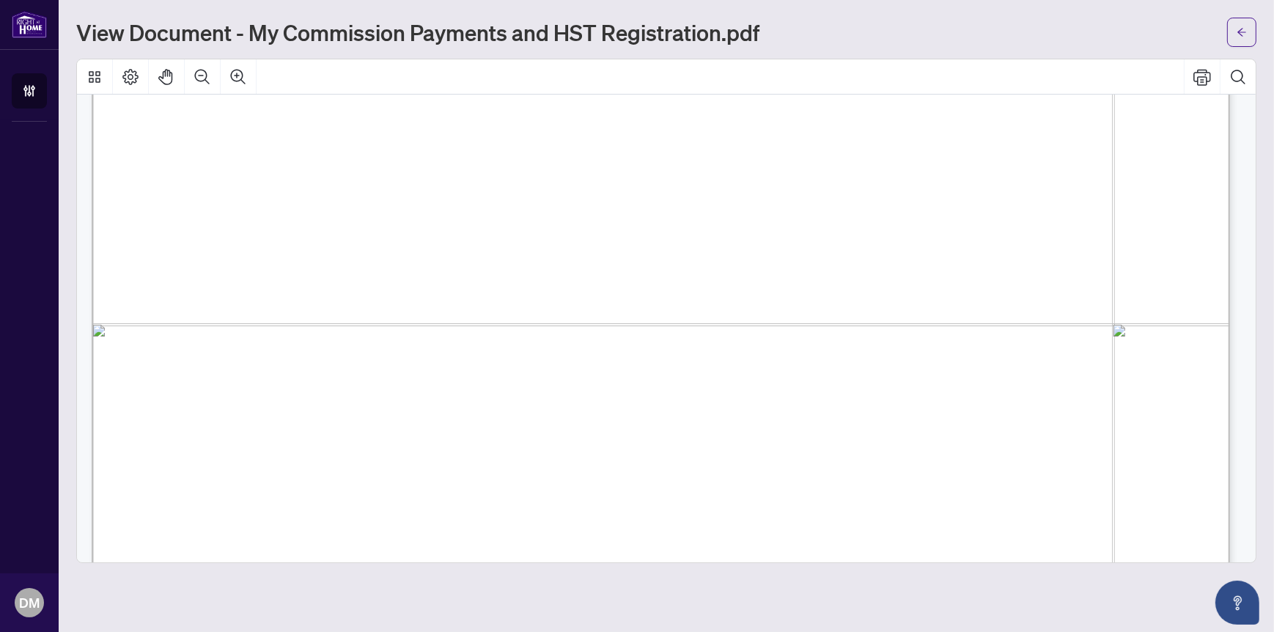
click at [236, 289] on span "☐" at bounding box center [236, 291] width 15 height 26
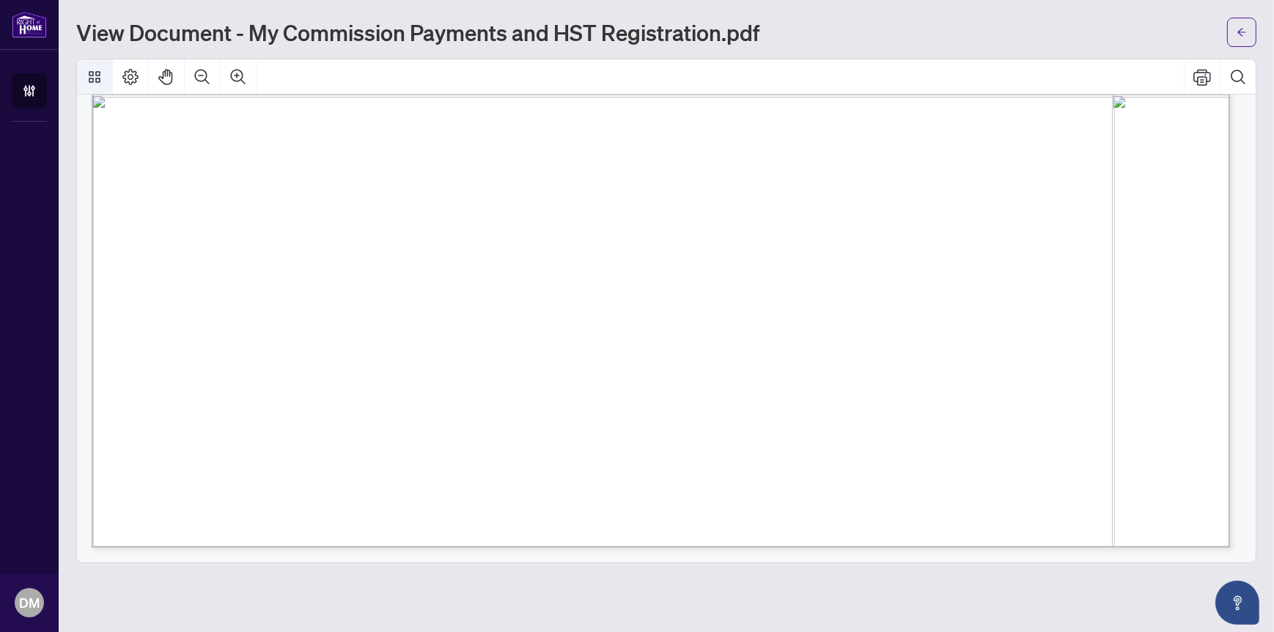
click at [94, 75] on icon "Thumbnails" at bounding box center [95, 77] width 18 height 18
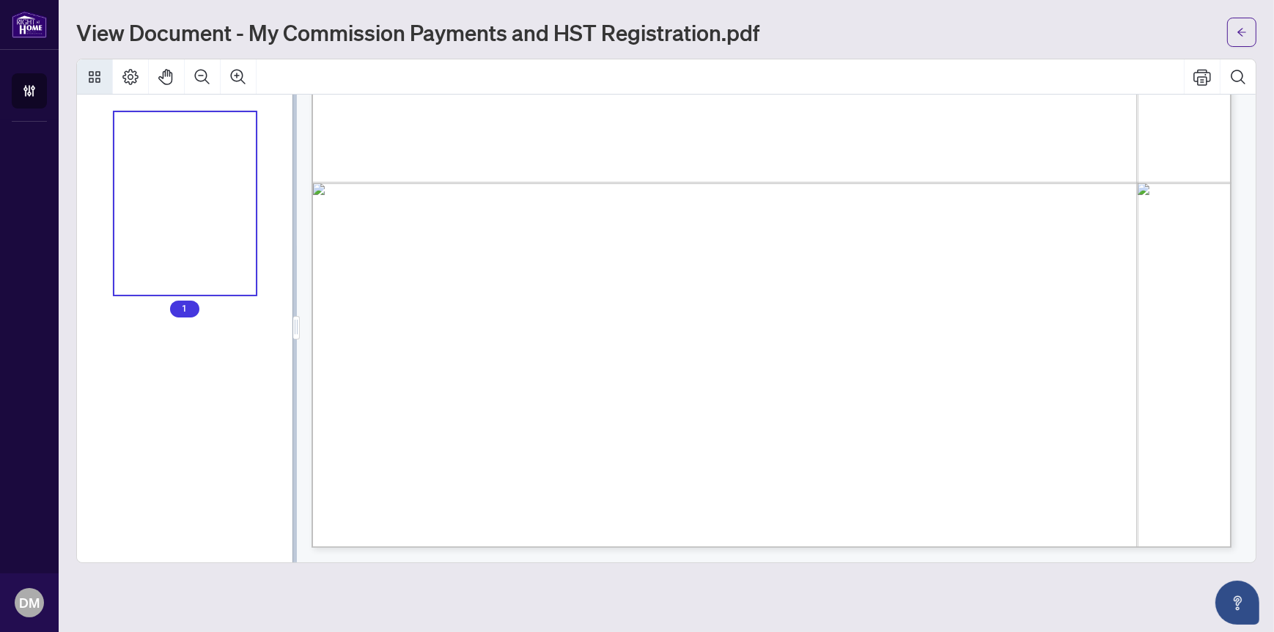
scroll to position [763, 0]
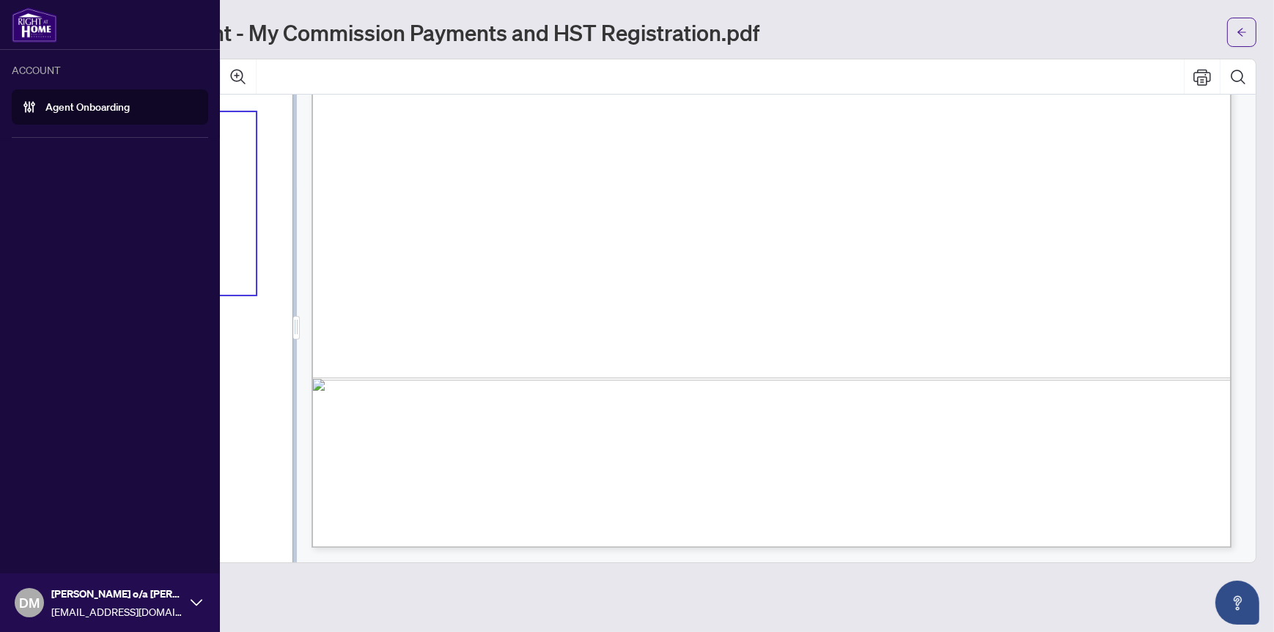
click at [45, 100] on link "Agent Onboarding" at bounding box center [87, 106] width 84 height 13
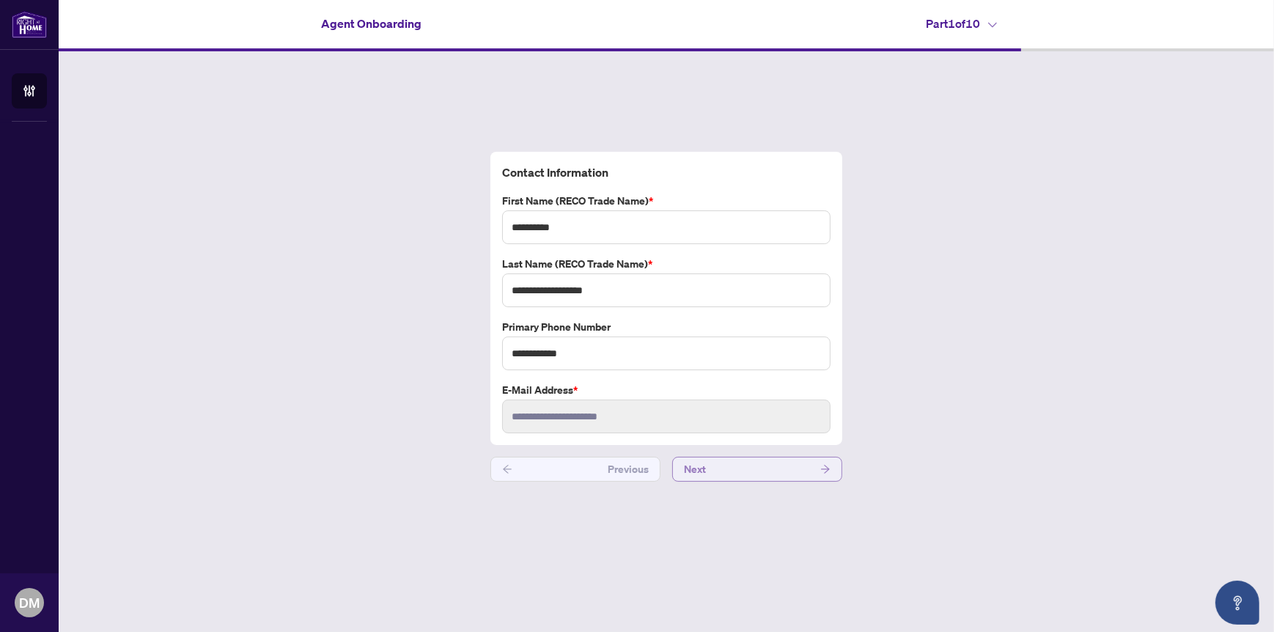
click at [771, 466] on button "Next" at bounding box center [757, 469] width 170 height 25
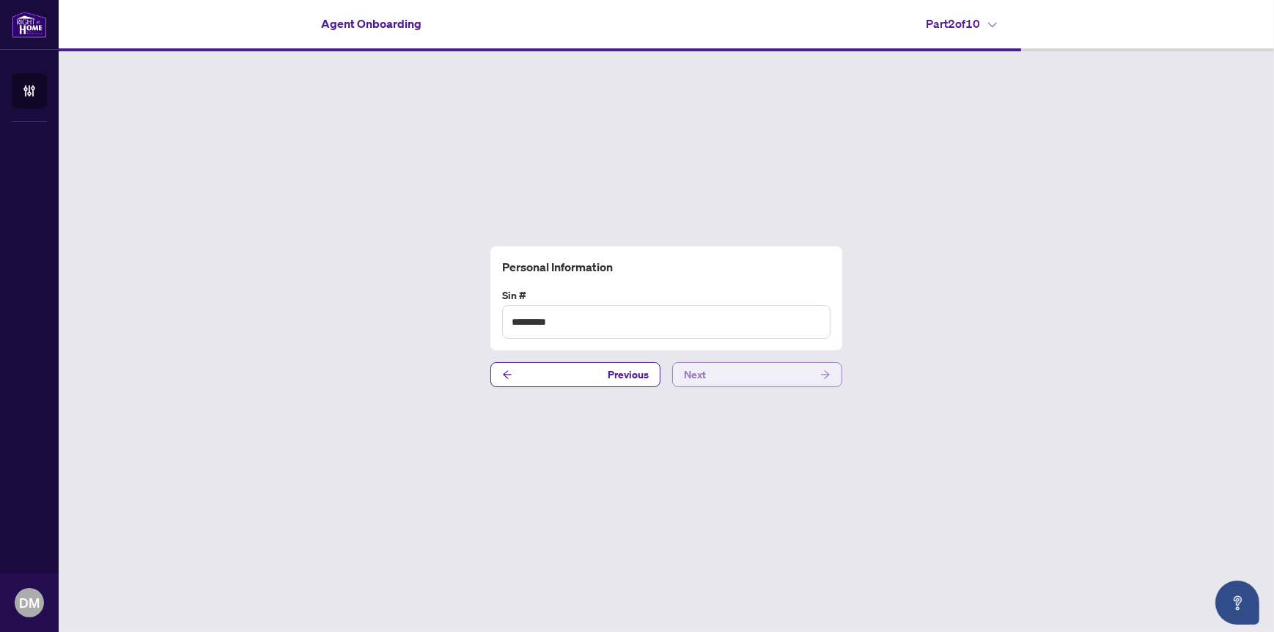
click at [759, 375] on button "Next" at bounding box center [757, 374] width 170 height 25
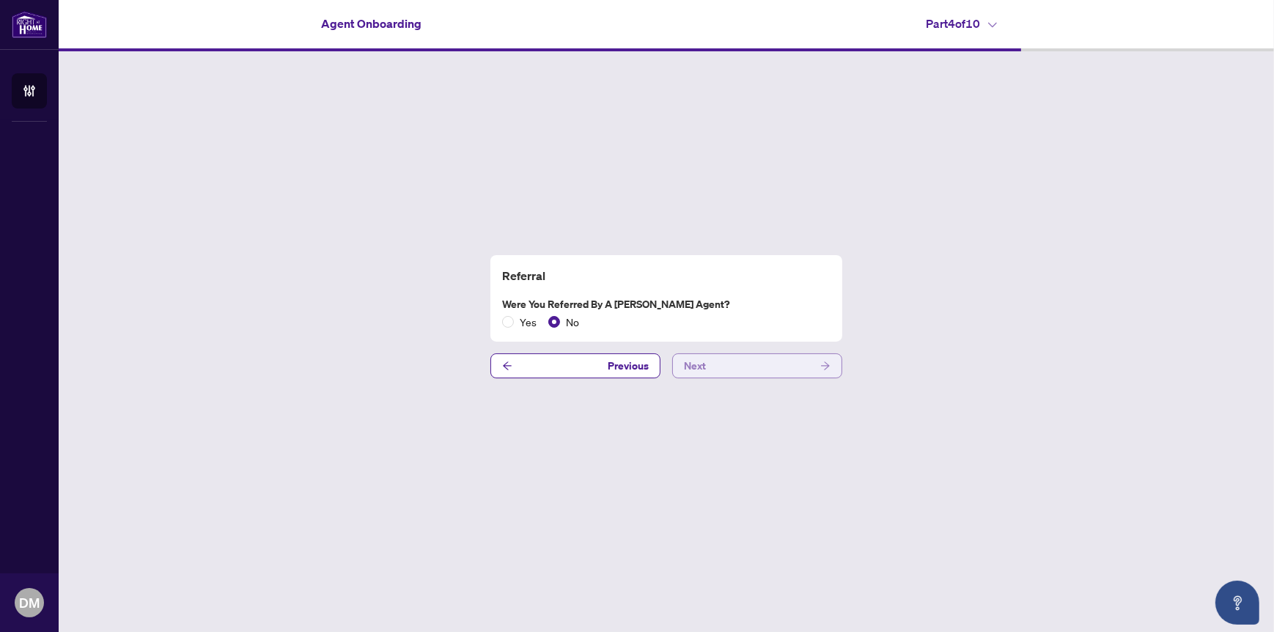
click at [759, 375] on button "Next" at bounding box center [757, 365] width 170 height 25
click at [765, 360] on button "Next" at bounding box center [757, 365] width 170 height 25
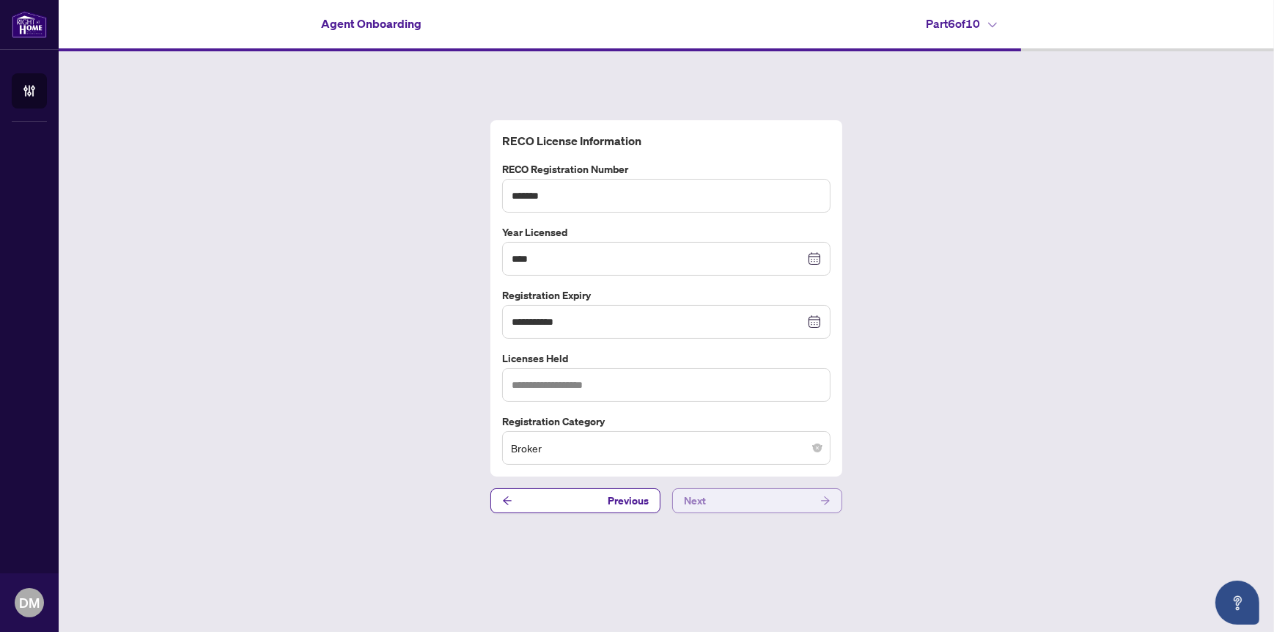
click at [765, 360] on label "Licenses Held" at bounding box center [666, 358] width 328 height 16
click at [751, 496] on button "Next" at bounding box center [757, 500] width 170 height 25
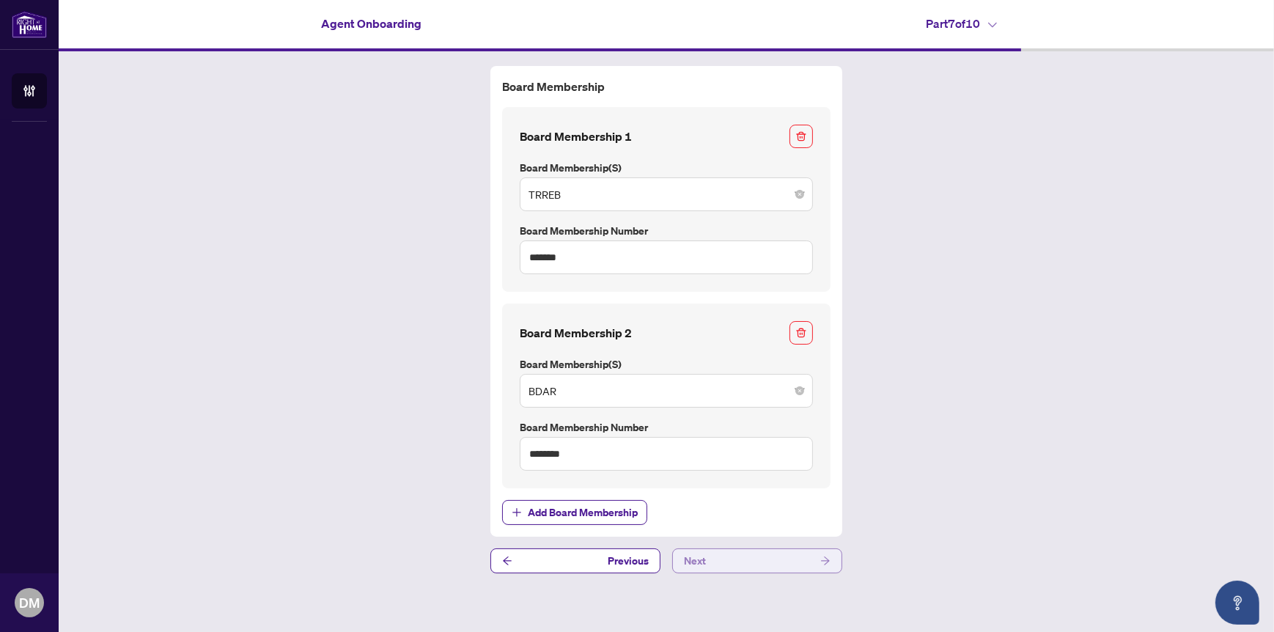
click at [786, 557] on button "Next" at bounding box center [757, 560] width 170 height 25
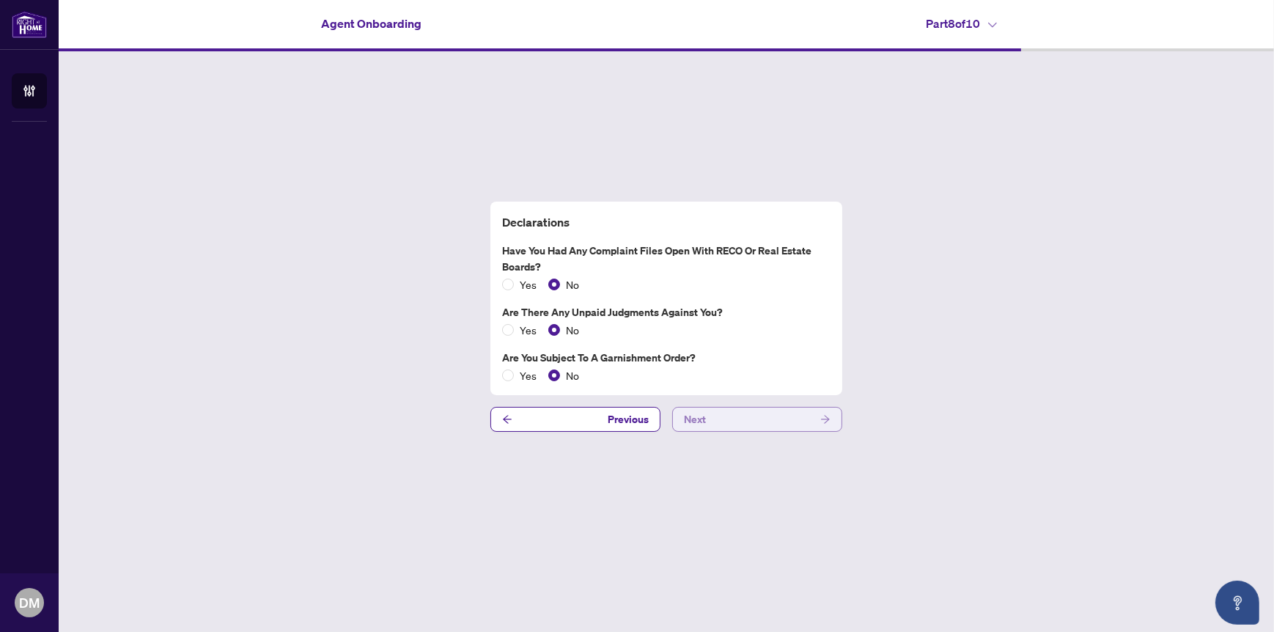
click at [722, 419] on button "Next" at bounding box center [757, 419] width 170 height 25
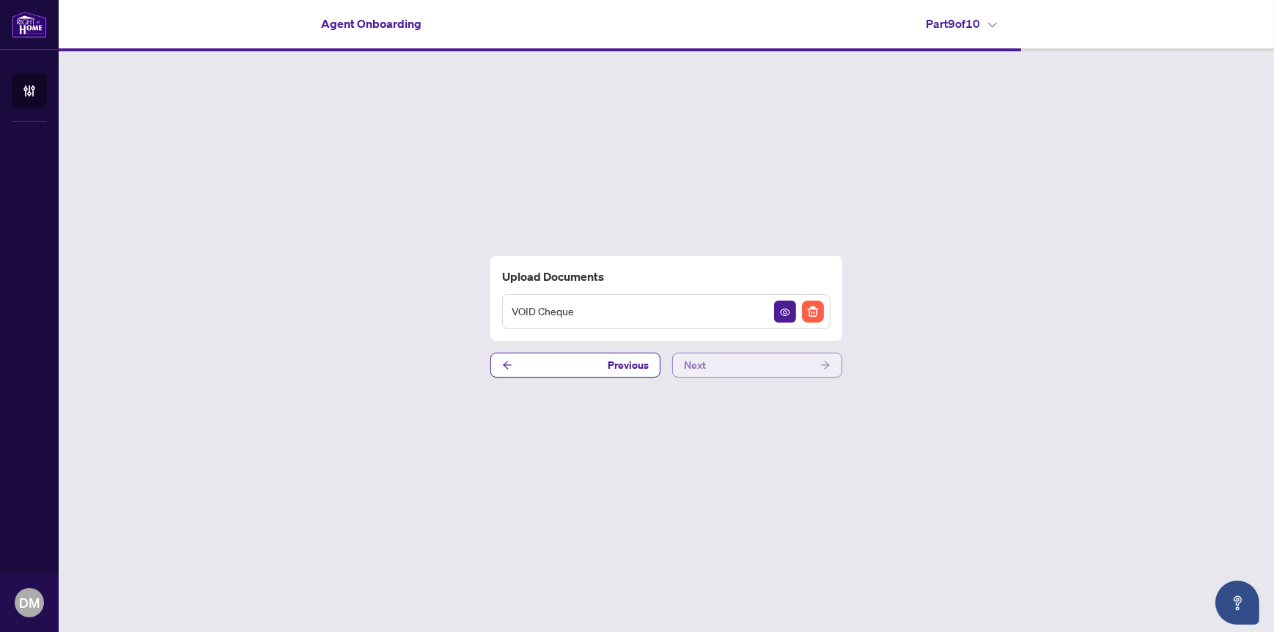
click at [794, 364] on button "Next" at bounding box center [757, 365] width 170 height 25
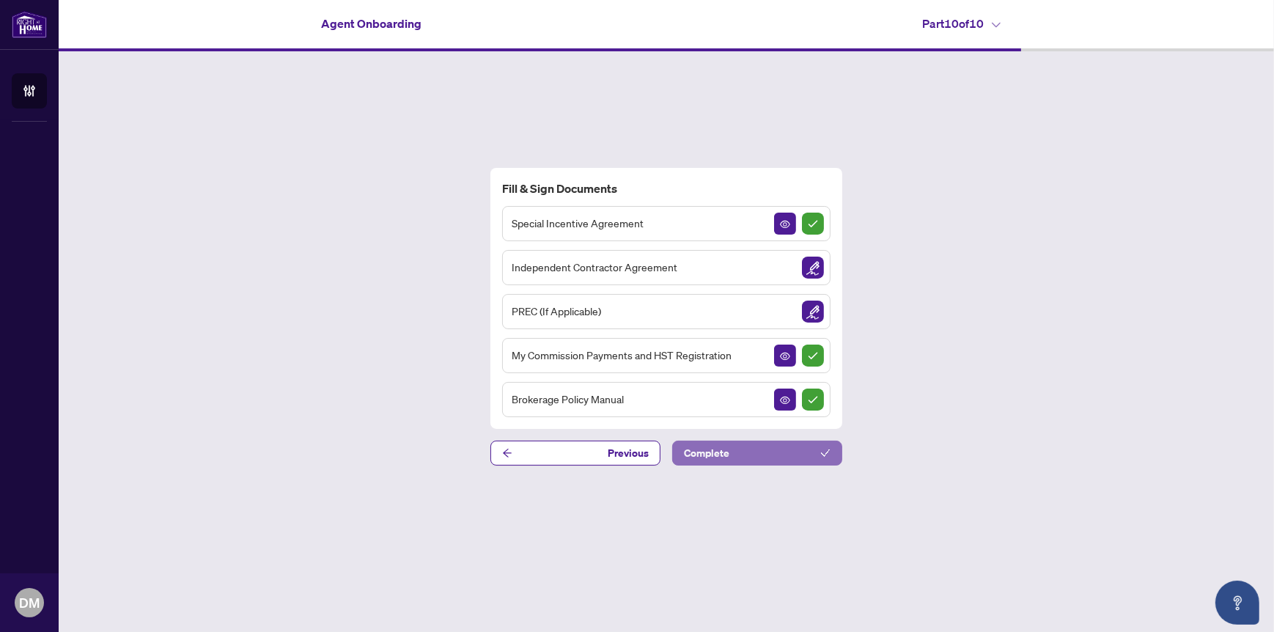
click at [765, 452] on button "Complete" at bounding box center [757, 452] width 170 height 25
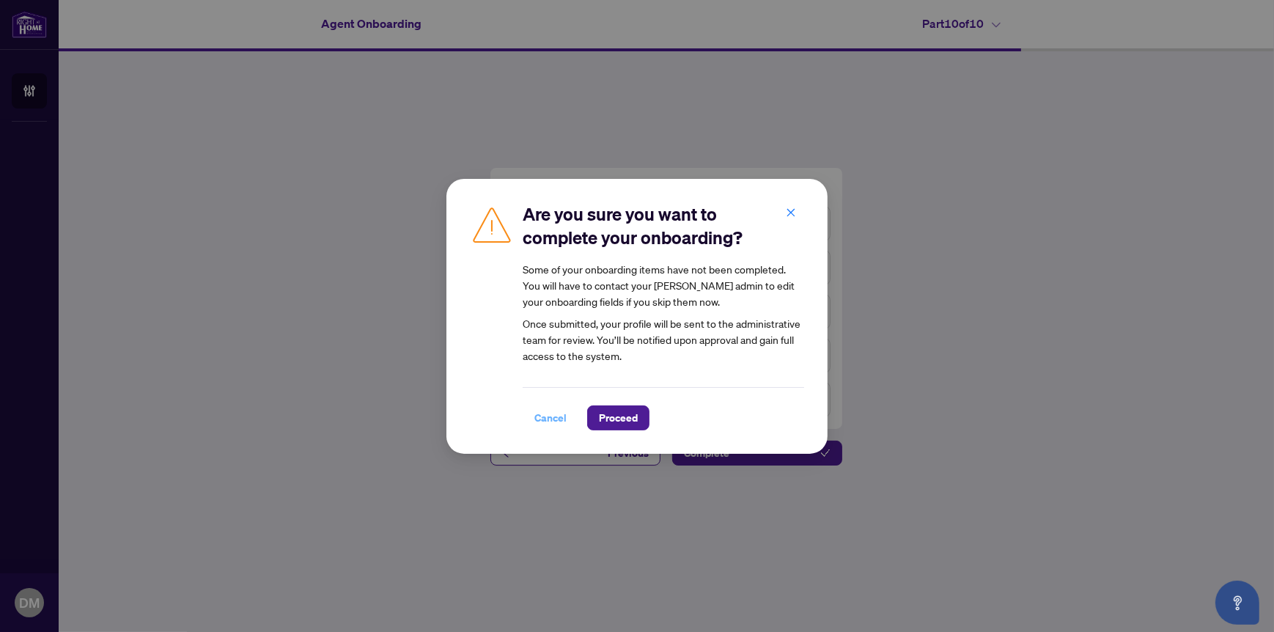
click at [552, 417] on span "Cancel" at bounding box center [550, 417] width 32 height 23
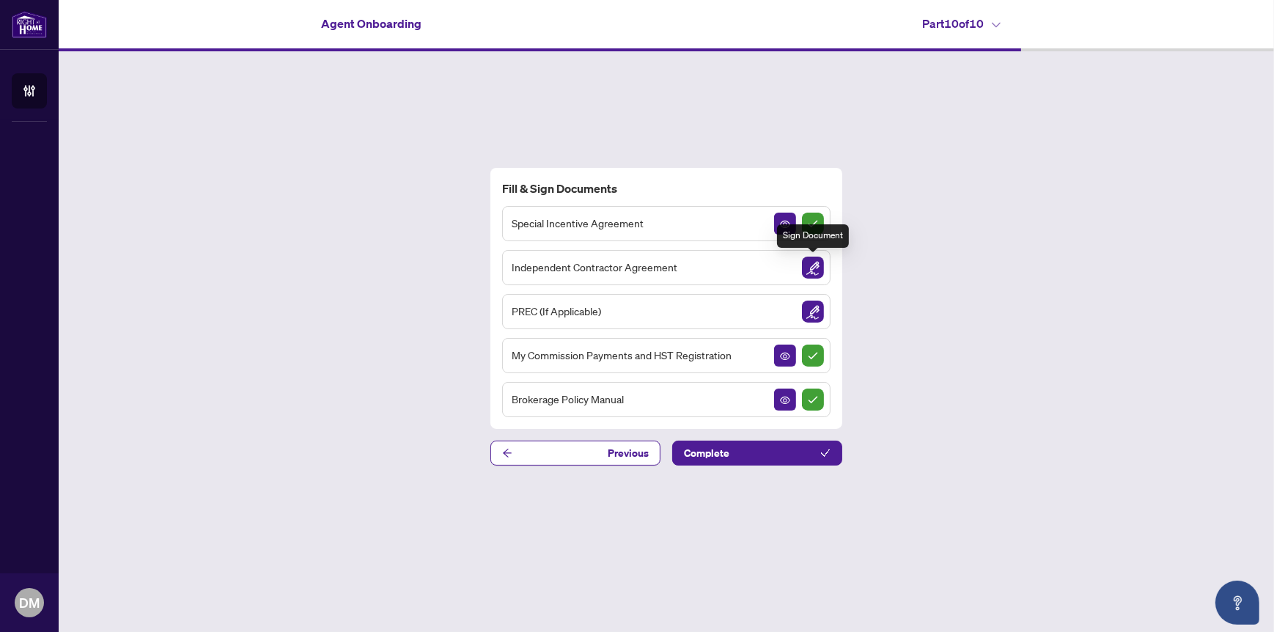
click at [818, 268] on img "Sign Document" at bounding box center [813, 268] width 22 height 22
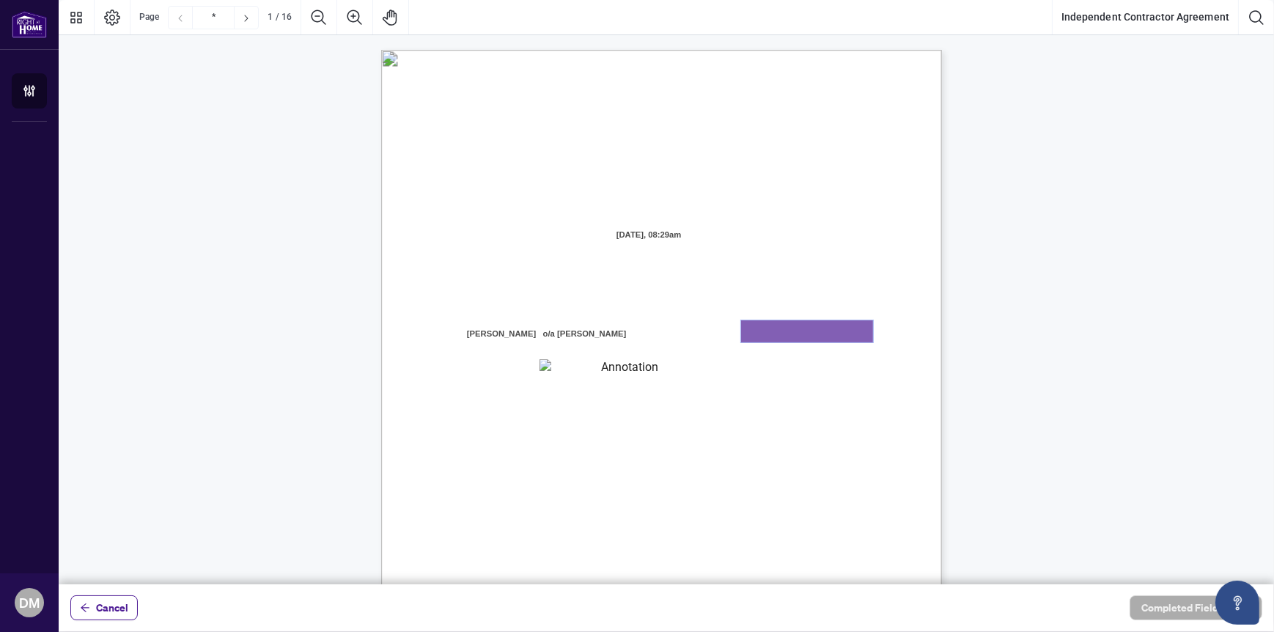
click at [787, 327] on textarea "01K2N7ZVXADQDZS13CP82GTG0Z" at bounding box center [807, 331] width 132 height 22
type textarea "*******"
click at [653, 366] on textarea "01K2N800VRNZWEDT7GS4268ZBH" at bounding box center [623, 368] width 168 height 19
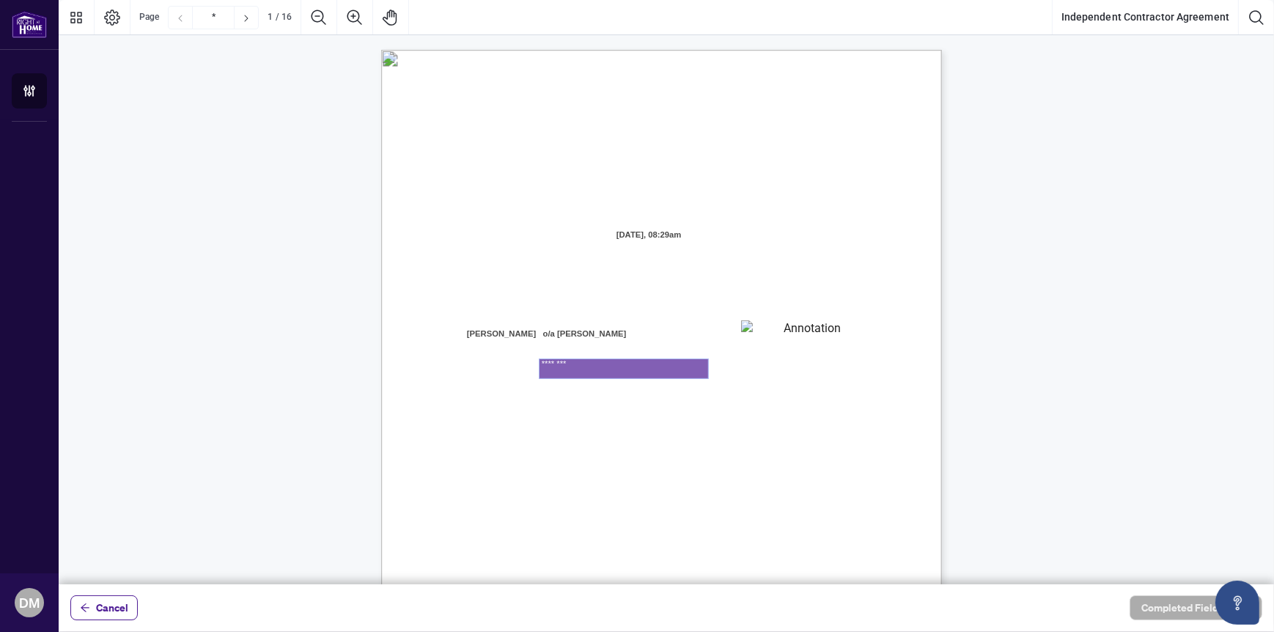
type textarea "*********"
drag, startPoint x: 594, startPoint y: 363, endPoint x: 454, endPoint y: 356, distance: 140.1
click at [454, 356] on div "INDEPENDENT CONTRACTOR AGREEMENT THIS AGREEMENT is made as of (the “Effective D…" at bounding box center [661, 413] width 561 height 726
type textarea "*********"
click at [778, 440] on span "facilities, and equipment required to conduct a real estate brokerage busines" at bounding box center [612, 445] width 331 height 13
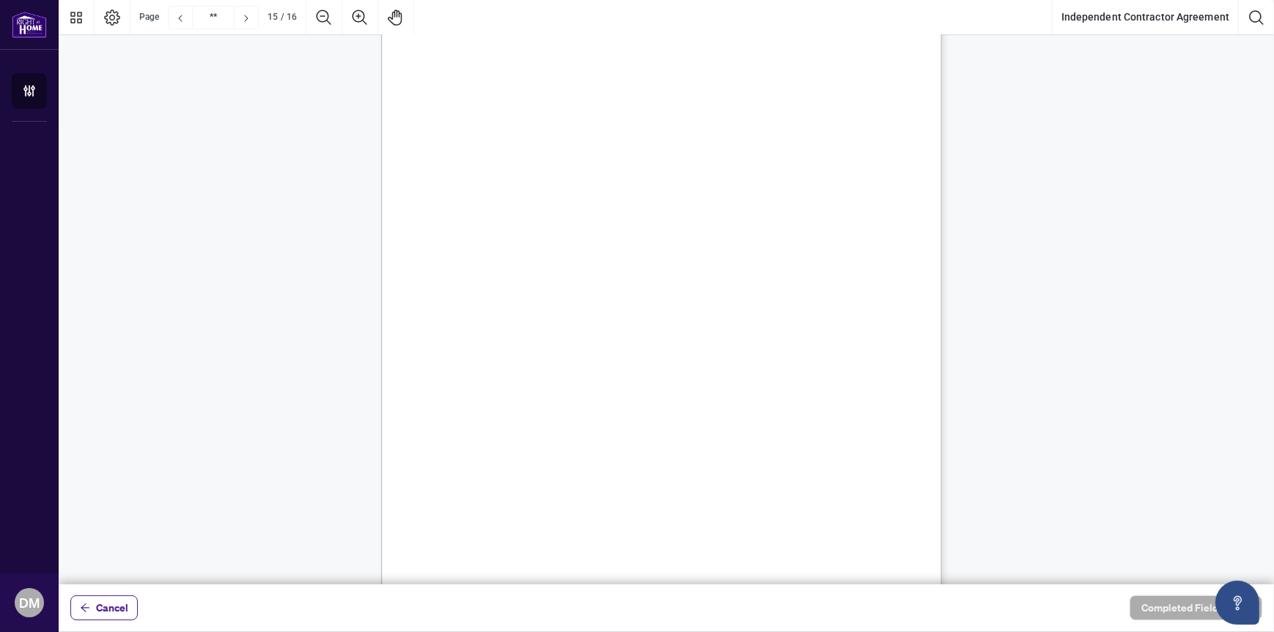
scroll to position [10994, 0]
type input "**"
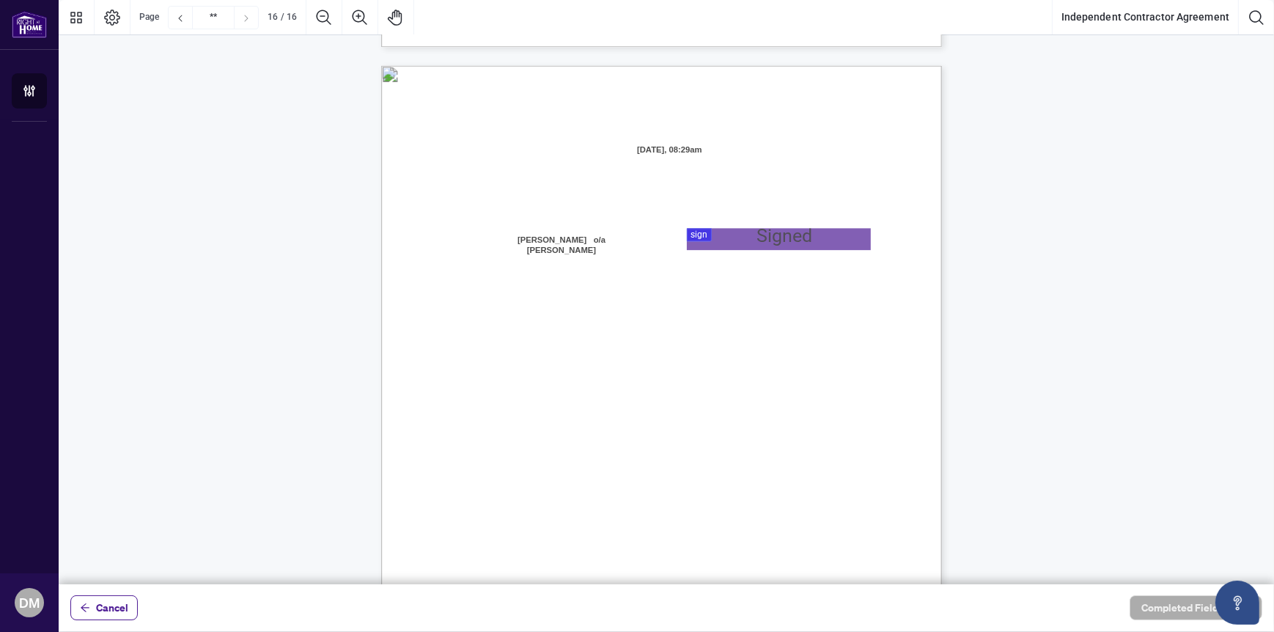
scroll to position [10998, 0]
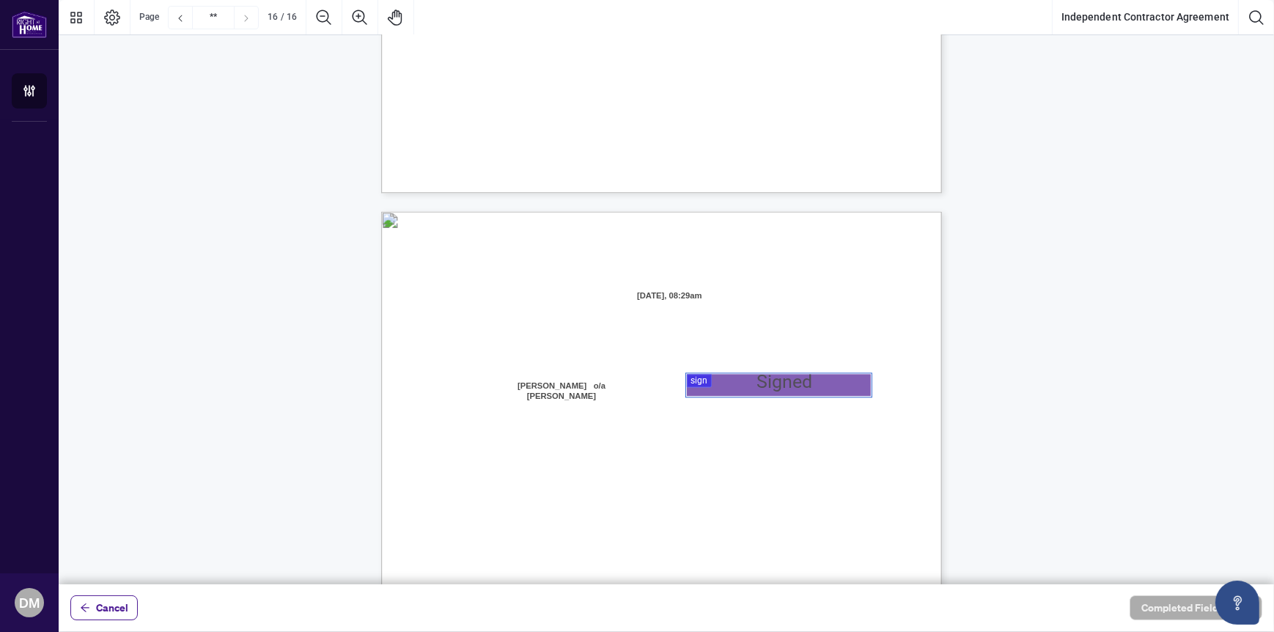
click at [762, 379] on div at bounding box center [666, 292] width 1215 height 584
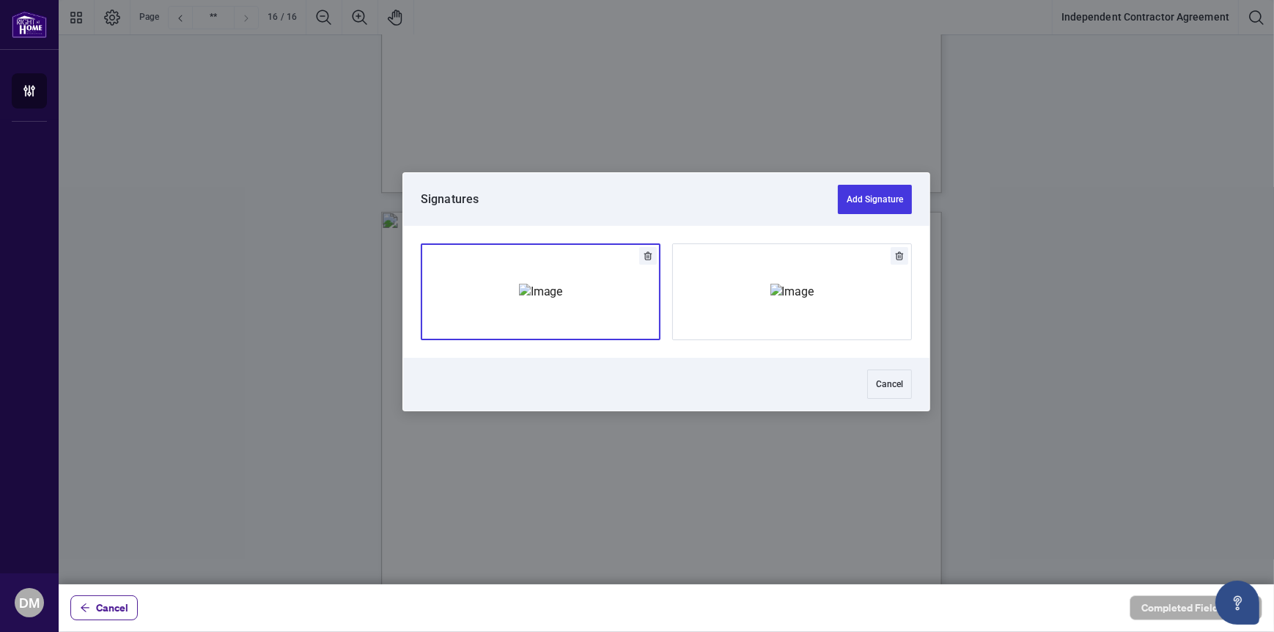
click at [563, 300] on img "Add Signature" at bounding box center [541, 292] width 44 height 16
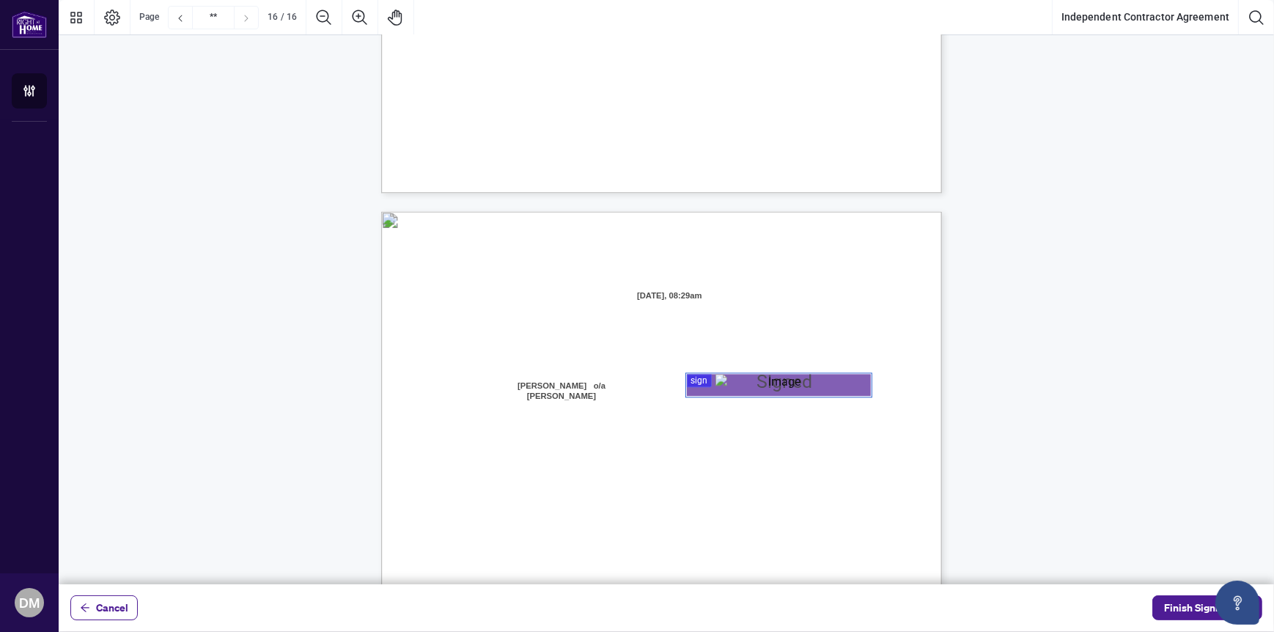
click at [782, 380] on div "Page 16" at bounding box center [778, 385] width 126 height 22
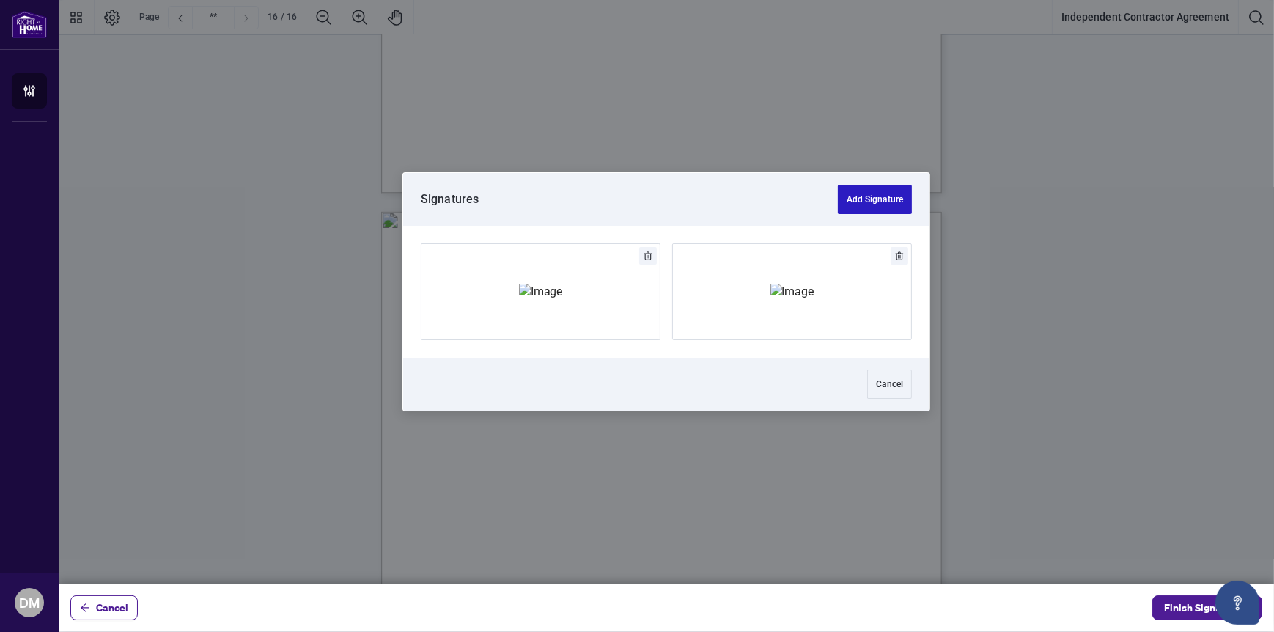
click at [882, 196] on button "Add Signature" at bounding box center [875, 199] width 74 height 29
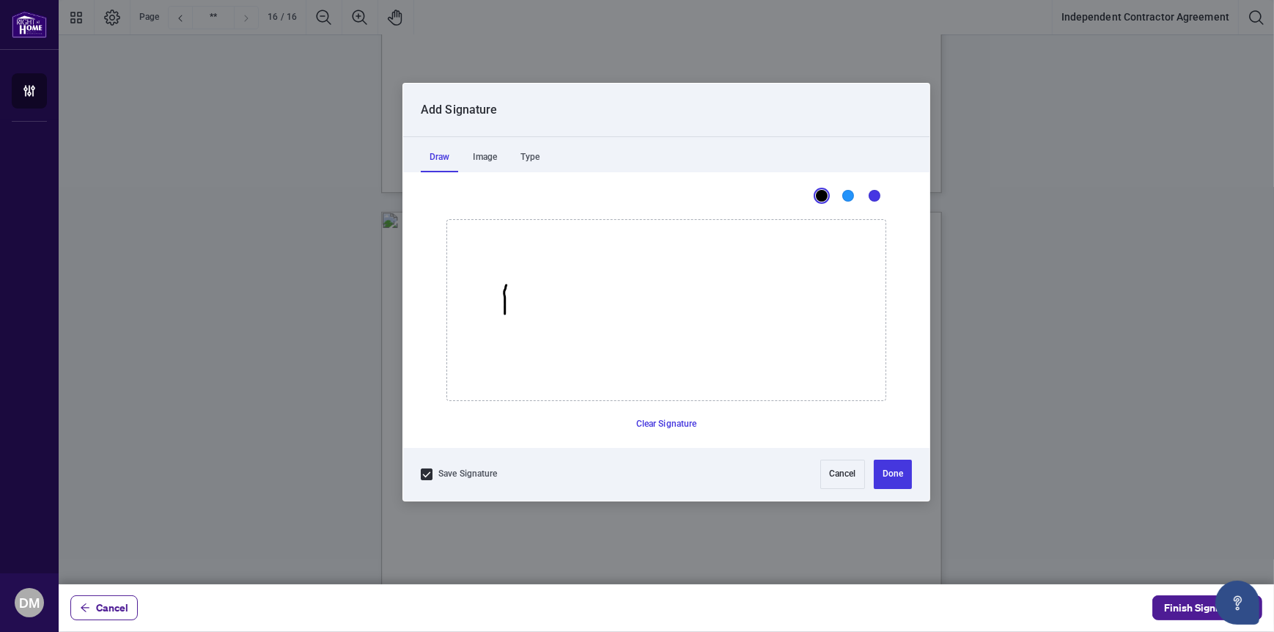
drag, startPoint x: 504, startPoint y: 292, endPoint x: 501, endPoint y: 311, distance: 19.2
click at [504, 315] on icon "Drawing canvas" at bounding box center [666, 310] width 438 height 180
drag, startPoint x: 487, startPoint y: 269, endPoint x: 526, endPoint y: 340, distance: 81.4
click at [526, 340] on icon "Drawing canvas" at bounding box center [666, 310] width 438 height 180
drag, startPoint x: 547, startPoint y: 328, endPoint x: 615, endPoint y: 323, distance: 68.4
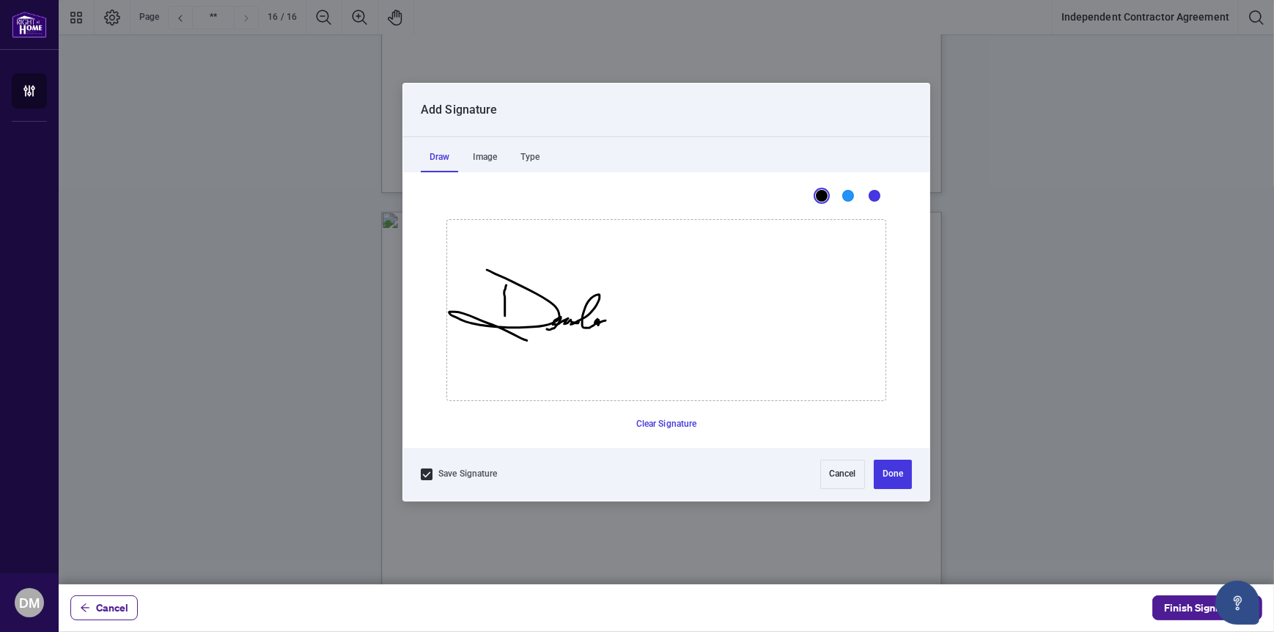
click at [613, 314] on icon "Drawing canvas" at bounding box center [666, 310] width 438 height 180
drag, startPoint x: 615, startPoint y: 323, endPoint x: 613, endPoint y: 292, distance: 30.8
click at [614, 319] on icon "Drawing canvas" at bounding box center [666, 310] width 438 height 180
click at [613, 317] on icon "Drawing canvas" at bounding box center [666, 310] width 438 height 180
drag, startPoint x: 611, startPoint y: 273, endPoint x: 658, endPoint y: 289, distance: 49.6
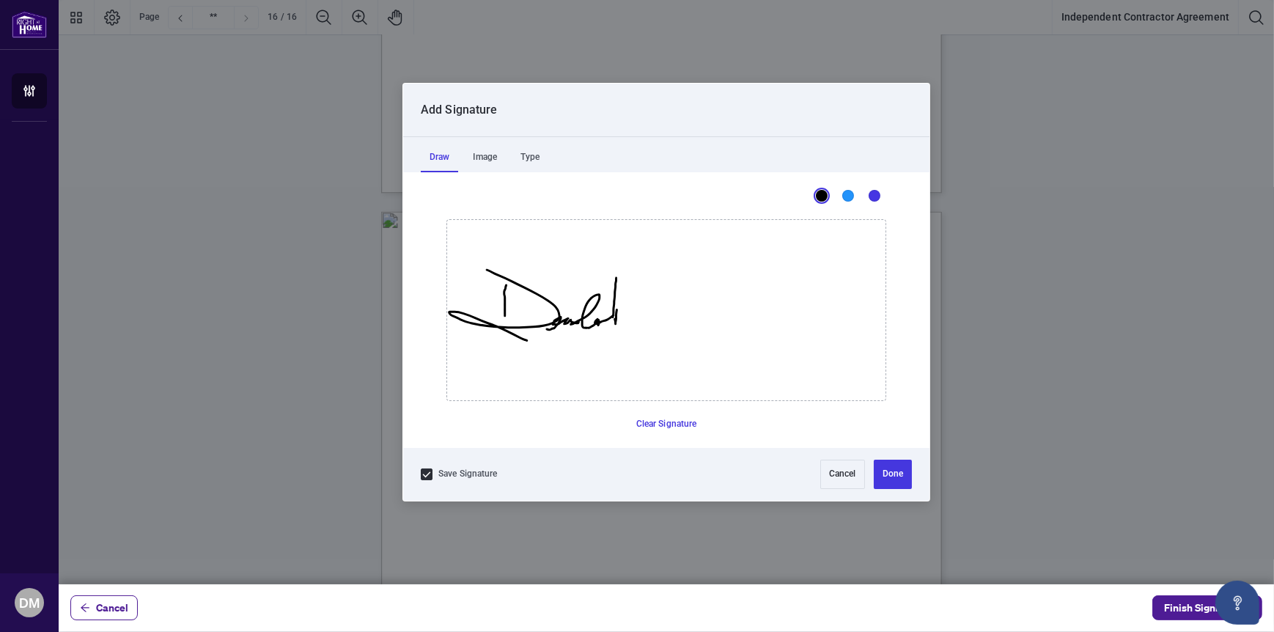
click at [650, 289] on icon "Drawing canvas" at bounding box center [666, 310] width 438 height 180
click at [674, 421] on button "Clear Signature" at bounding box center [666, 424] width 73 height 23
drag, startPoint x: 498, startPoint y: 289, endPoint x: 497, endPoint y: 297, distance: 8.2
click at [504, 313] on icon "Drawing canvas" at bounding box center [666, 310] width 438 height 180
drag, startPoint x: 473, startPoint y: 301, endPoint x: 490, endPoint y: 297, distance: 16.5
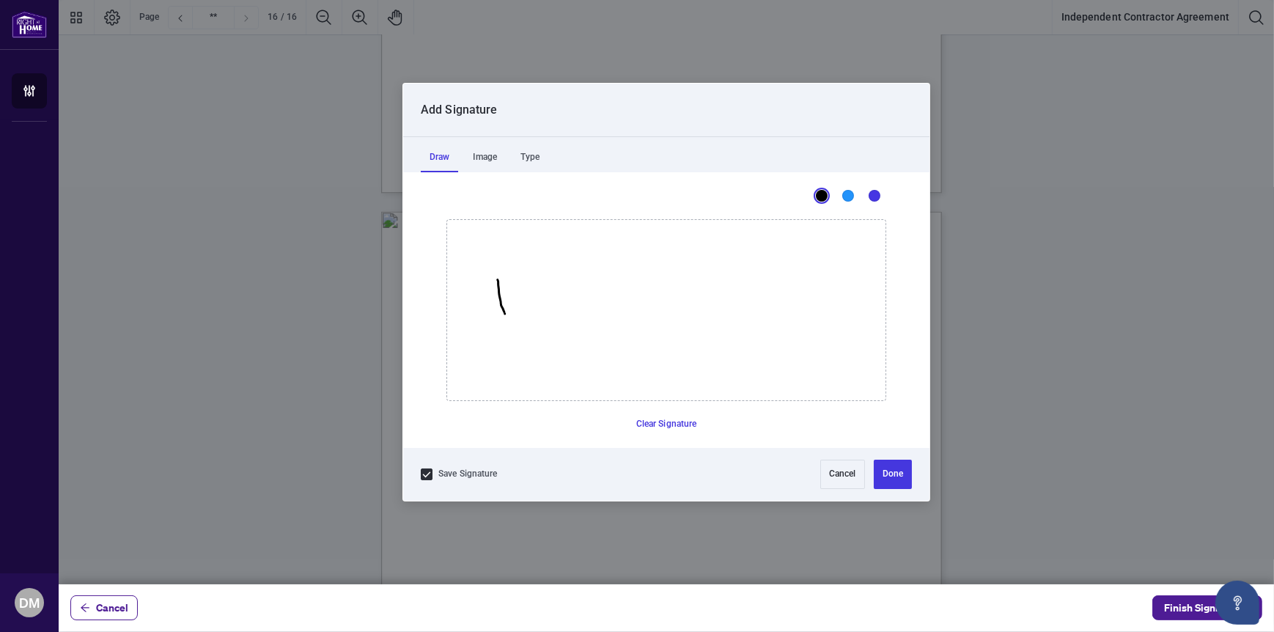
click at [479, 299] on icon "Drawing canvas" at bounding box center [666, 310] width 438 height 180
click at [671, 421] on button "Clear Signature" at bounding box center [666, 424] width 73 height 23
click at [502, 304] on icon "Drawing canvas" at bounding box center [666, 310] width 438 height 180
drag, startPoint x: 465, startPoint y: 268, endPoint x: 592, endPoint y: 366, distance: 160.4
click at [589, 366] on icon "Drawing canvas" at bounding box center [666, 310] width 438 height 180
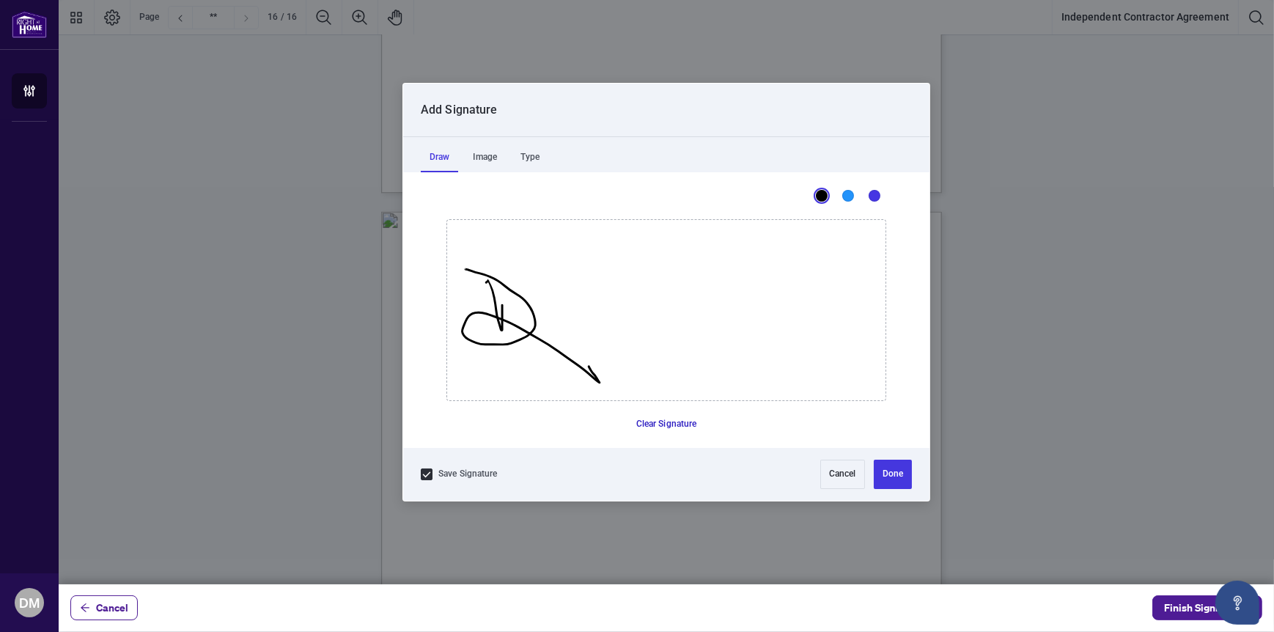
click at [678, 422] on button "Clear Signature" at bounding box center [666, 424] width 73 height 23
drag, startPoint x: 496, startPoint y: 270, endPoint x: 498, endPoint y: 290, distance: 19.9
click at [498, 290] on icon "Drawing canvas" at bounding box center [666, 310] width 438 height 180
drag, startPoint x: 663, startPoint y: 424, endPoint x: 625, endPoint y: 403, distance: 43.6
click at [662, 424] on button "Clear Signature" at bounding box center [666, 424] width 73 height 23
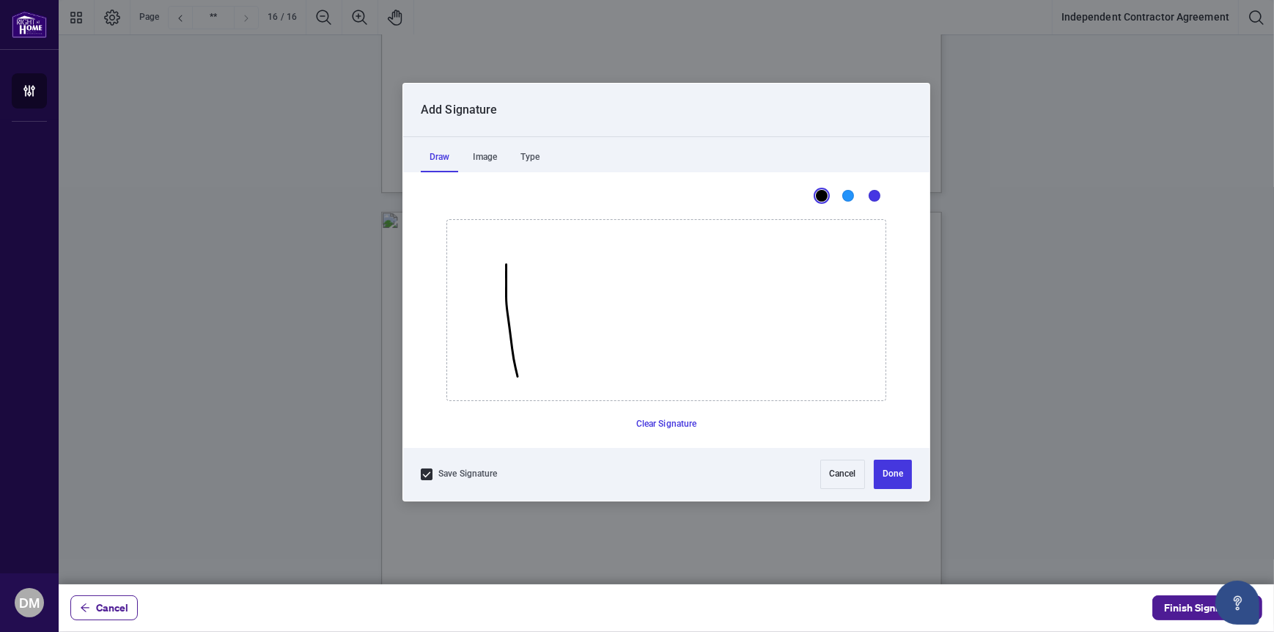
drag, startPoint x: 510, startPoint y: 338, endPoint x: 495, endPoint y: 364, distance: 29.5
click at [520, 394] on icon "Drawing canvas" at bounding box center [666, 310] width 438 height 180
click at [670, 426] on button "Clear Signature" at bounding box center [666, 424] width 73 height 23
drag, startPoint x: 496, startPoint y: 250, endPoint x: 496, endPoint y: 318, distance: 68.2
click at [496, 318] on icon "Drawing canvas" at bounding box center [666, 310] width 438 height 180
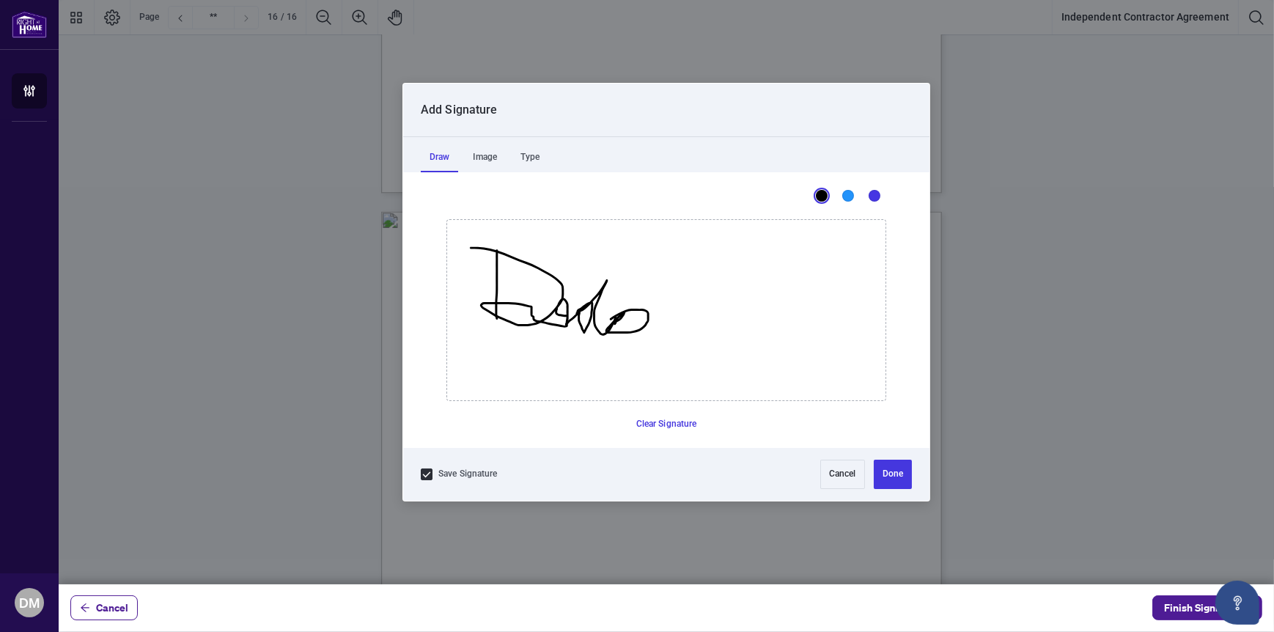
drag, startPoint x: 471, startPoint y: 247, endPoint x: 621, endPoint y: 306, distance: 161.6
click at [608, 317] on icon "Drawing canvas" at bounding box center [666, 310] width 438 height 180
drag, startPoint x: 673, startPoint y: 277, endPoint x: 629, endPoint y: 258, distance: 47.9
click at [675, 323] on icon "Drawing canvas" at bounding box center [666, 310] width 438 height 180
drag, startPoint x: 732, startPoint y: 259, endPoint x: 688, endPoint y: 272, distance: 45.9
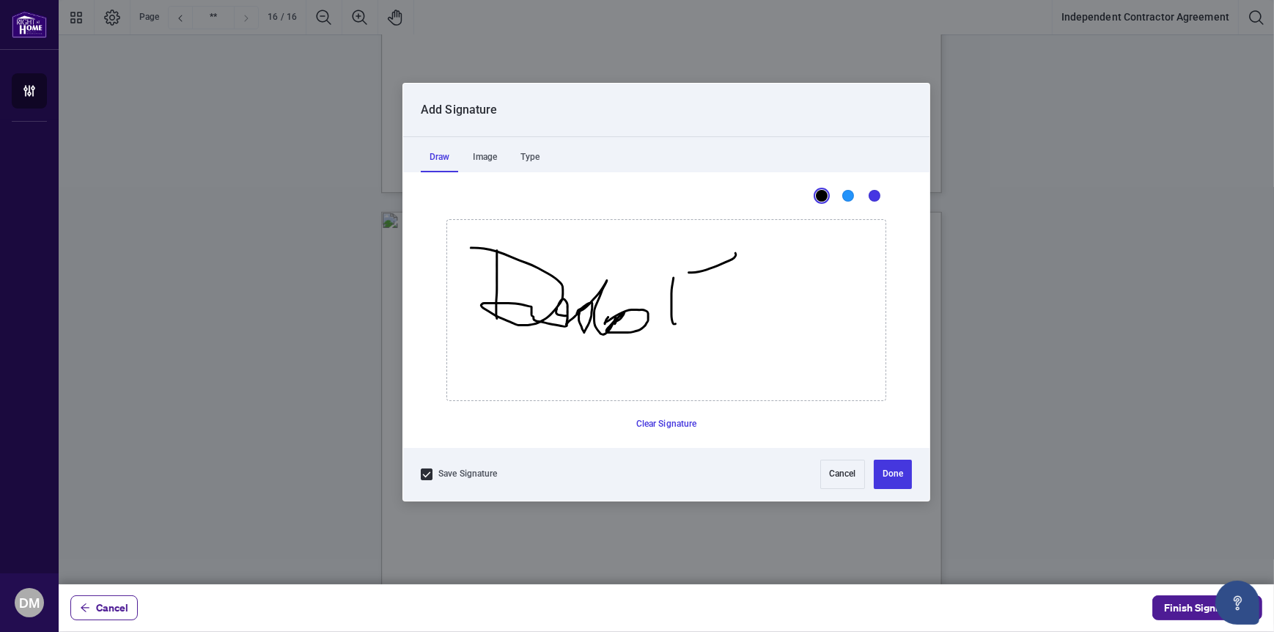
click at [688, 272] on icon "Drawing canvas" at bounding box center [666, 310] width 438 height 180
drag, startPoint x: 717, startPoint y: 306, endPoint x: 1003, endPoint y: 364, distance: 292.4
click at [885, 356] on icon "Drawing canvas" at bounding box center [666, 310] width 438 height 180
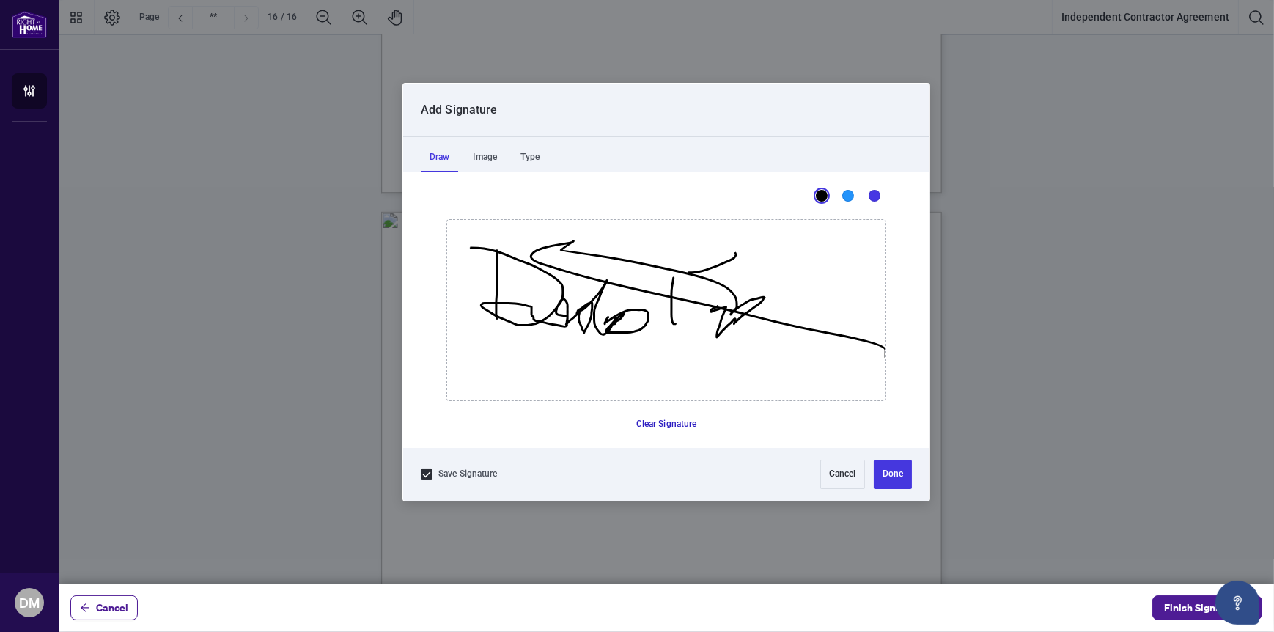
click at [671, 421] on button "Clear Signature" at bounding box center [666, 424] width 73 height 23
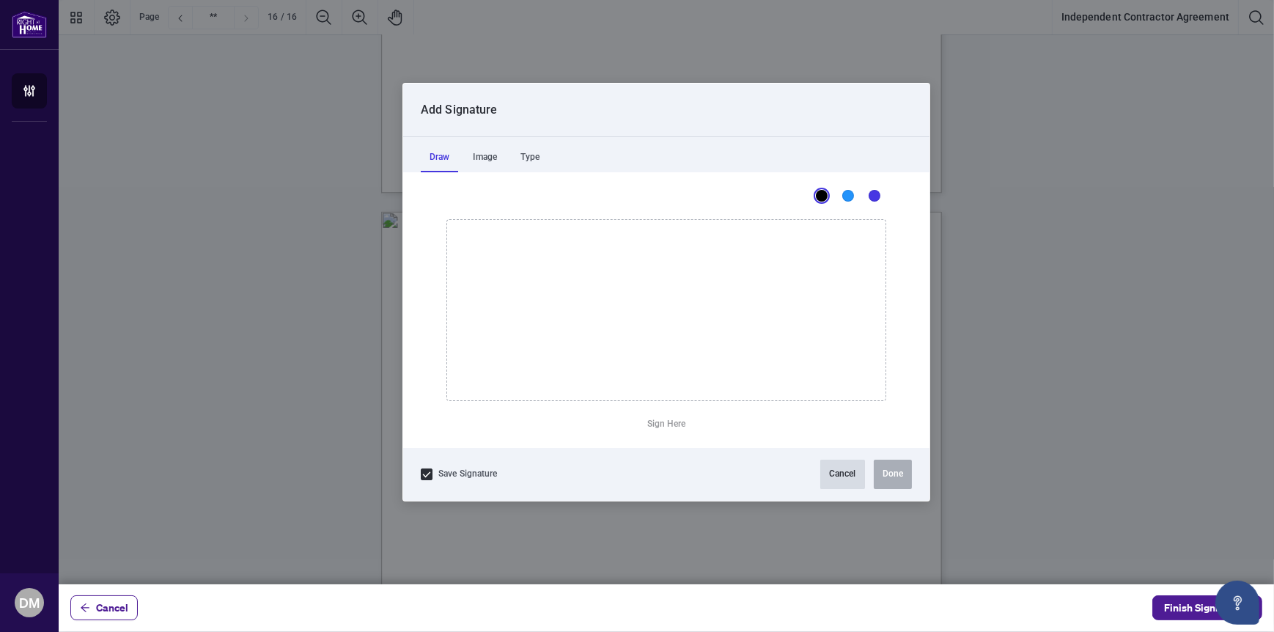
click at [834, 475] on button "Cancel" at bounding box center [842, 474] width 45 height 29
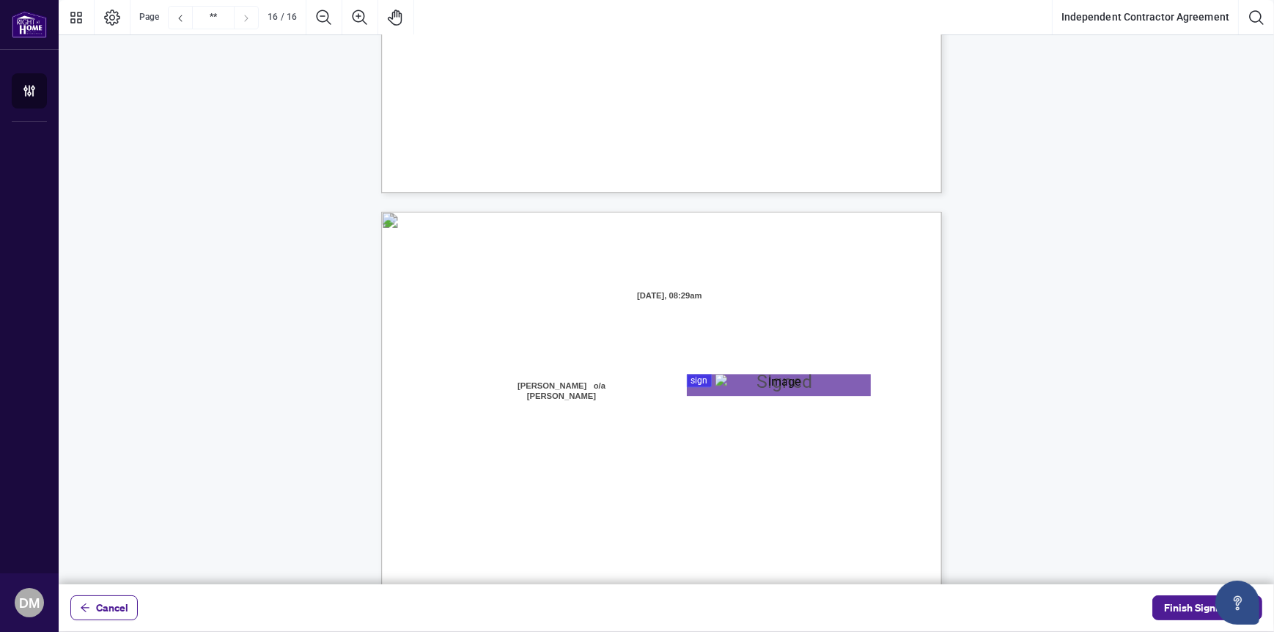
click at [798, 385] on div "Page 16" at bounding box center [778, 385] width 126 height 22
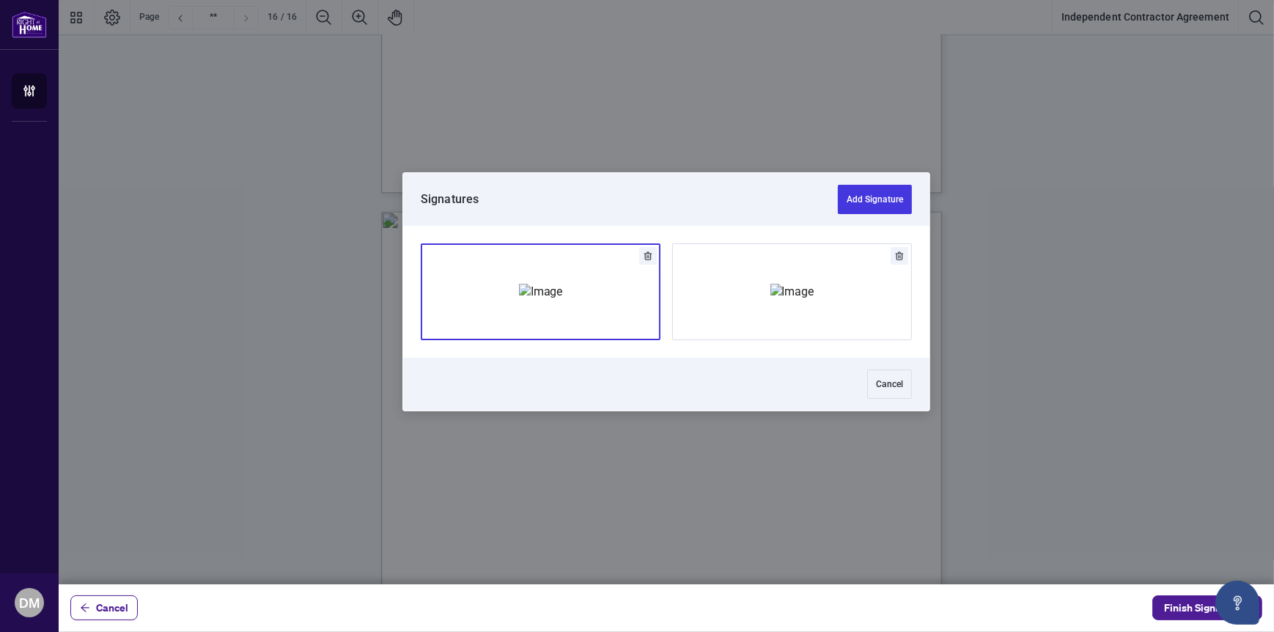
click at [563, 299] on img "Add Signature" at bounding box center [541, 292] width 44 height 16
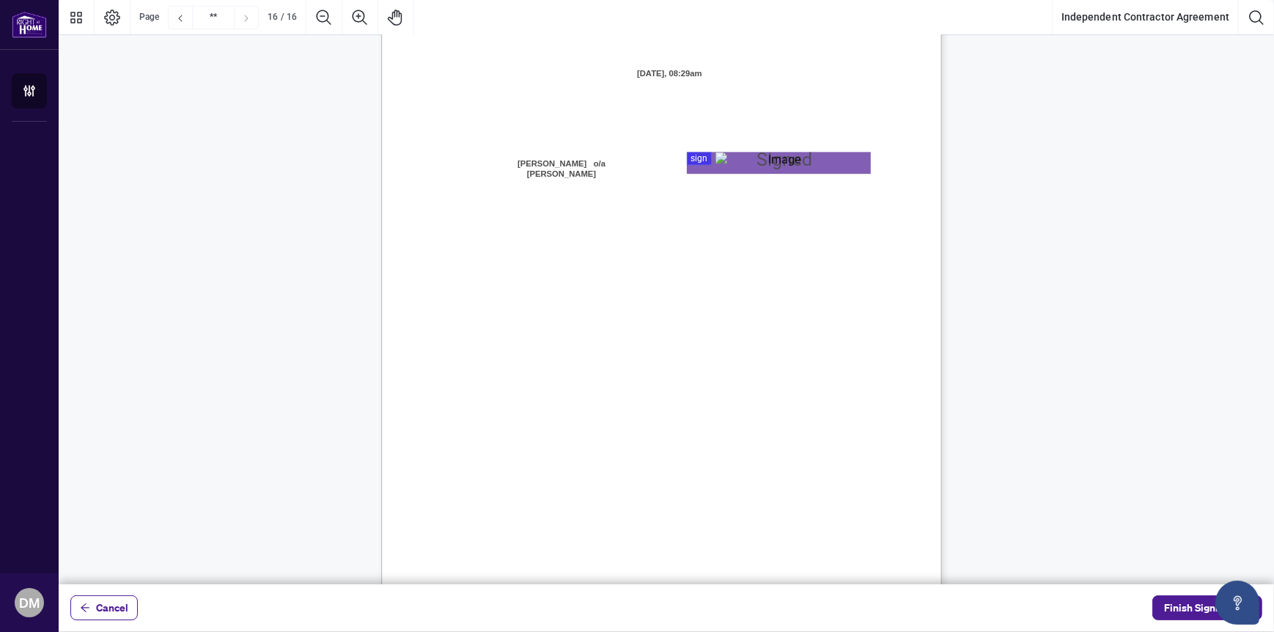
scroll to position [11364, 0]
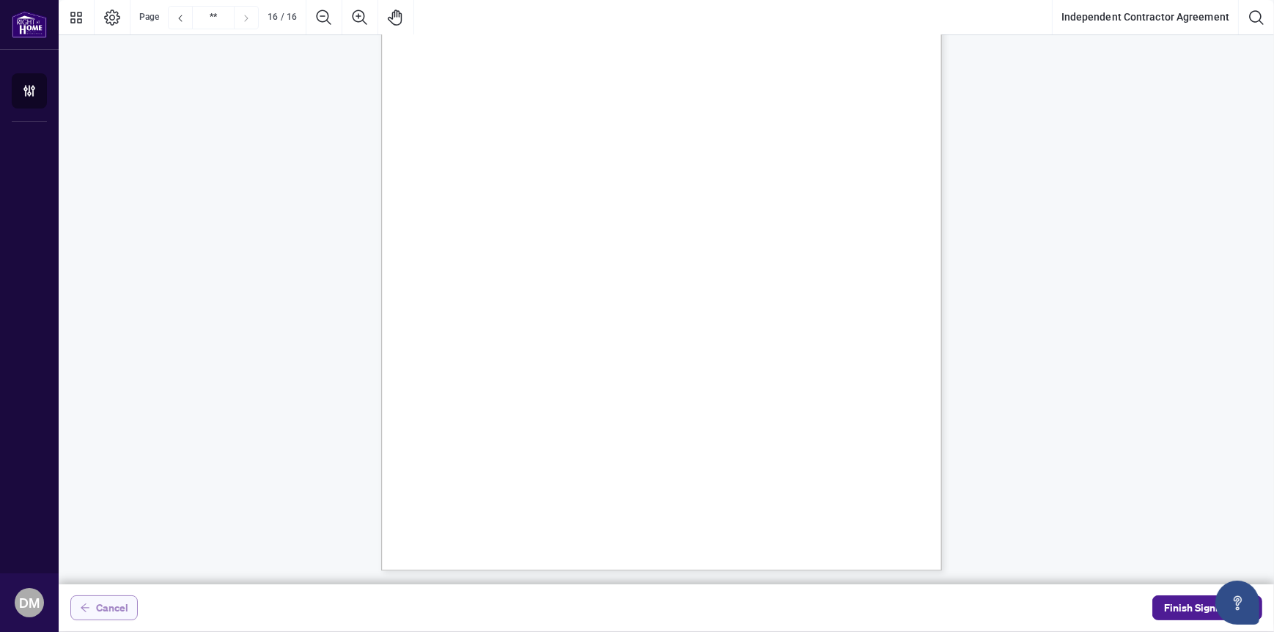
click at [105, 605] on span "Cancel" at bounding box center [112, 607] width 32 height 23
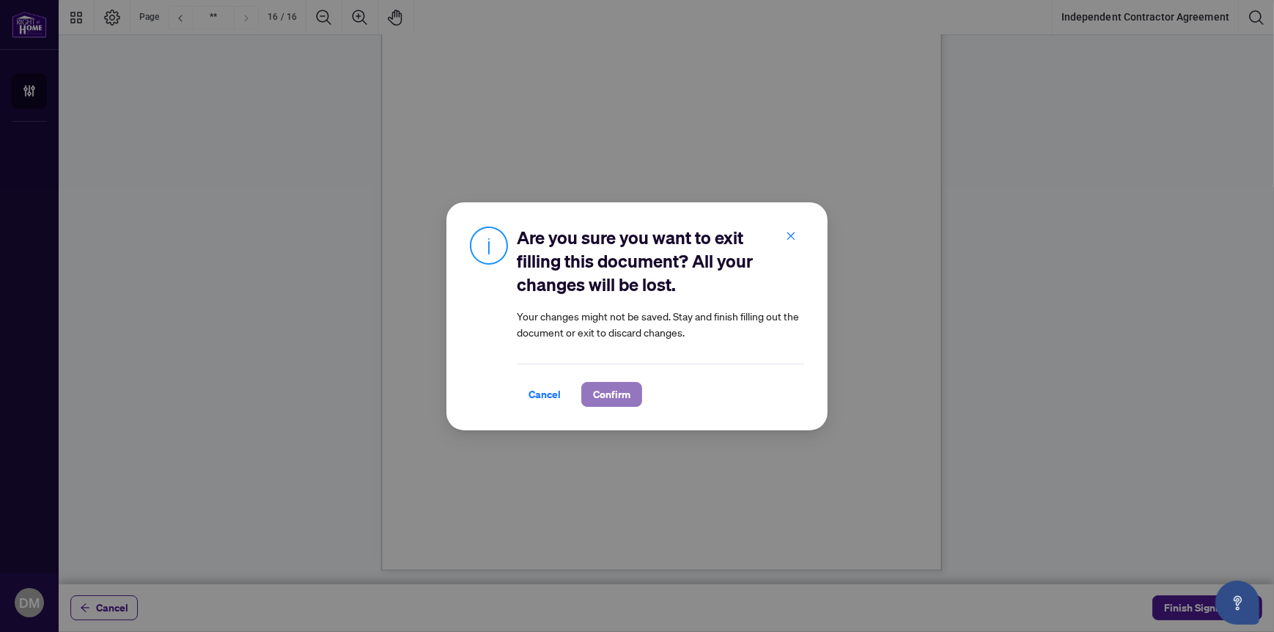
click at [611, 391] on span "Confirm" at bounding box center [611, 394] width 37 height 23
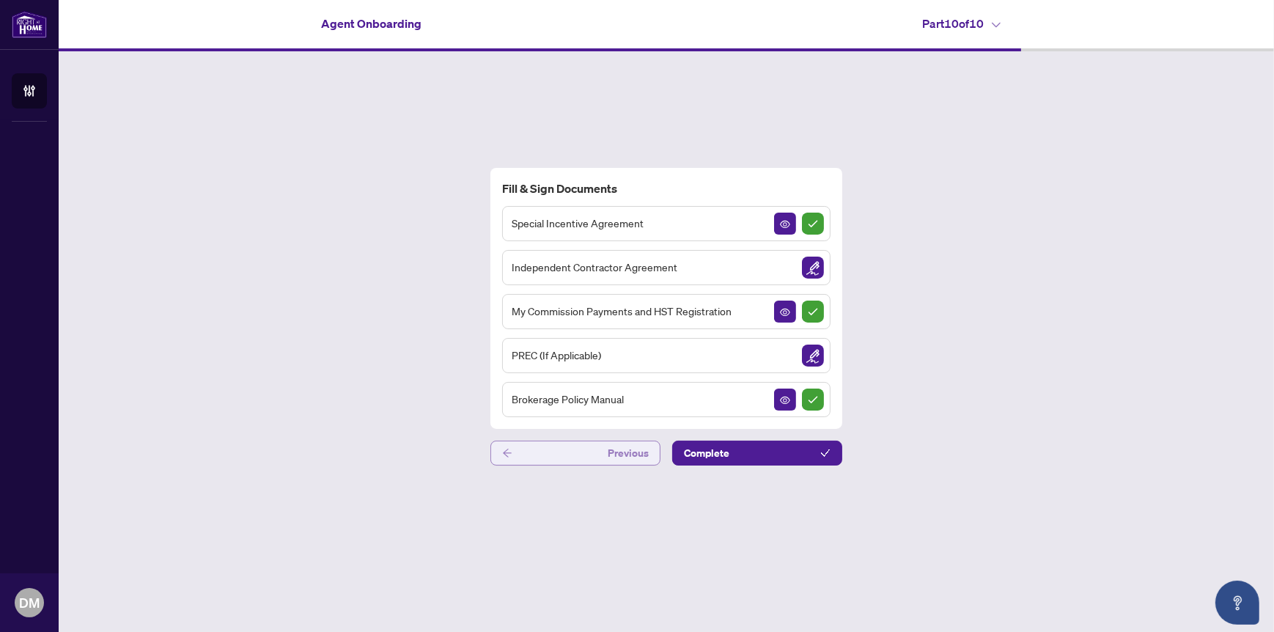
click at [577, 450] on button "Previous" at bounding box center [575, 452] width 170 height 25
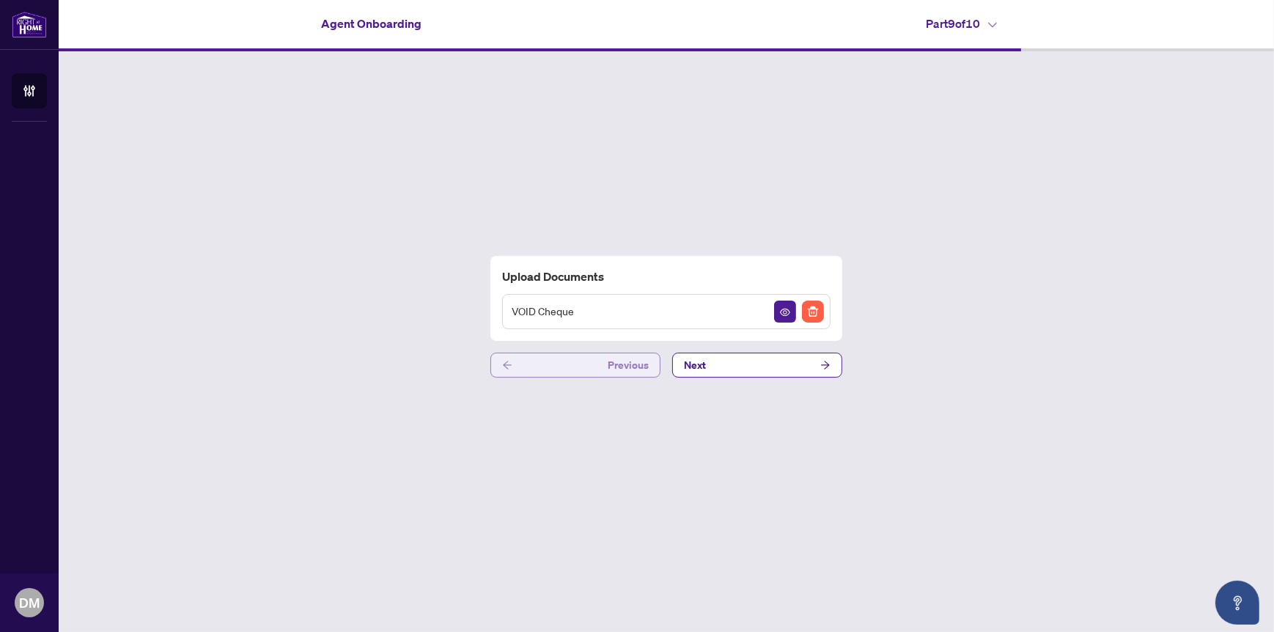
click at [578, 365] on button "Previous" at bounding box center [575, 365] width 170 height 25
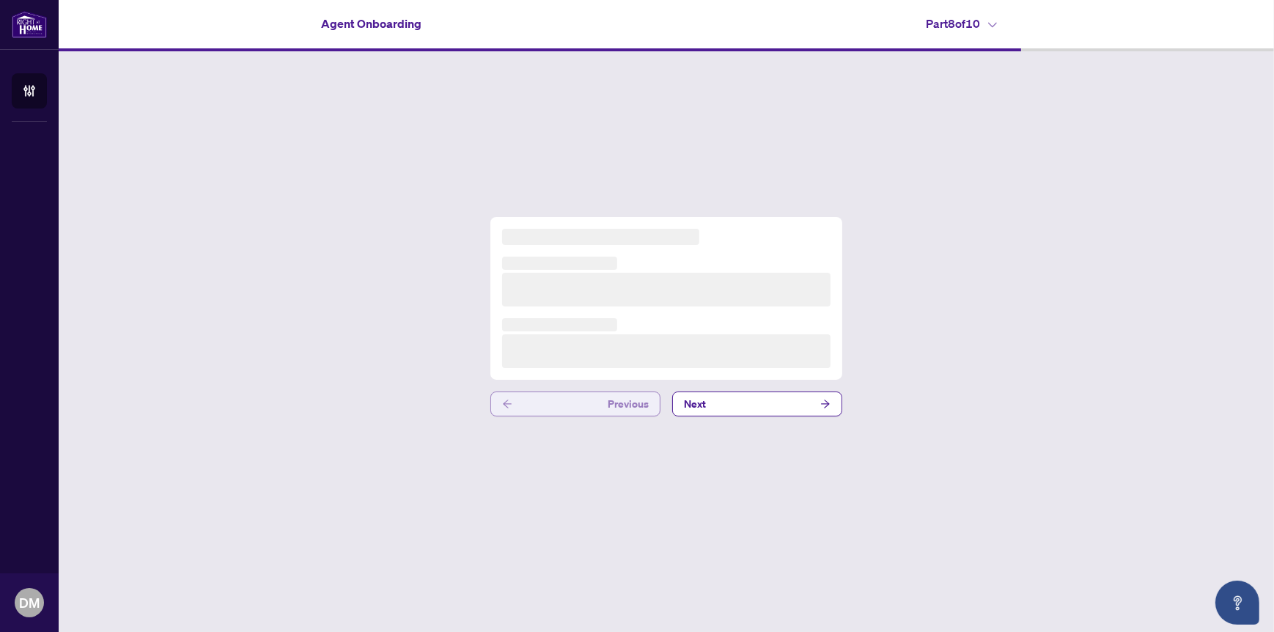
click at [578, 365] on h3 at bounding box center [666, 351] width 328 height 34
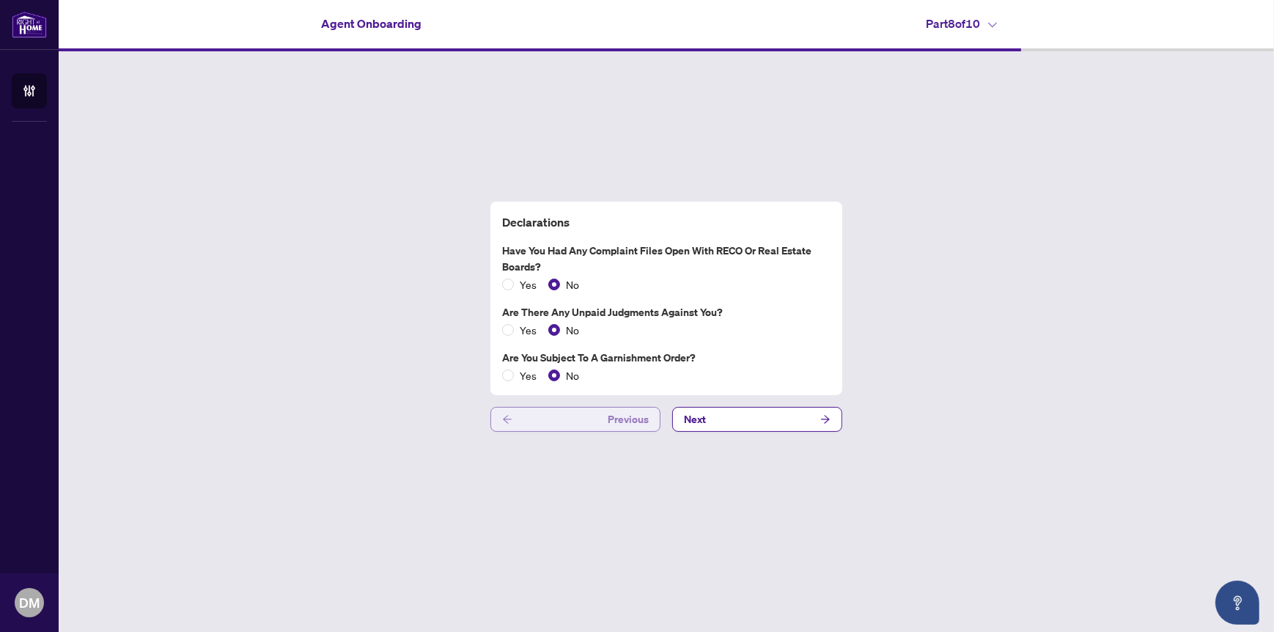
click at [577, 420] on button "Previous" at bounding box center [575, 419] width 170 height 25
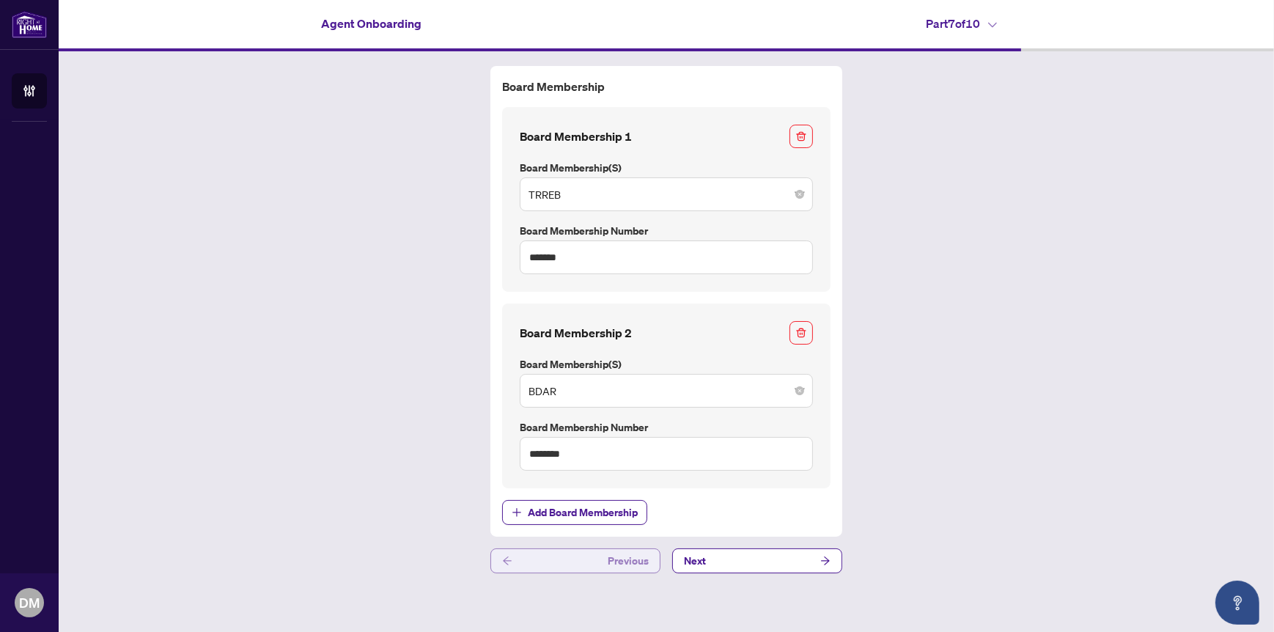
click at [608, 561] on span "Previous" at bounding box center [628, 560] width 41 height 23
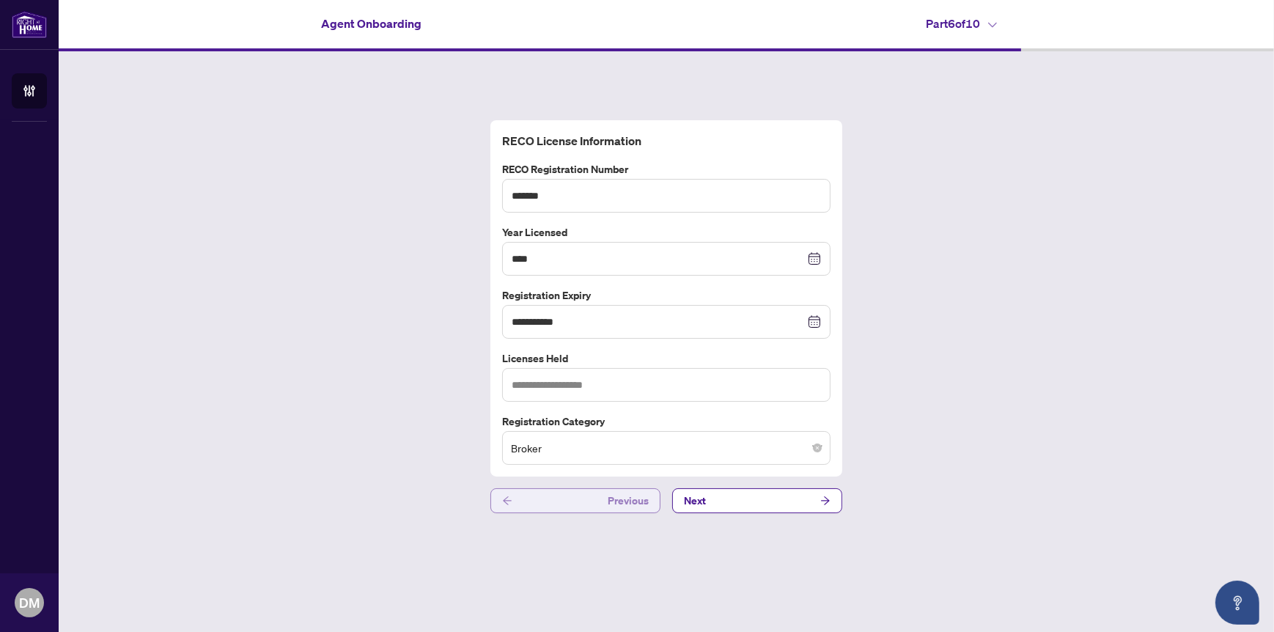
click at [605, 505] on button "Previous" at bounding box center [575, 500] width 170 height 25
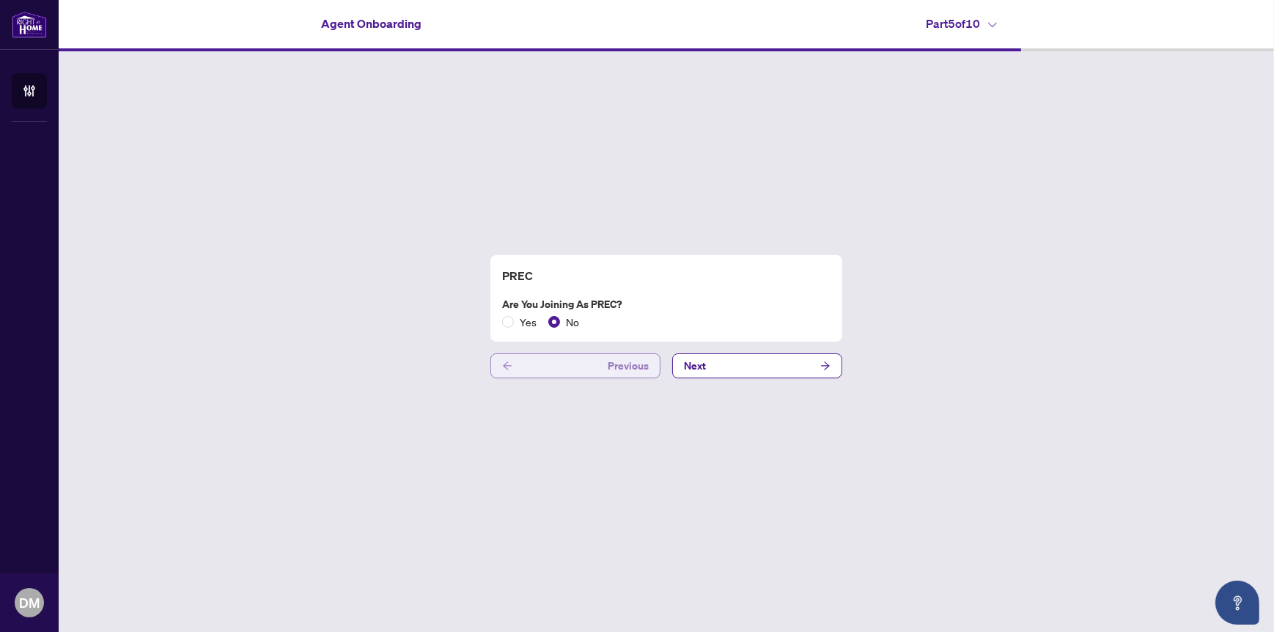
click at [569, 360] on button "Previous" at bounding box center [575, 365] width 170 height 25
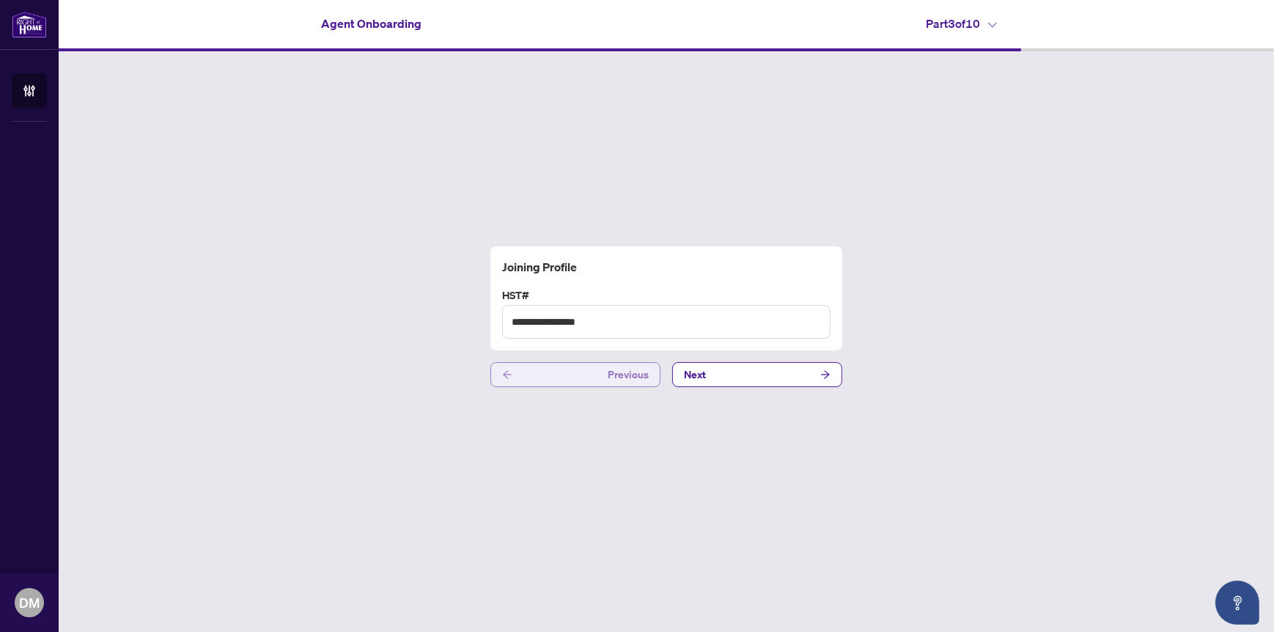
click at [569, 360] on div "**********" at bounding box center [666, 316] width 1215 height 531
click at [570, 362] on div "**********" at bounding box center [666, 316] width 1215 height 531
click at [556, 374] on button "Previous" at bounding box center [575, 374] width 170 height 25
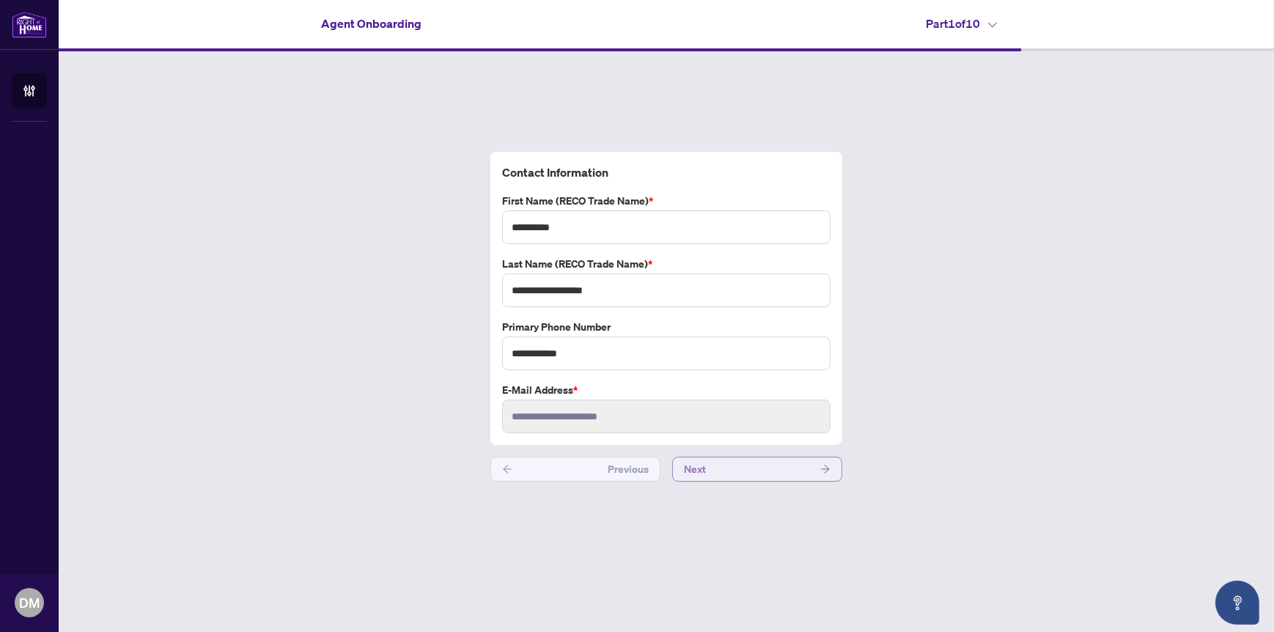
click at [779, 460] on button "Next" at bounding box center [757, 469] width 170 height 25
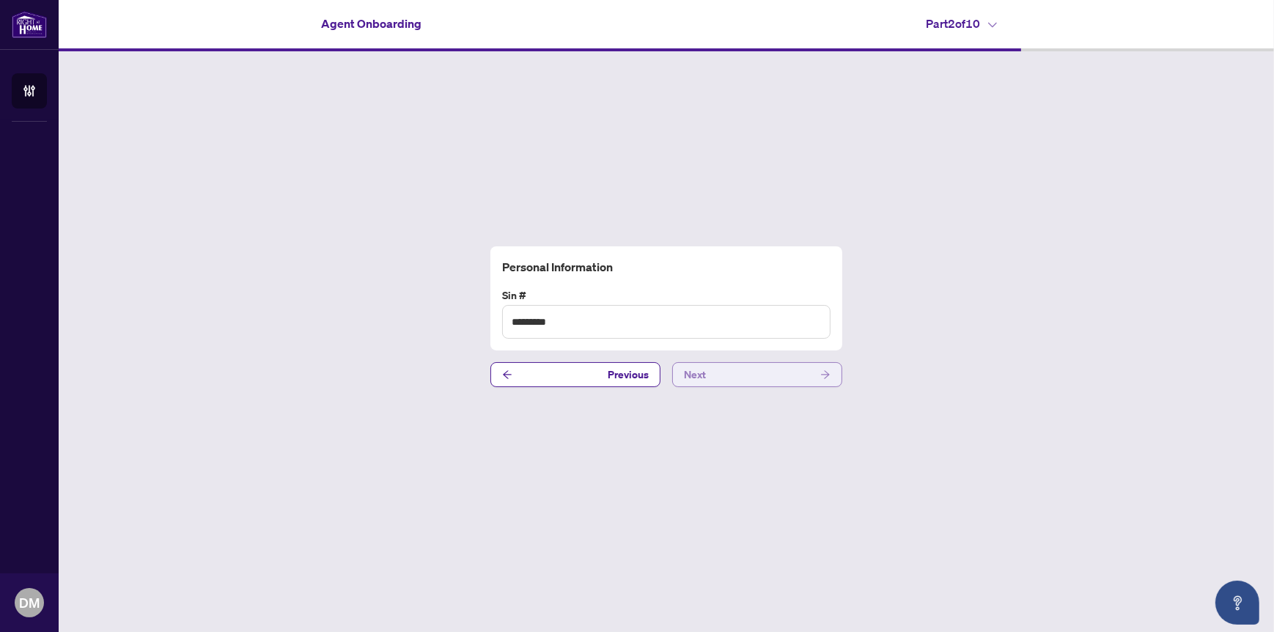
click at [780, 381] on button "Next" at bounding box center [757, 374] width 170 height 25
click at [786, 375] on button "Next" at bounding box center [757, 374] width 170 height 25
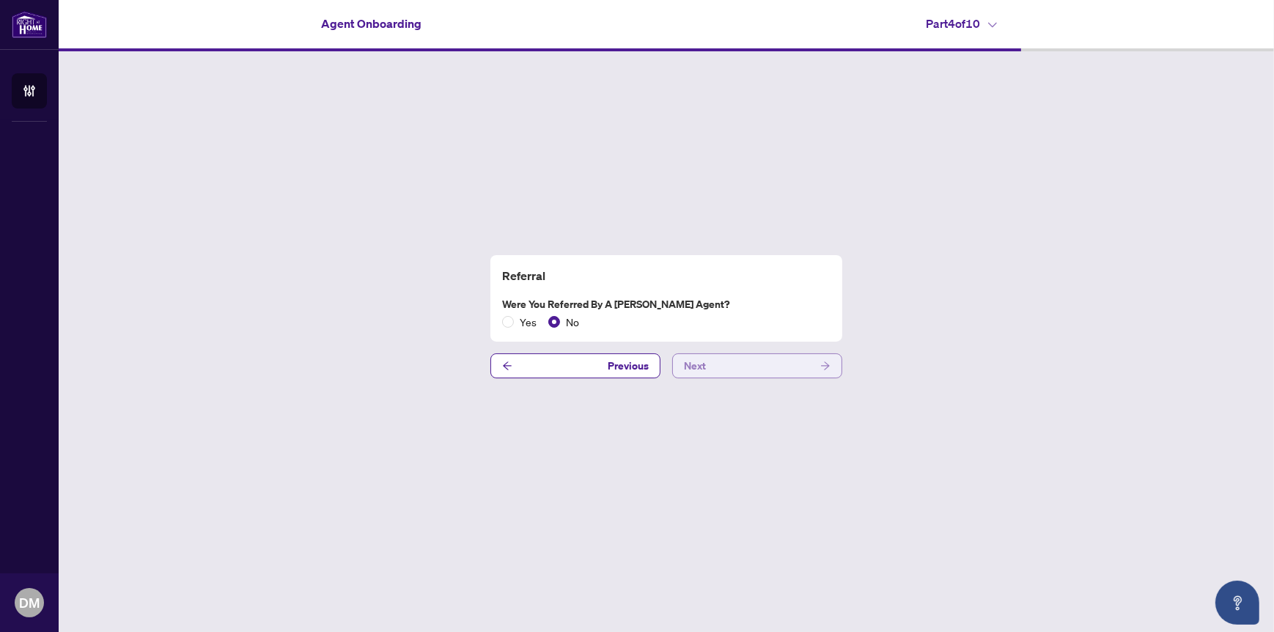
click at [786, 375] on button "Next" at bounding box center [757, 365] width 170 height 25
click at [795, 363] on button "Next" at bounding box center [757, 365] width 170 height 25
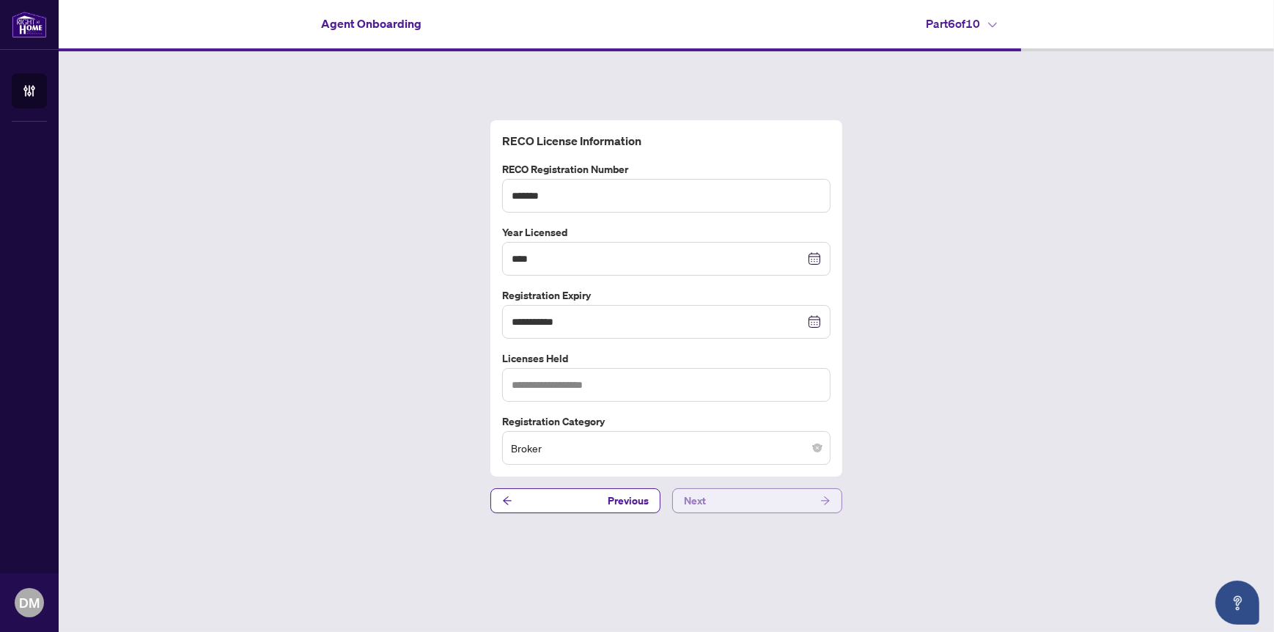
click at [795, 363] on label "Licenses Held" at bounding box center [666, 358] width 328 height 16
click at [752, 498] on button "Next" at bounding box center [757, 500] width 170 height 25
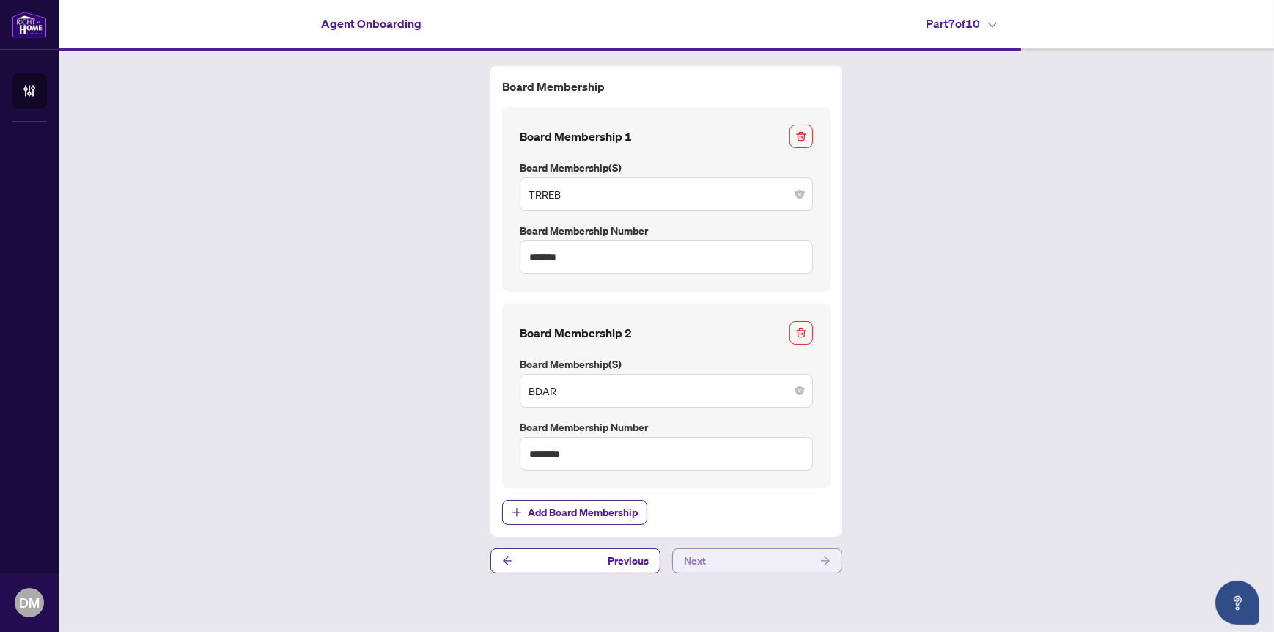
click at [785, 553] on button "Next" at bounding box center [757, 560] width 170 height 25
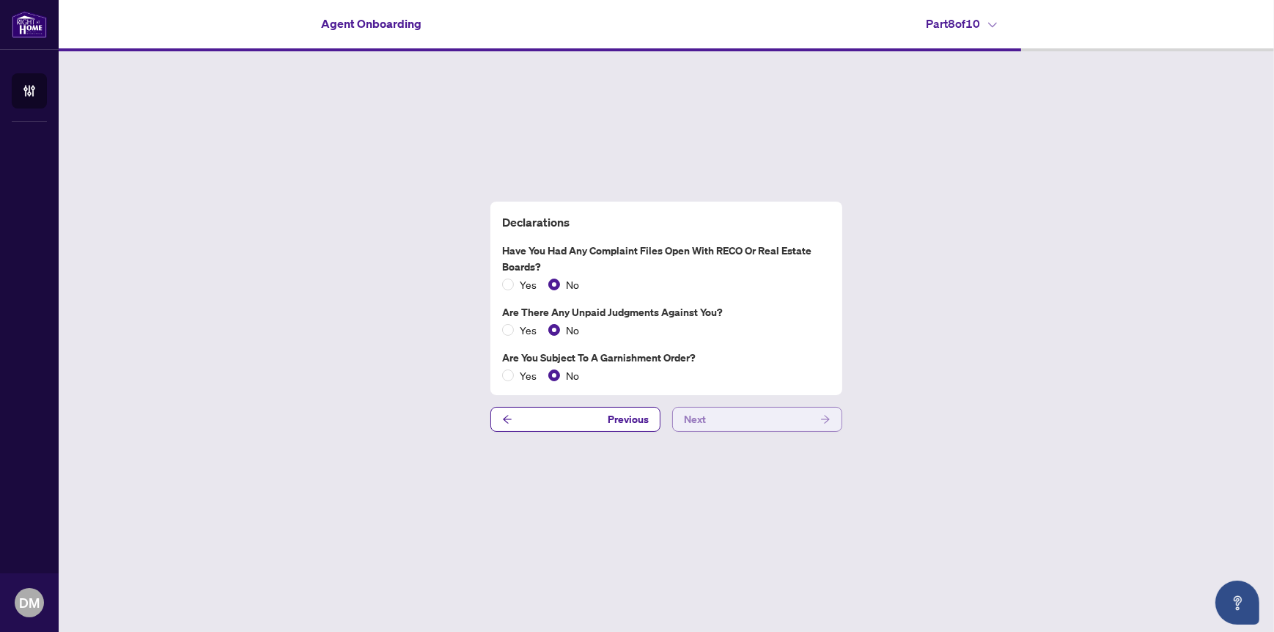
click at [741, 408] on button "Next" at bounding box center [757, 419] width 170 height 25
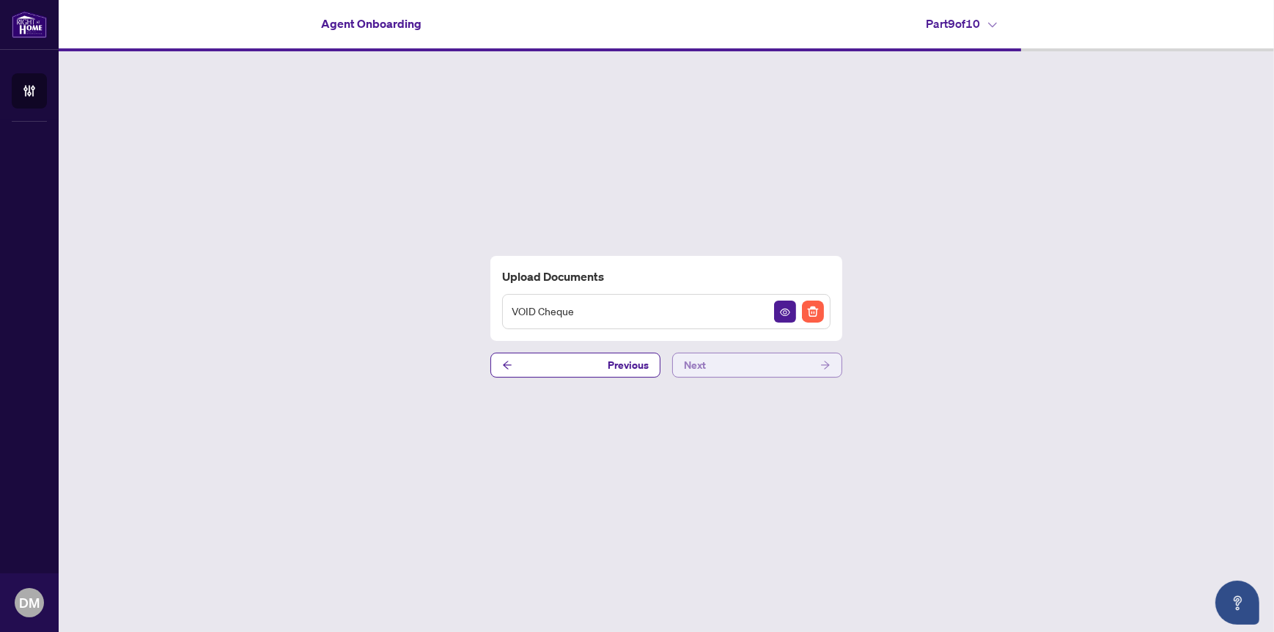
click at [764, 370] on button "Next" at bounding box center [757, 365] width 170 height 25
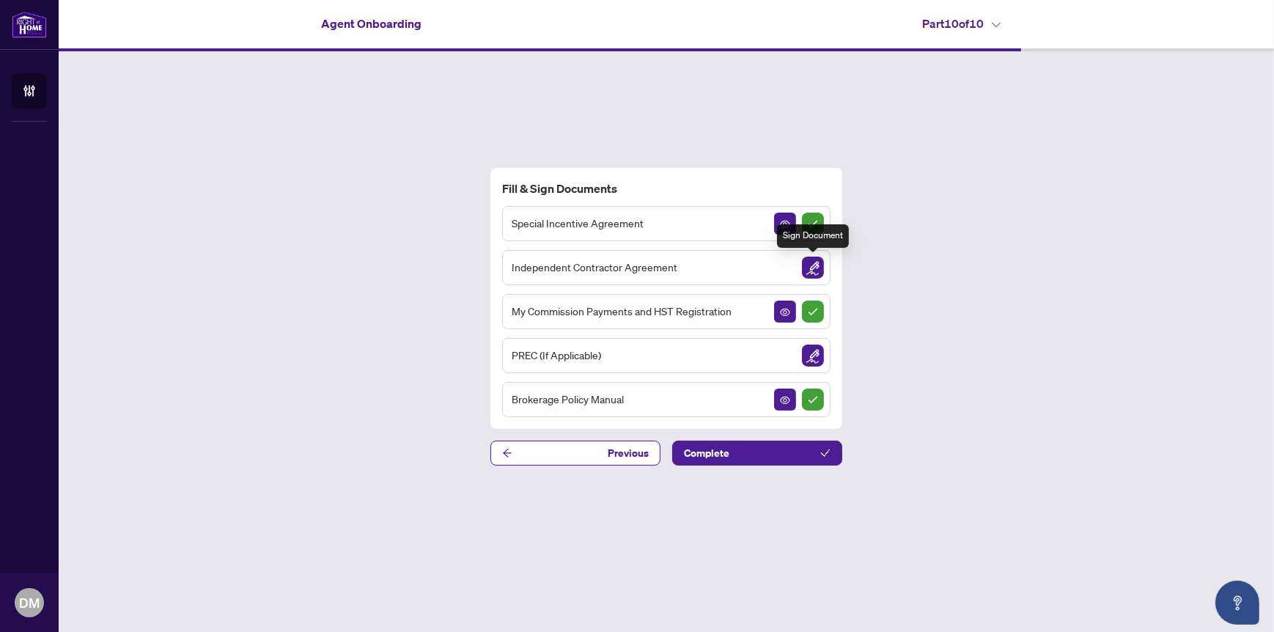
click at [813, 265] on img "Sign Document" at bounding box center [813, 268] width 22 height 22
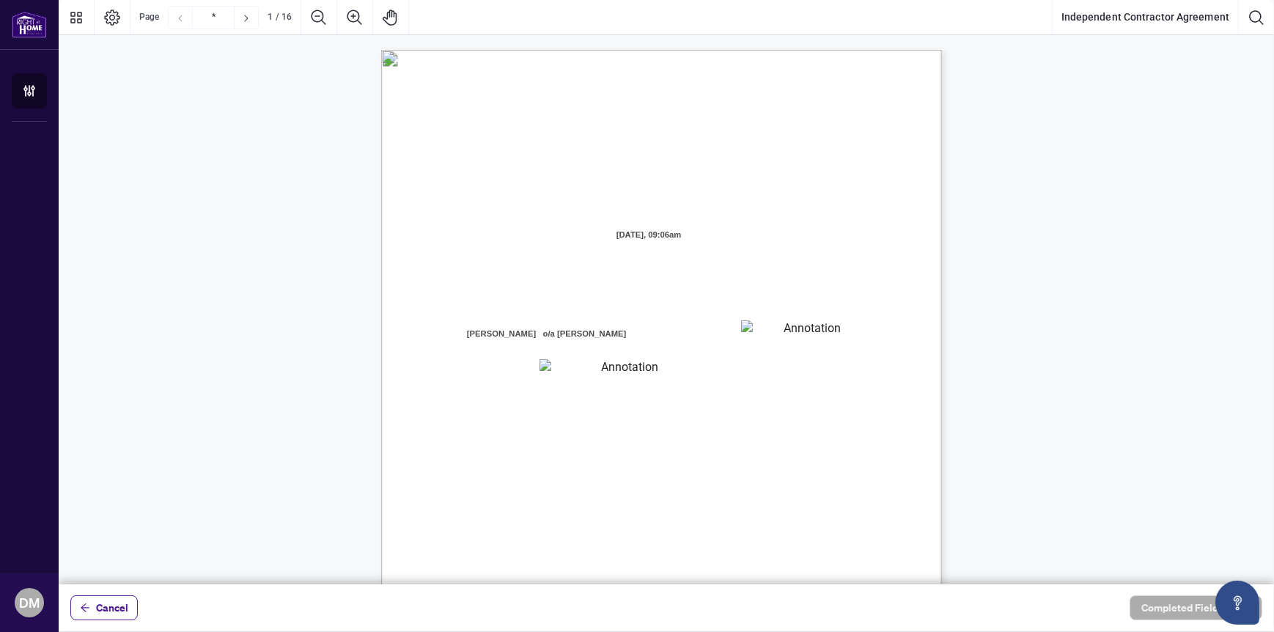
click at [783, 328] on textarea "01K2N7ZVXADQDZS13CP82GTG0Z" at bounding box center [807, 331] width 132 height 22
type textarea "*******"
type textarea "*********"
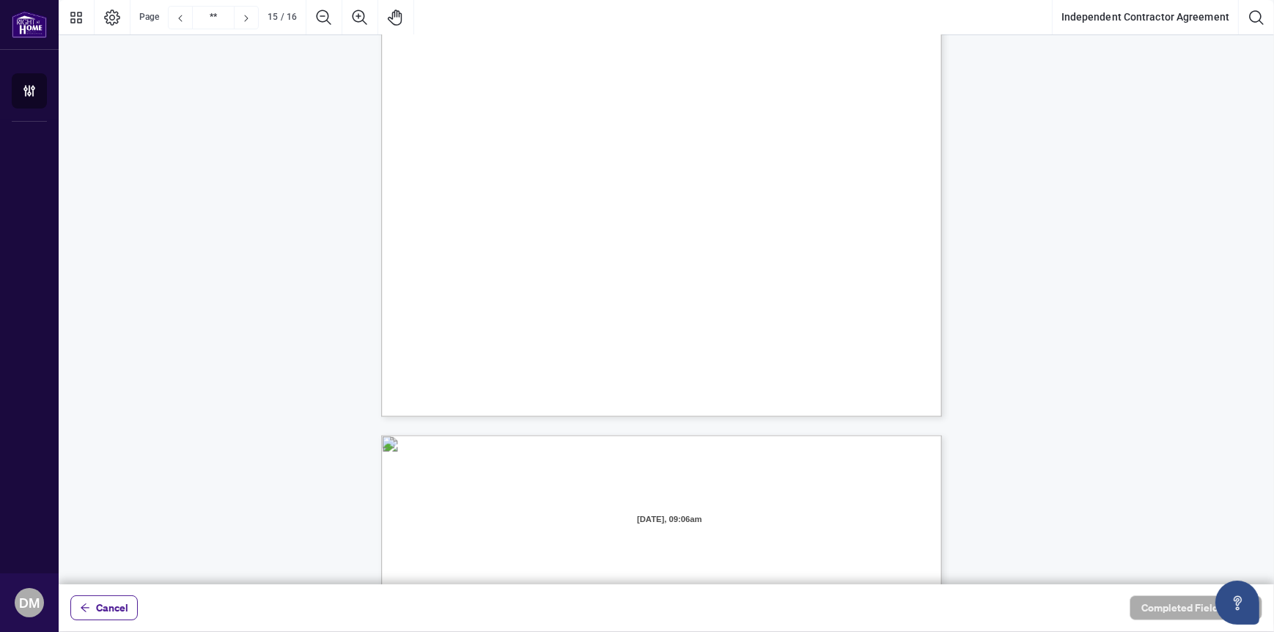
scroll to position [11287, 0]
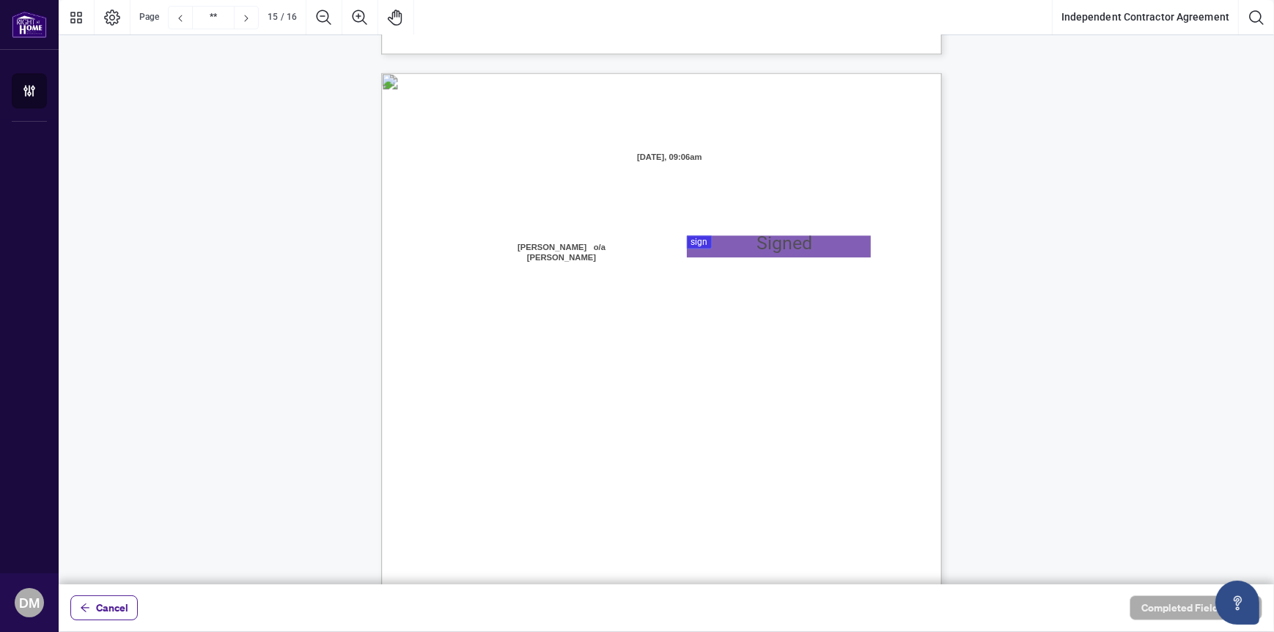
type input "**"
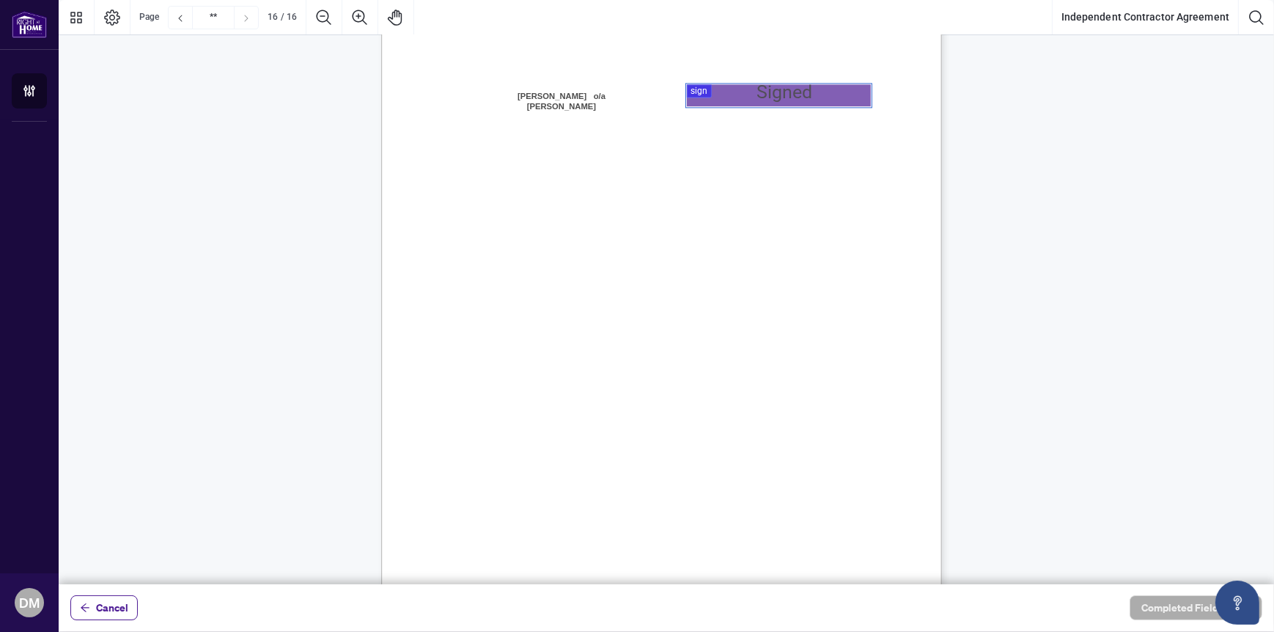
click at [743, 91] on div at bounding box center [666, 292] width 1215 height 584
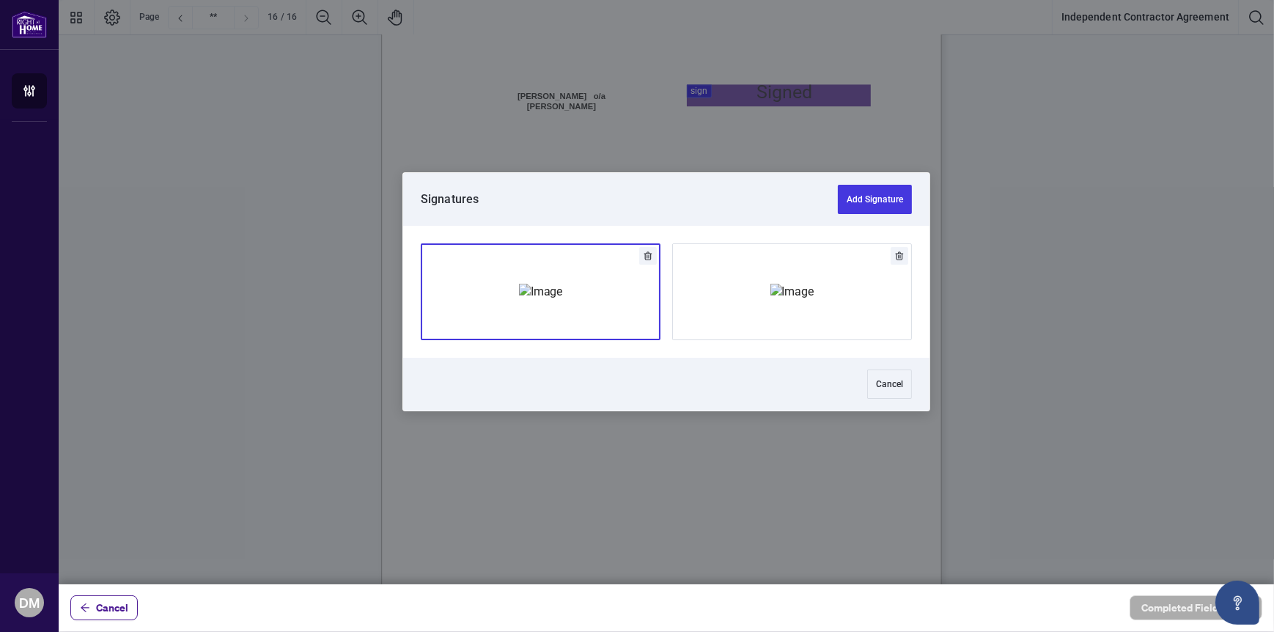
click at [544, 295] on img "Add Signature" at bounding box center [541, 292] width 44 height 16
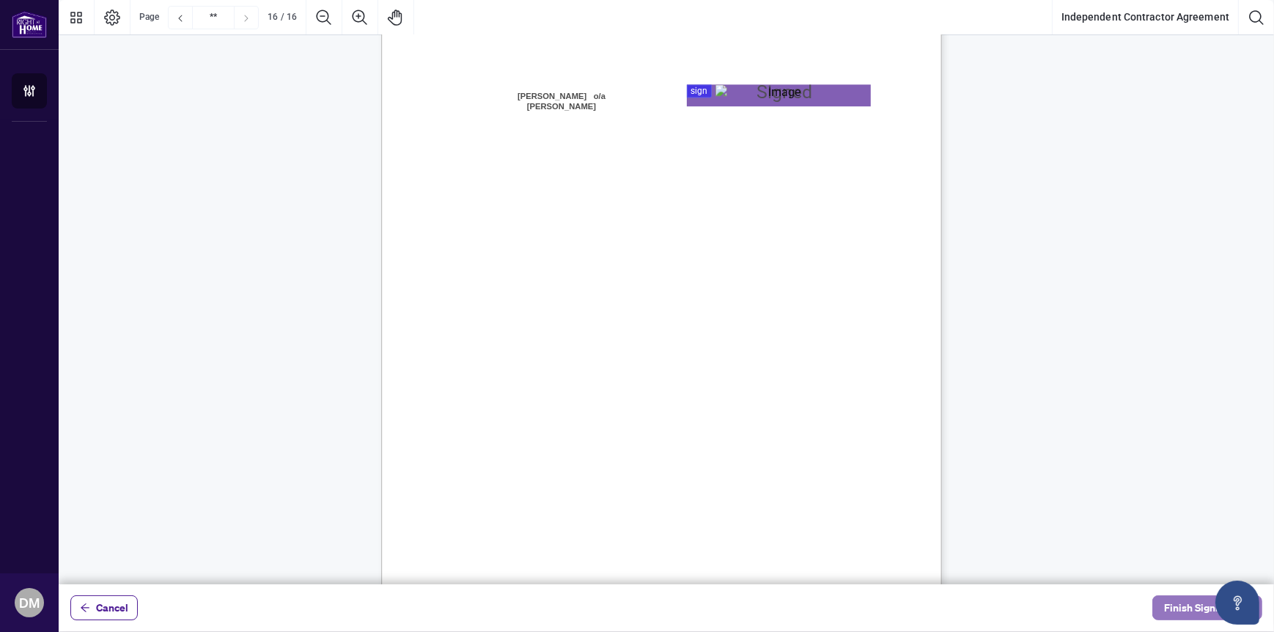
click at [1177, 603] on span "Finish Signing" at bounding box center [1197, 607] width 66 height 23
